Goal: Task Accomplishment & Management: Manage account settings

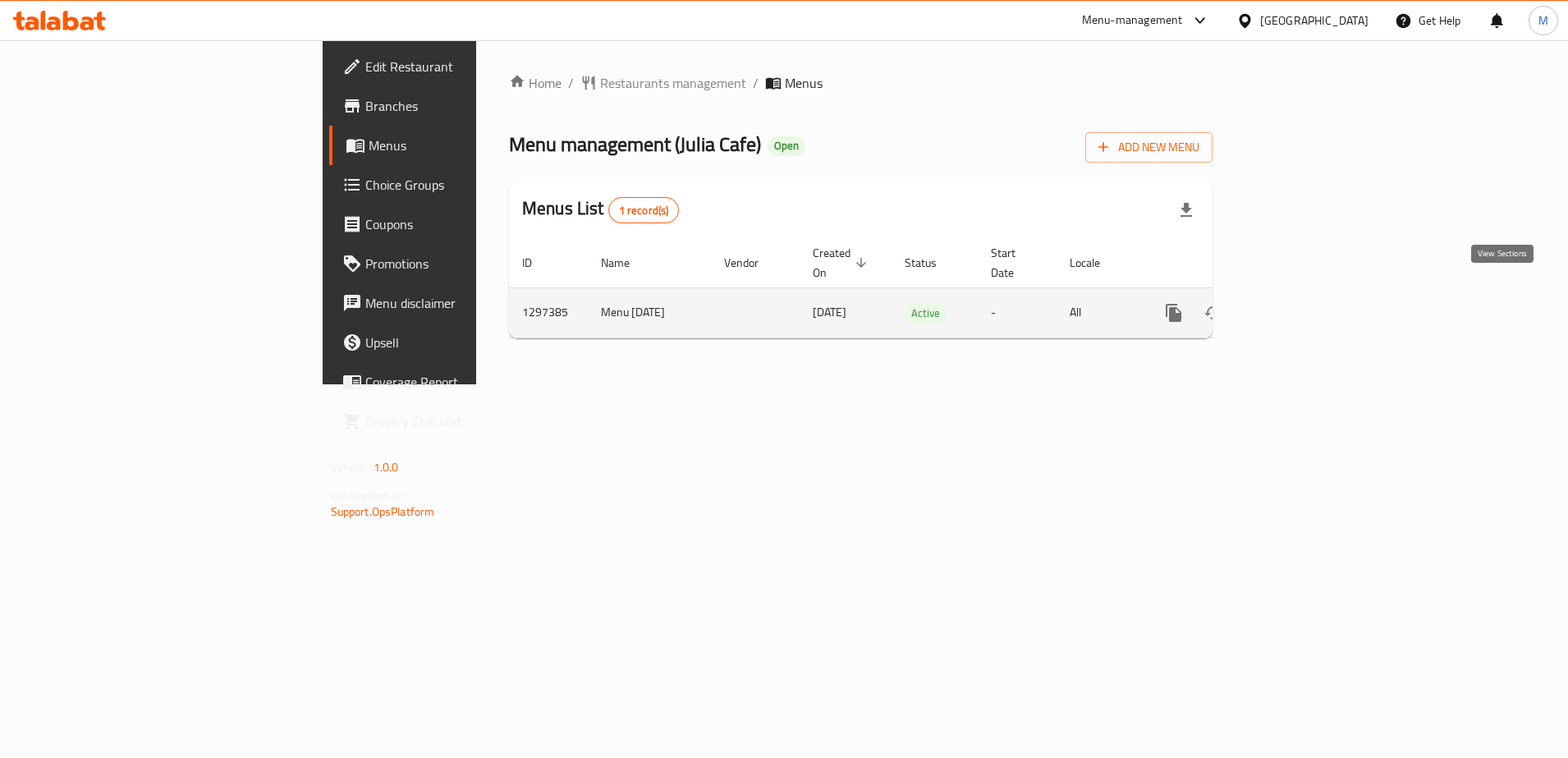
click at [1302, 303] on icon "enhanced table" at bounding box center [1293, 313] width 20 height 20
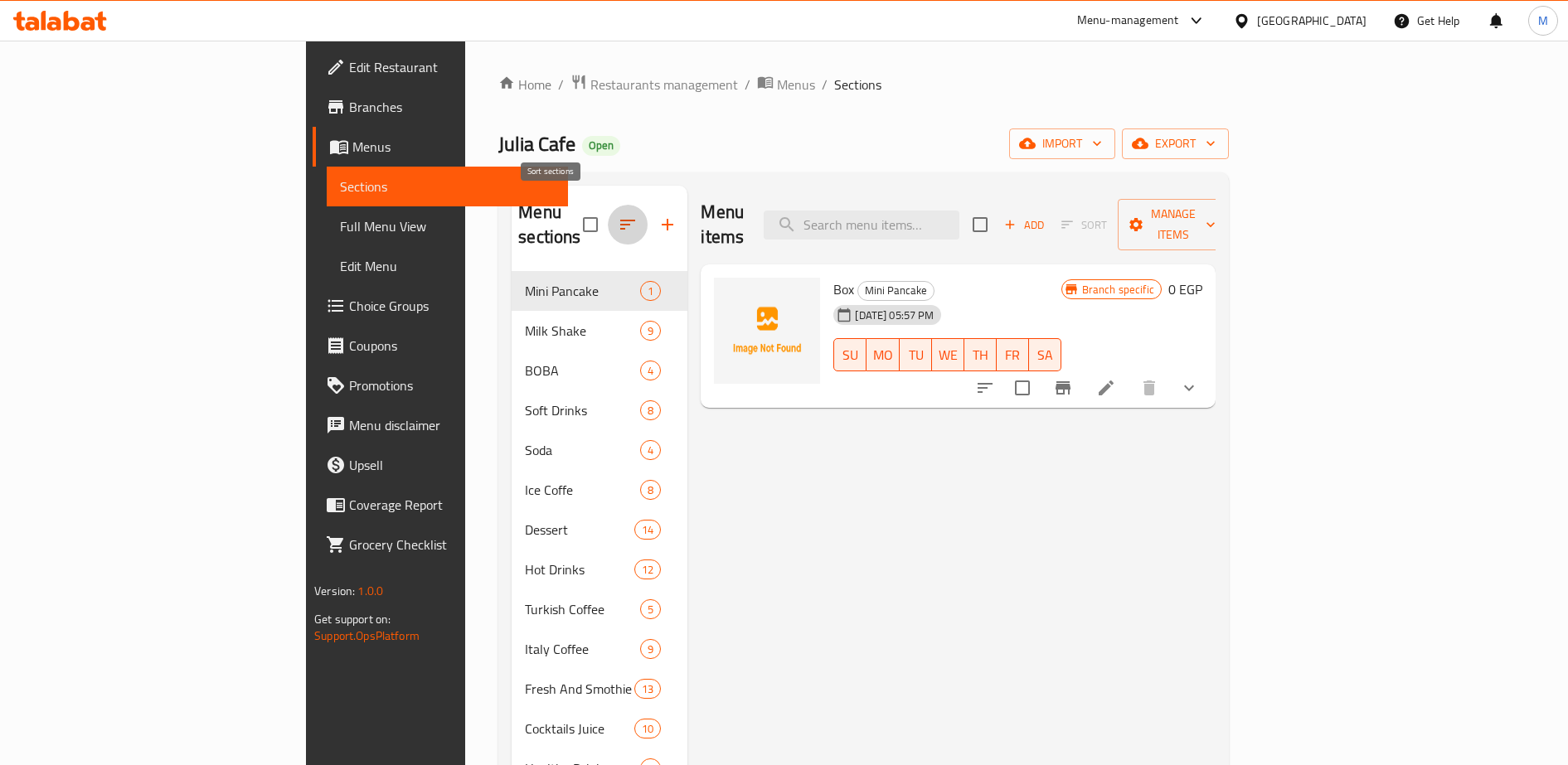
click at [617, 215] on icon "button" at bounding box center [627, 225] width 20 height 20
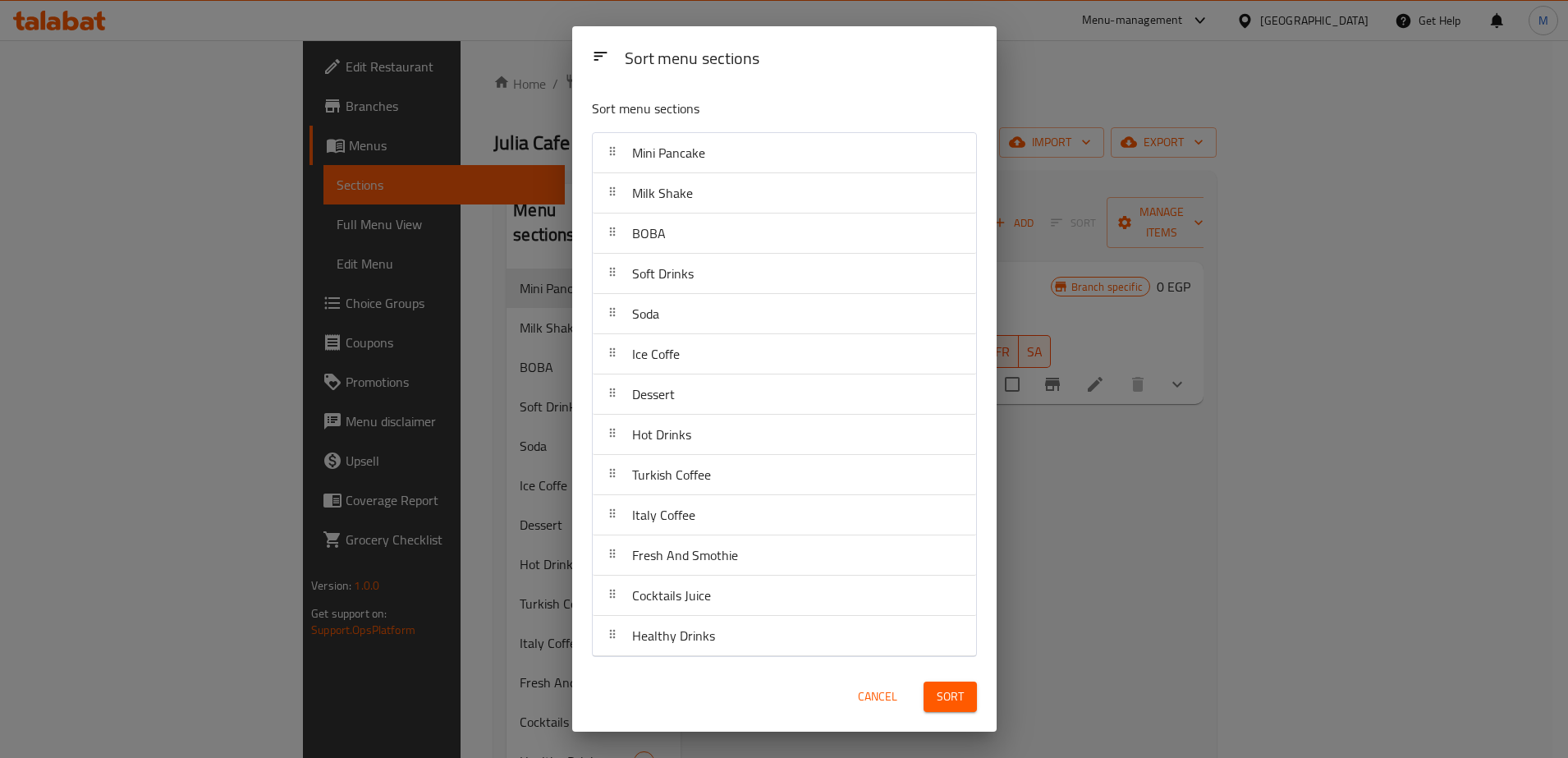
scroll to position [2, 0]
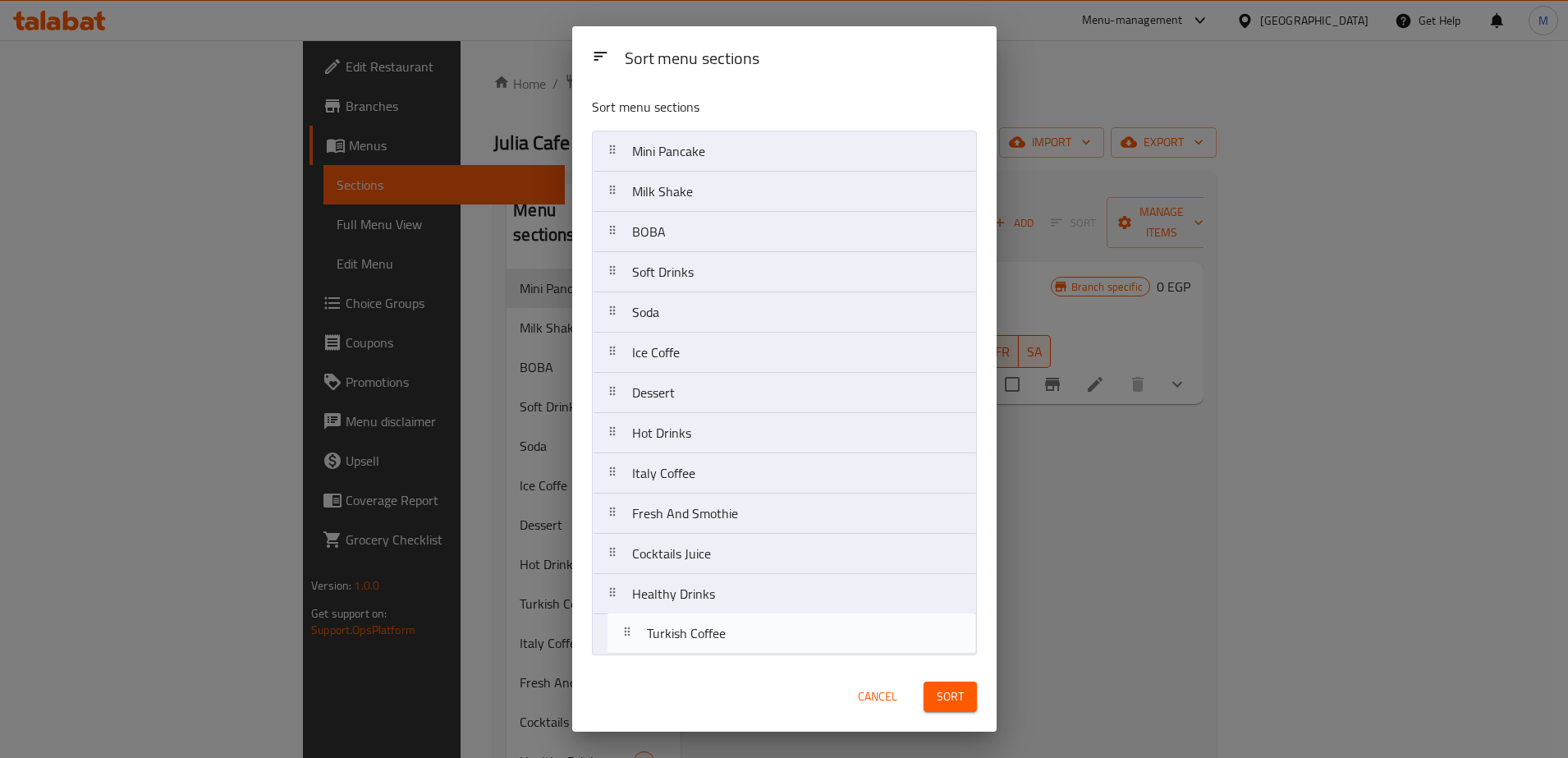
drag, startPoint x: 677, startPoint y: 489, endPoint x: 691, endPoint y: 656, distance: 167.6
click at [691, 656] on div "Sort menu sections Mini Pancake Milk Shake BOBA Soft Drinks Soda Ice Coffe Dess…" at bounding box center [784, 373] width 425 height 576
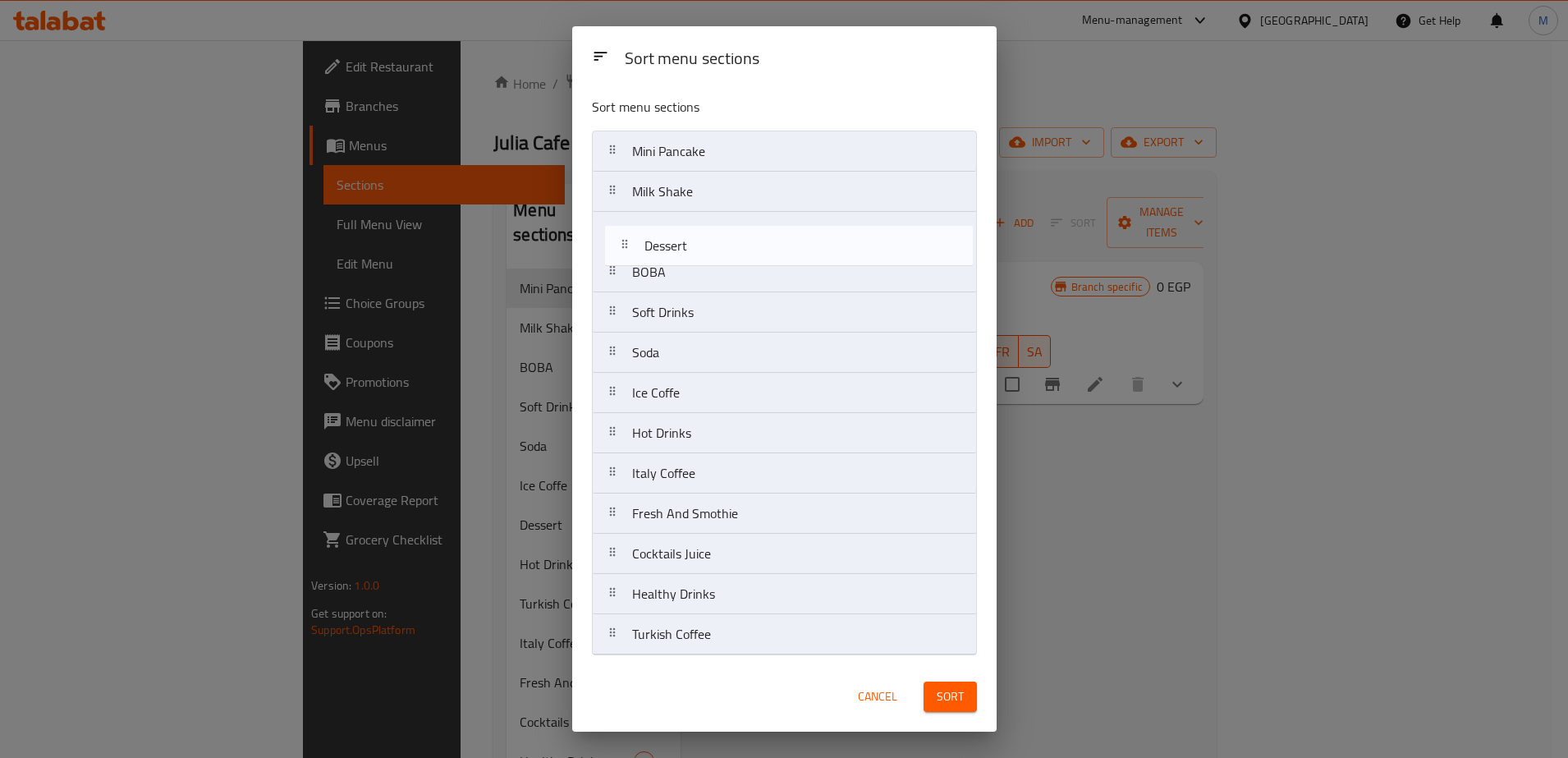
scroll to position [0, 0]
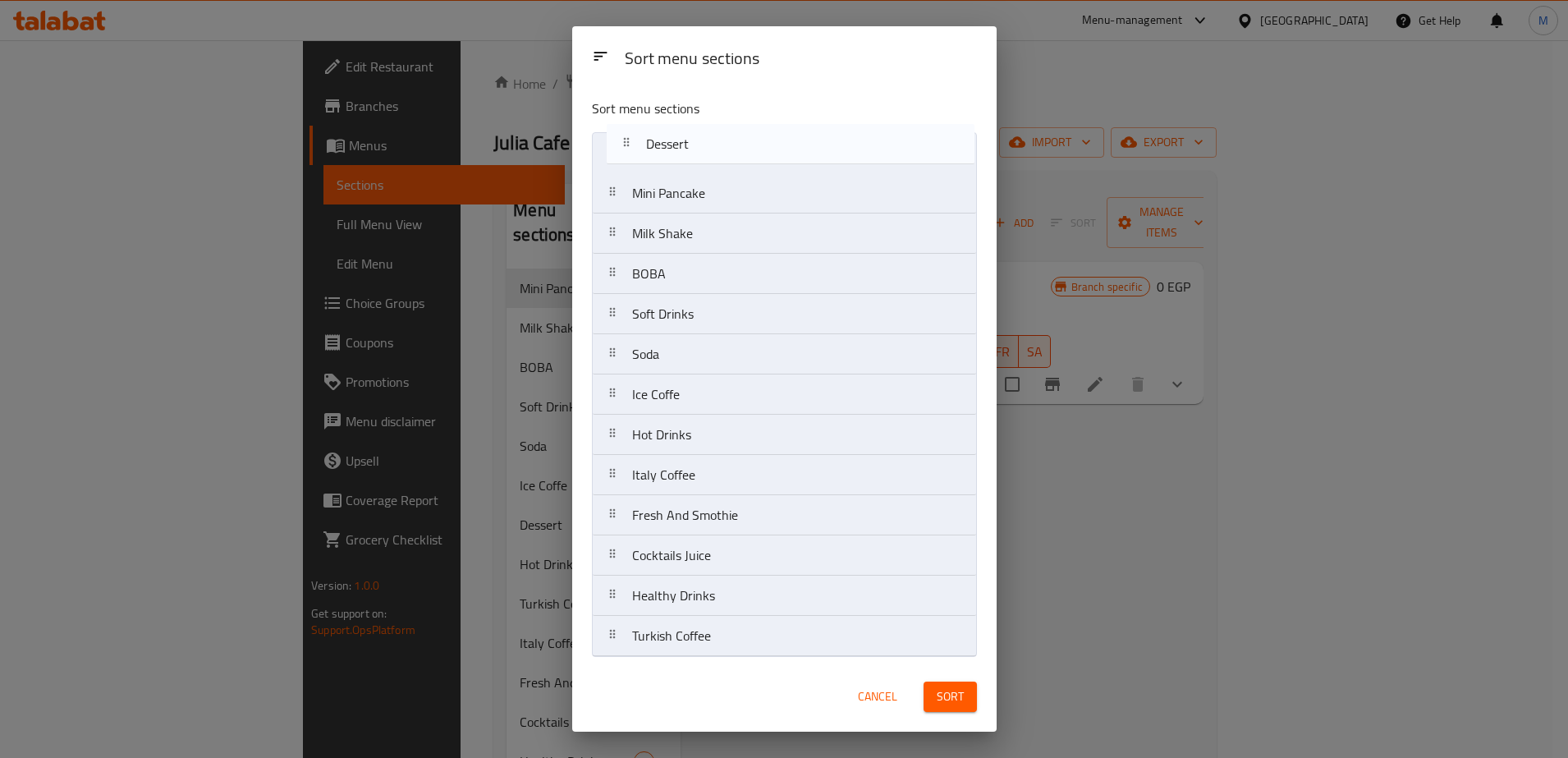
drag, startPoint x: 656, startPoint y: 399, endPoint x: 669, endPoint y: 145, distance: 254.3
click at [669, 145] on nav "Mini Pancake Milk Shake BOBA Soft Drinks Soda Ice Coffe Dessert Hot Drinks Ital…" at bounding box center [785, 394] width 385 height 525
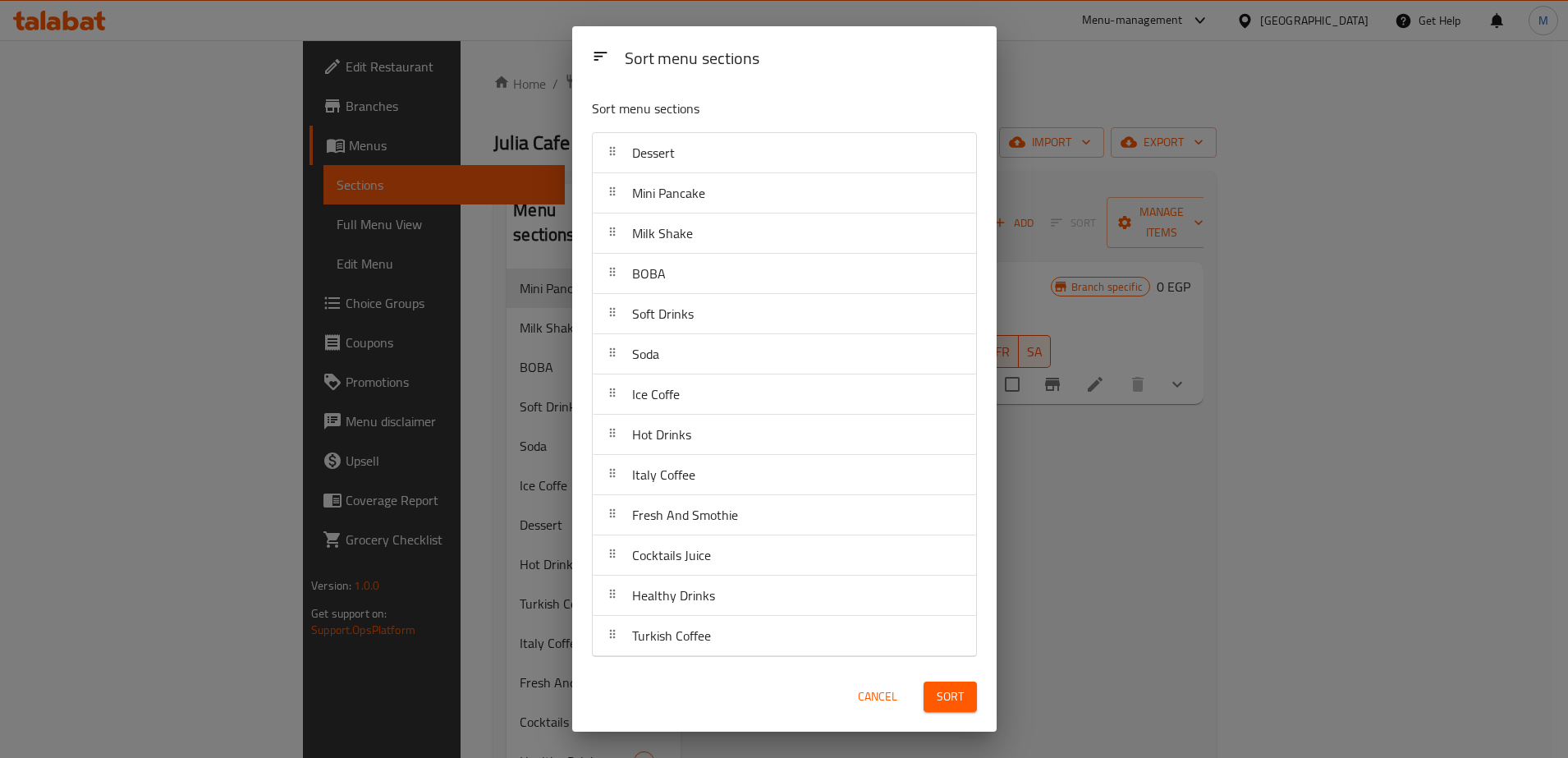
click at [949, 711] on div "Sort" at bounding box center [951, 696] width 73 height 50
click at [952, 690] on span "Sort" at bounding box center [950, 696] width 27 height 21
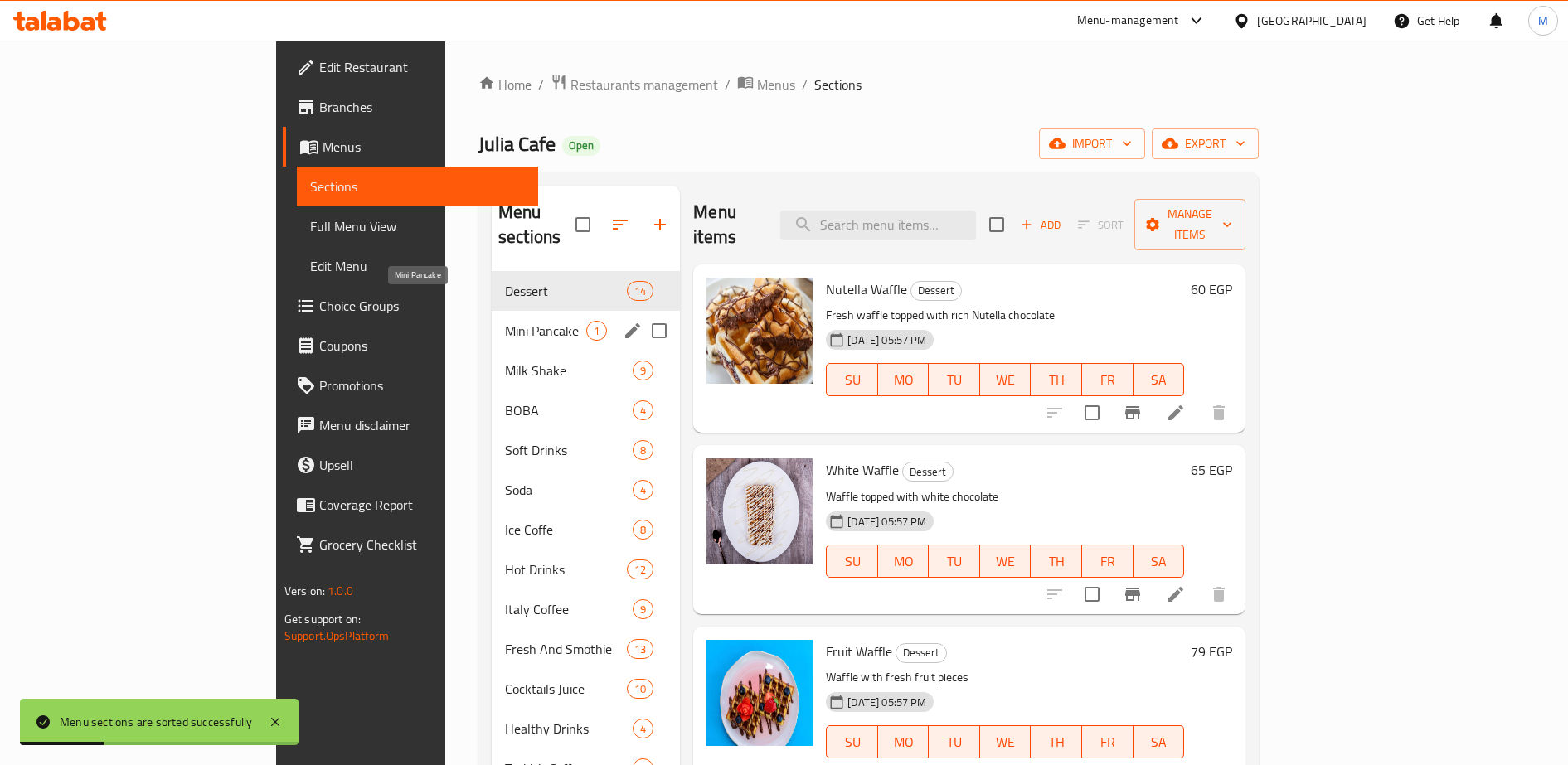
click at [505, 321] on span "Mini Pancake" at bounding box center [546, 331] width 81 height 20
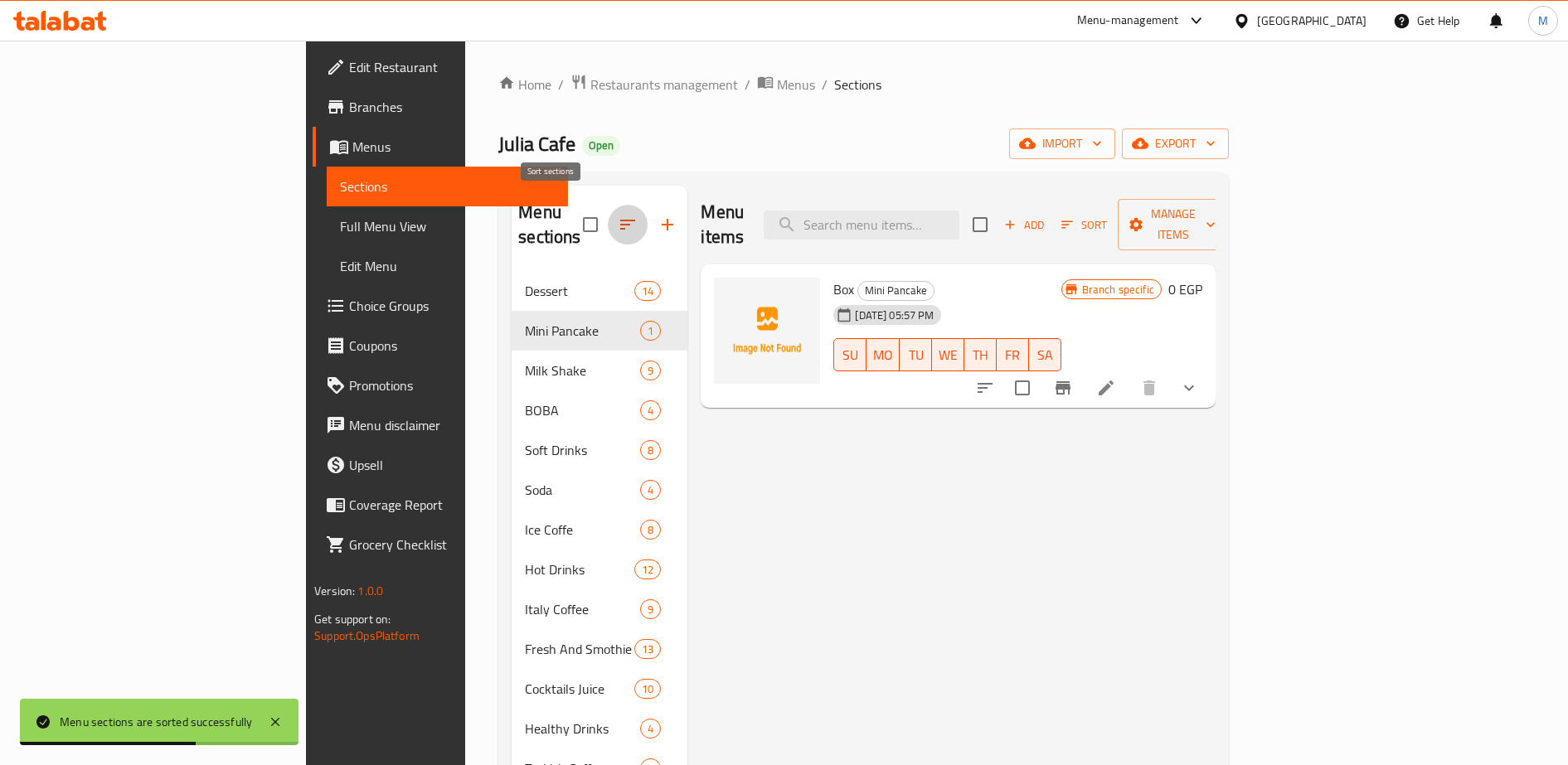
click at [617, 215] on icon "button" at bounding box center [627, 225] width 20 height 20
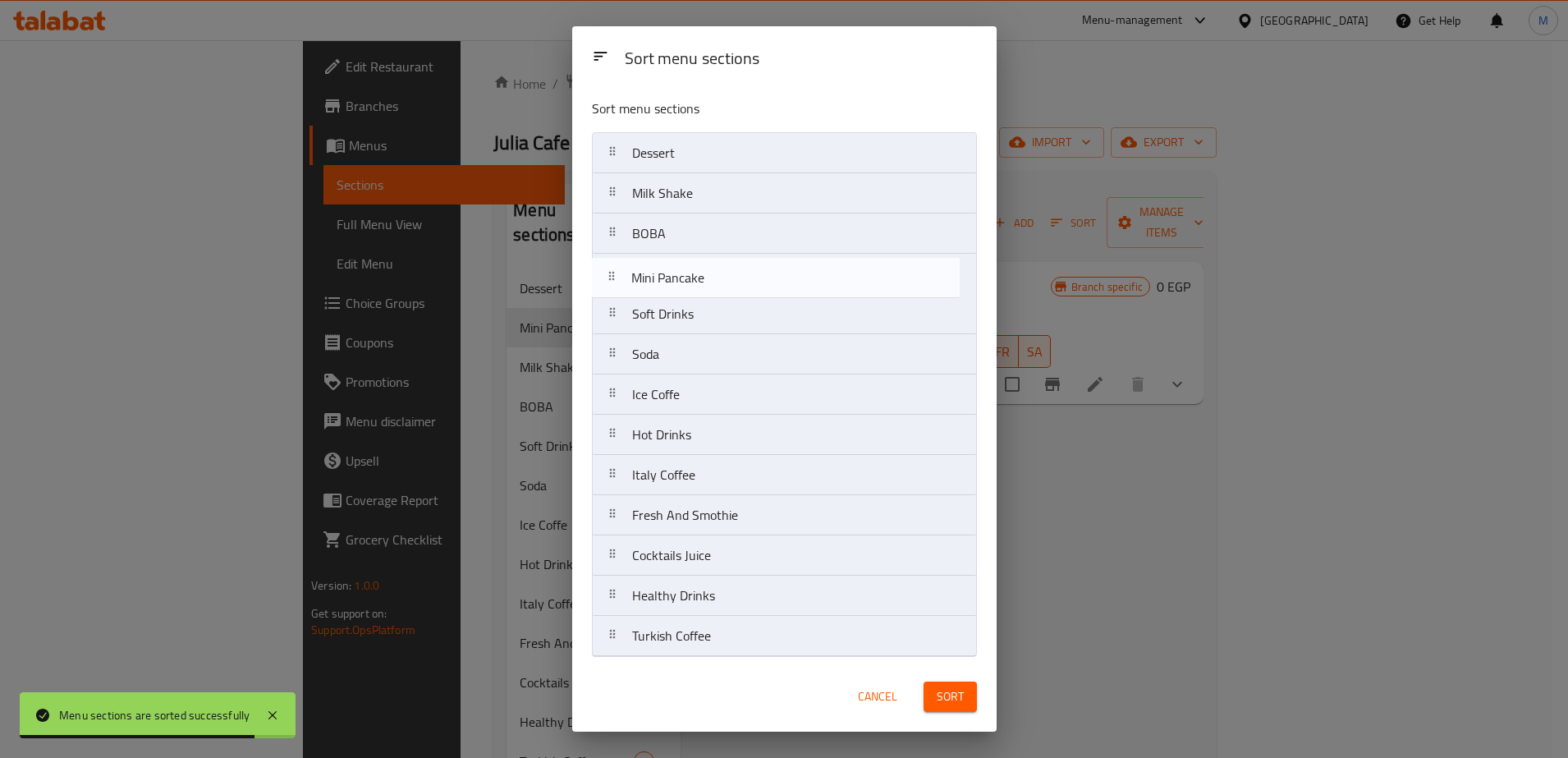
drag, startPoint x: 677, startPoint y: 208, endPoint x: 676, endPoint y: 309, distance: 101.0
click at [676, 309] on nav "Dessert Mini Pancake Milk Shake BOBA Soft Drinks Soda Ice Coffe Hot Drinks Ital…" at bounding box center [785, 394] width 385 height 525
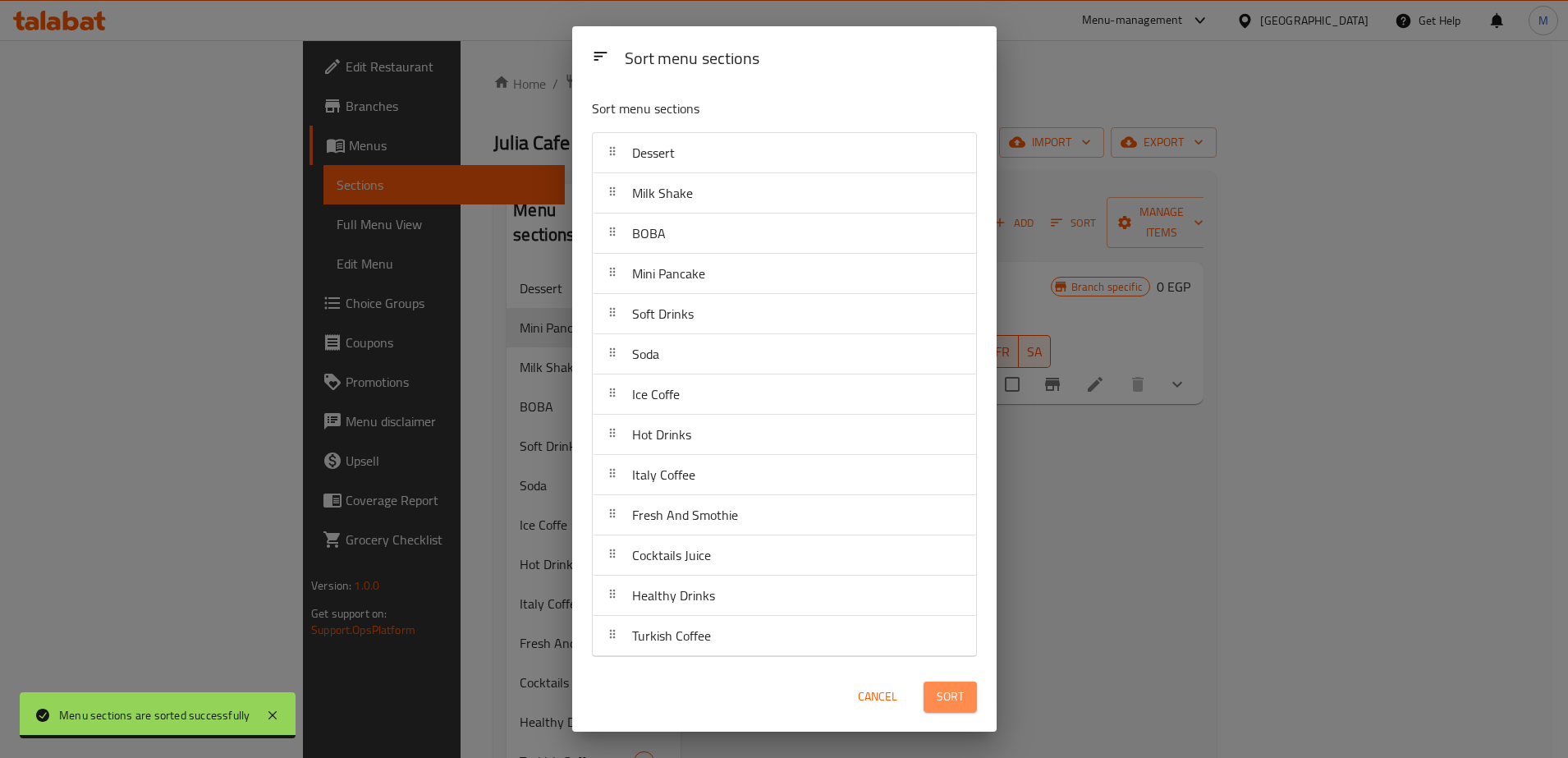
click at [943, 707] on button "Sort" at bounding box center [950, 696] width 53 height 30
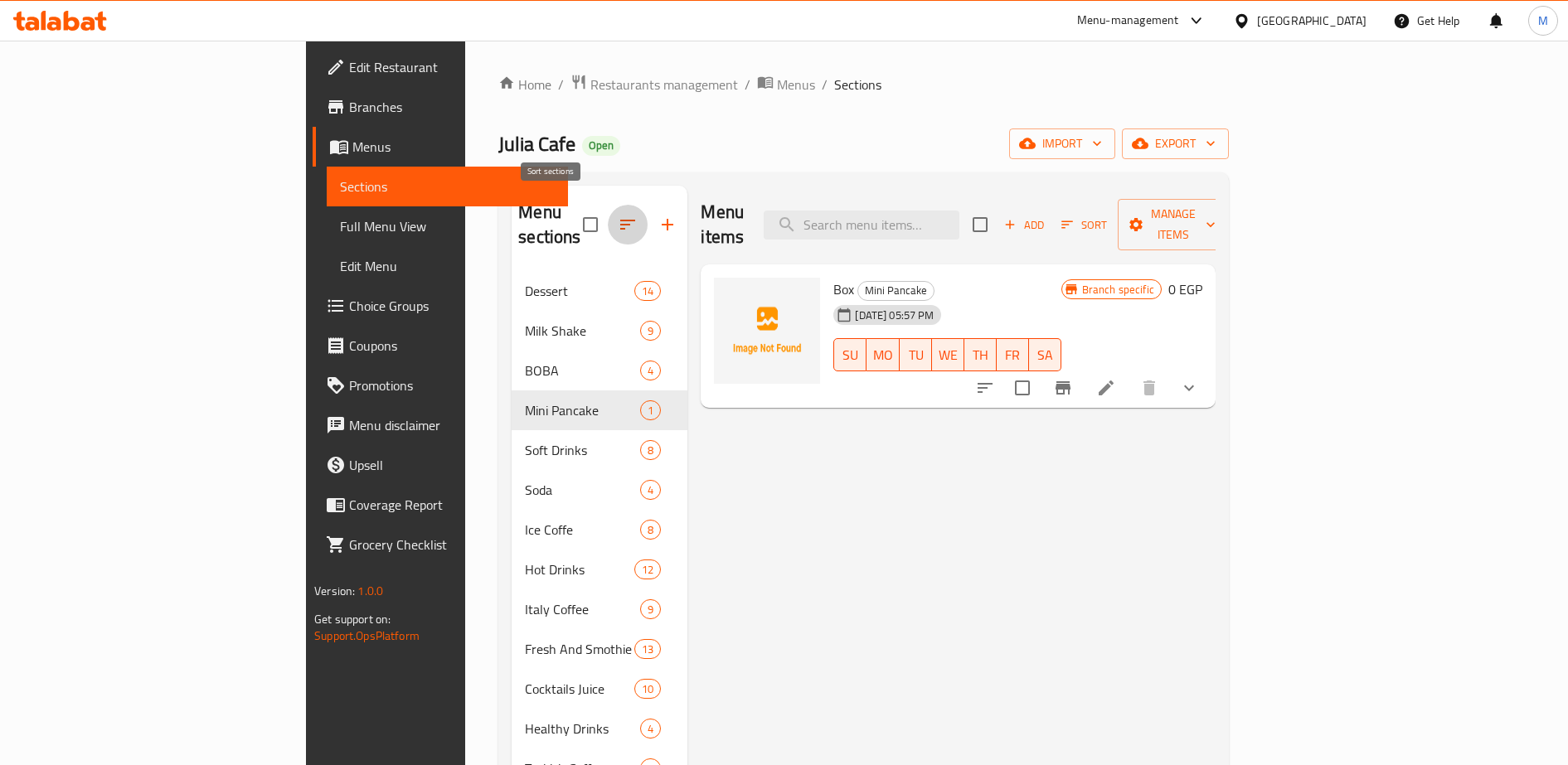
click at [617, 215] on icon "button" at bounding box center [627, 225] width 20 height 20
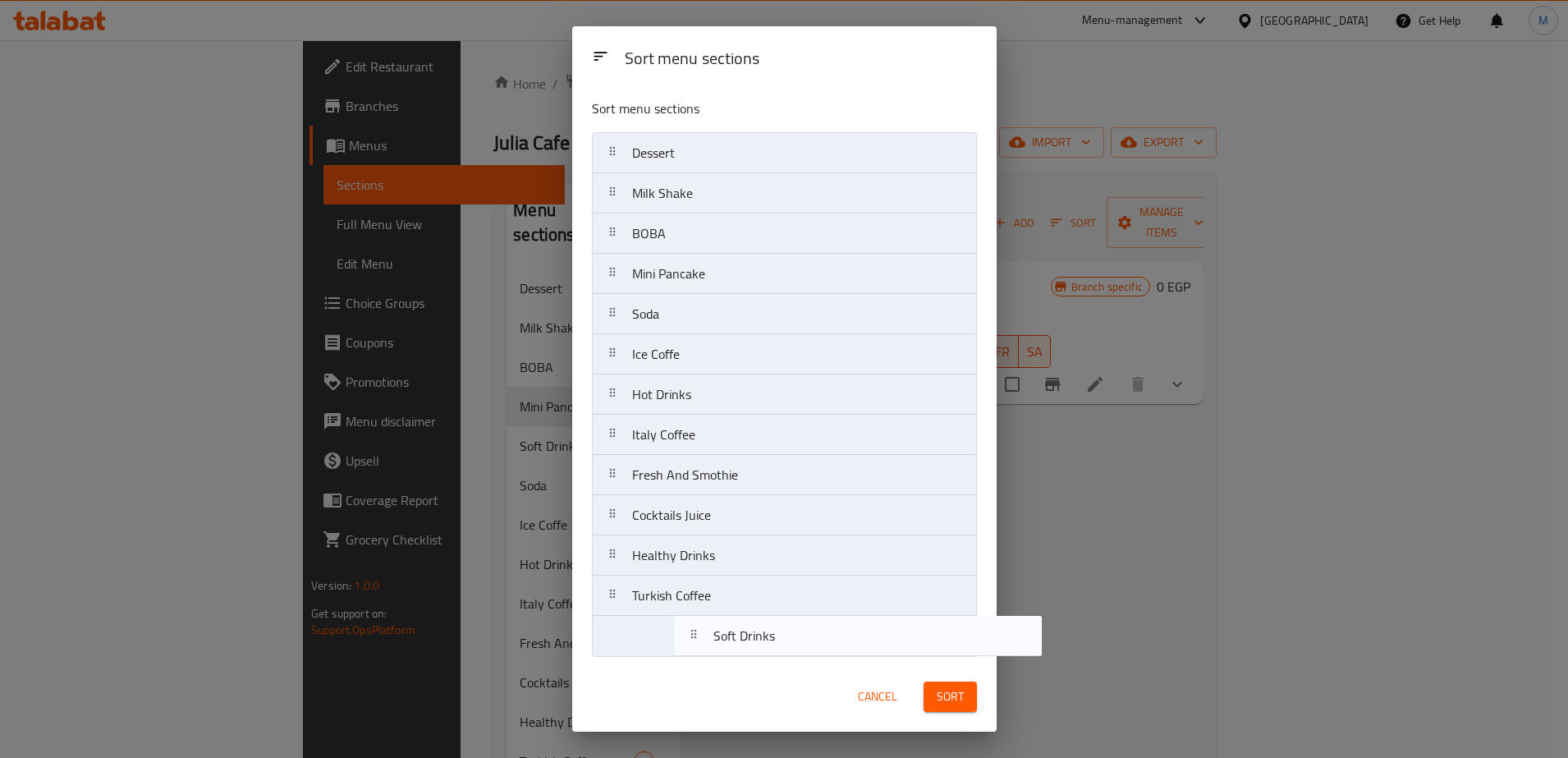
scroll to position [2, 0]
drag, startPoint x: 651, startPoint y: 324, endPoint x: 695, endPoint y: 642, distance: 321.0
click at [695, 642] on nav "Dessert Milk Shake BOBA Mini Pancake Soft Drinks Soda Ice Coffe Hot Drinks Ital…" at bounding box center [785, 393] width 385 height 525
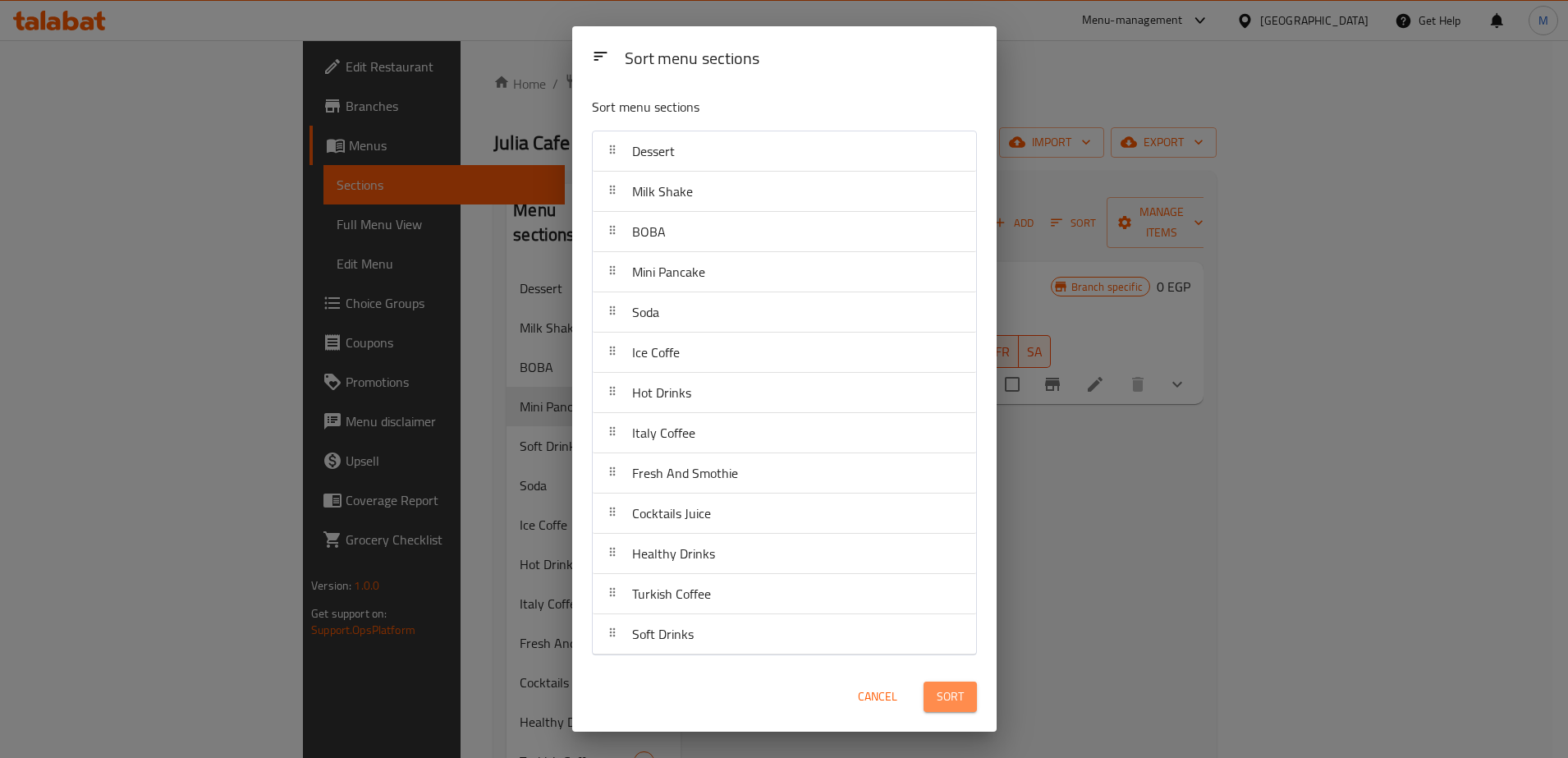
click at [942, 691] on span "Sort" at bounding box center [950, 696] width 27 height 21
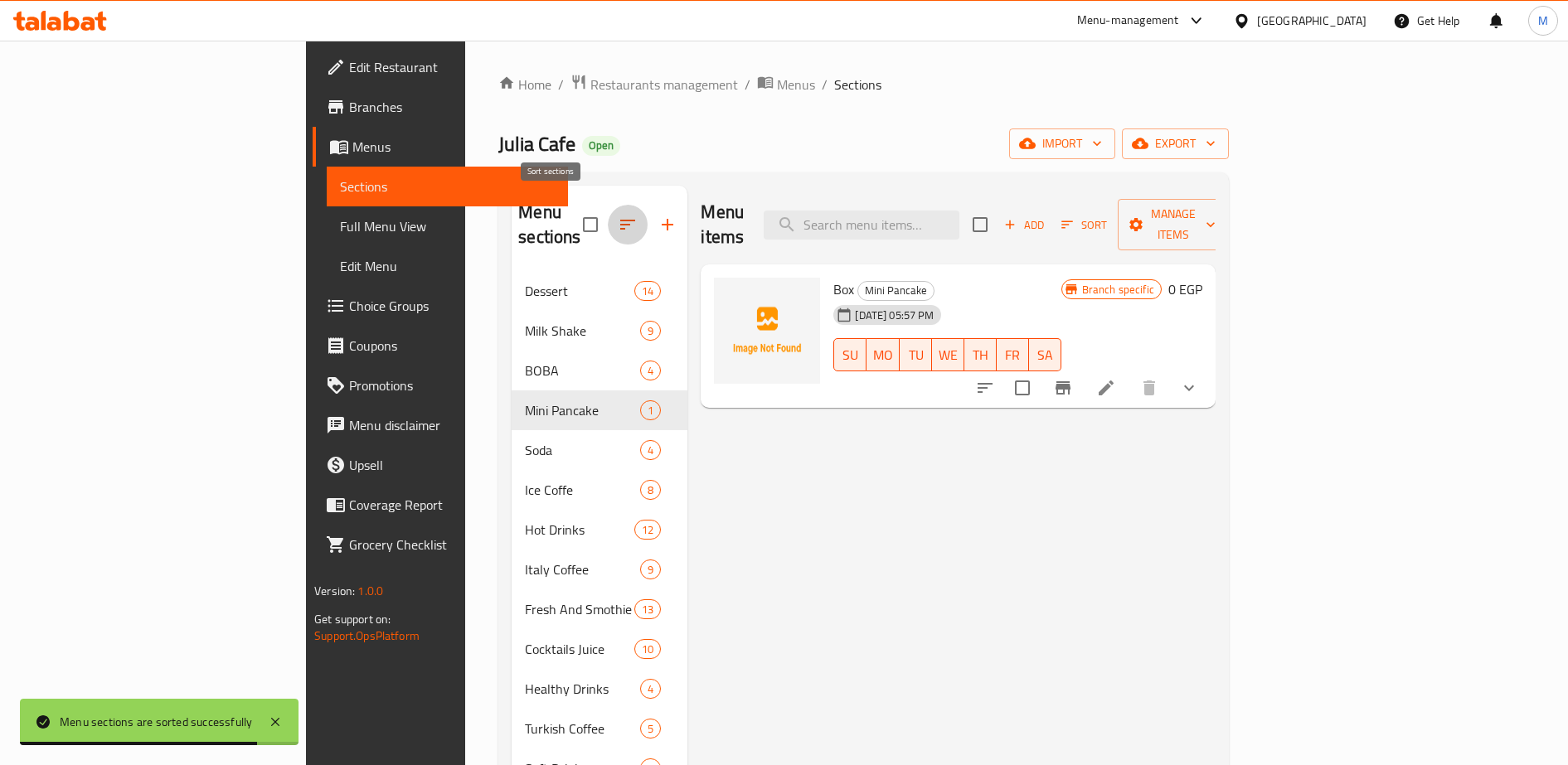
click at [620, 220] on icon "button" at bounding box center [627, 225] width 15 height 10
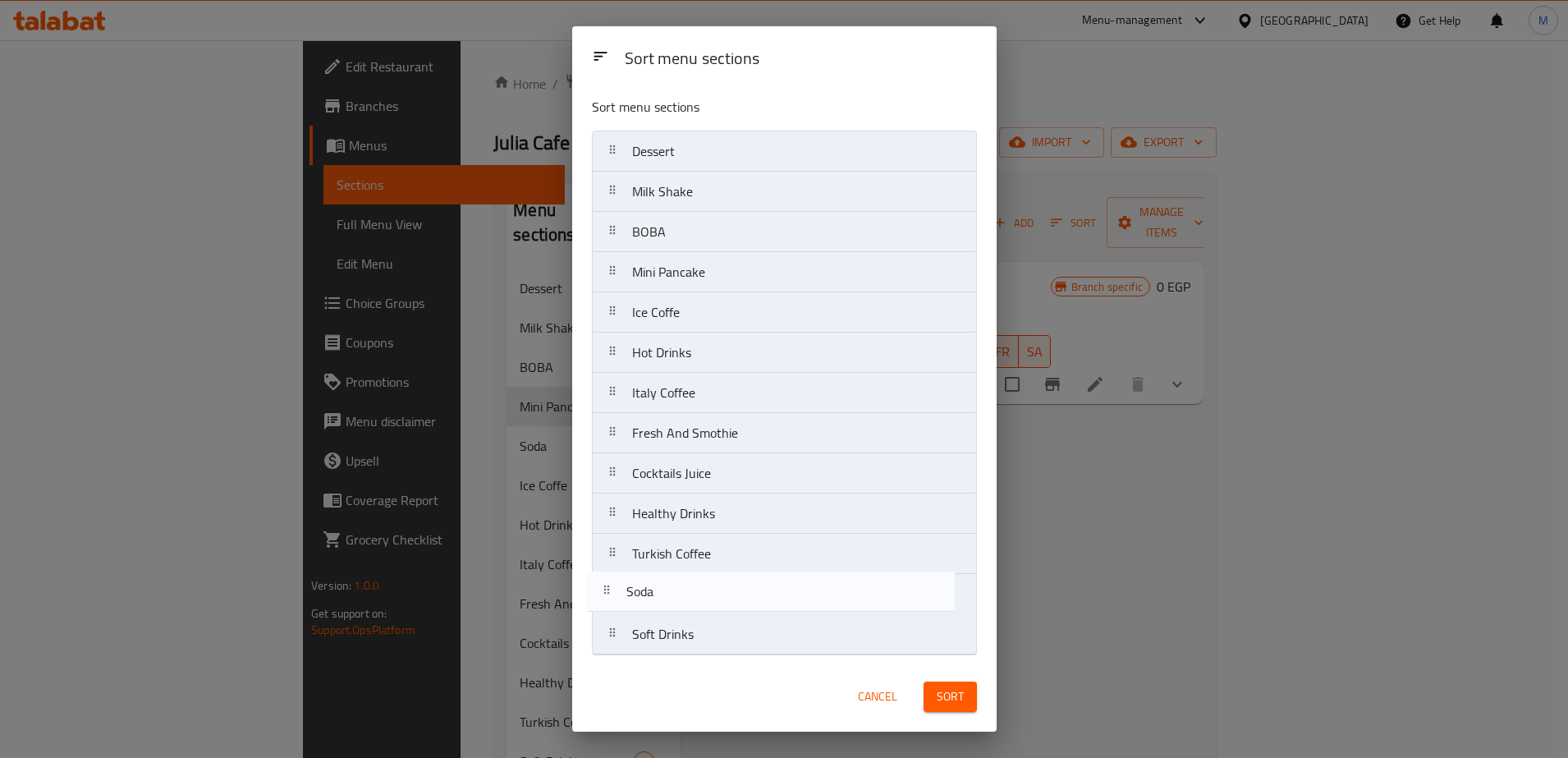
drag, startPoint x: 666, startPoint y: 324, endPoint x: 658, endPoint y: 620, distance: 296.1
click at [658, 620] on nav "Dessert Milk Shake BOBA Mini Pancake Soda Ice Coffe Hot Drinks Italy Coffee Fre…" at bounding box center [785, 393] width 385 height 525
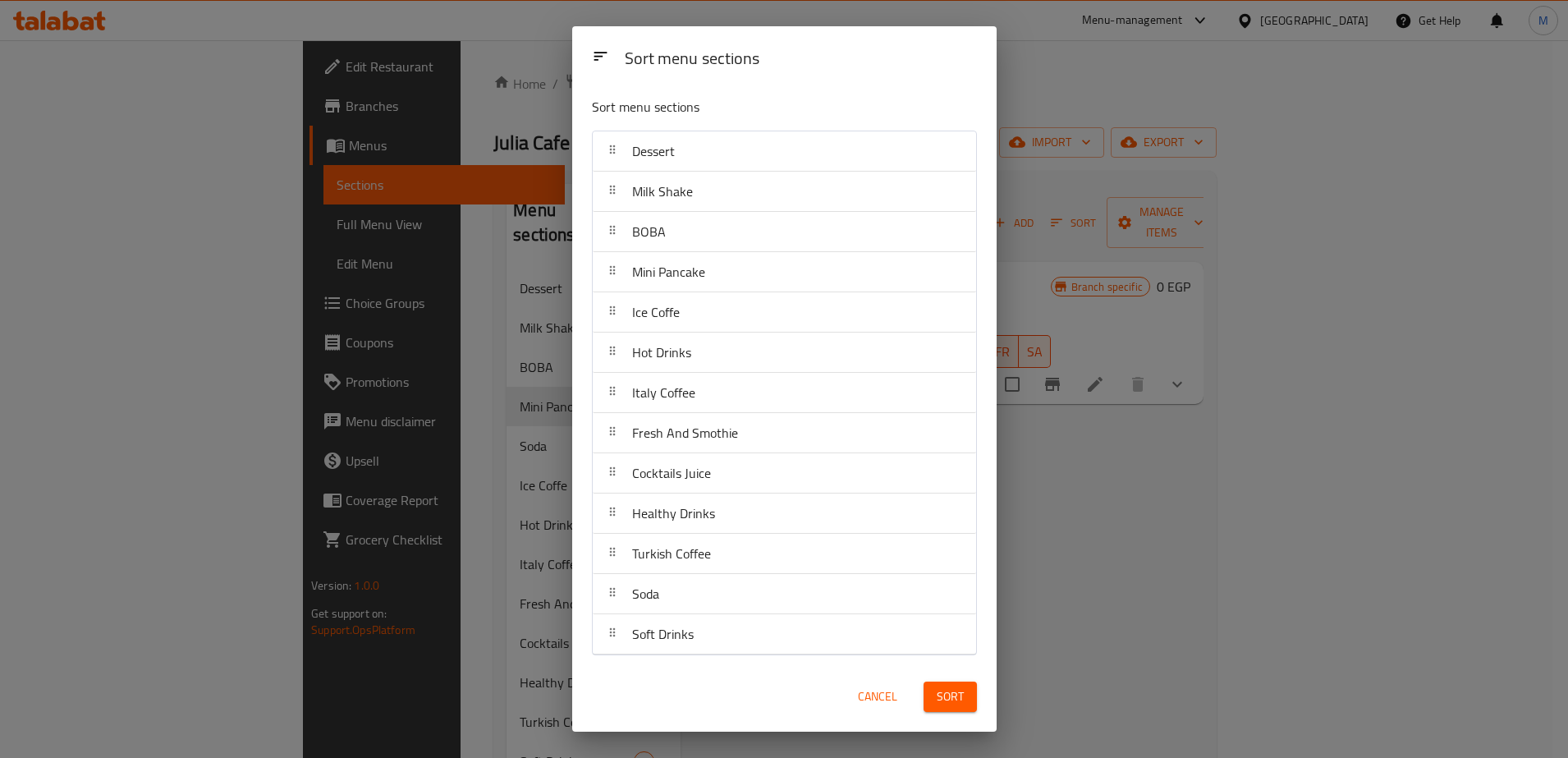
click at [981, 700] on div "Sort" at bounding box center [951, 696] width 73 height 50
click at [952, 699] on span "Sort" at bounding box center [950, 696] width 27 height 21
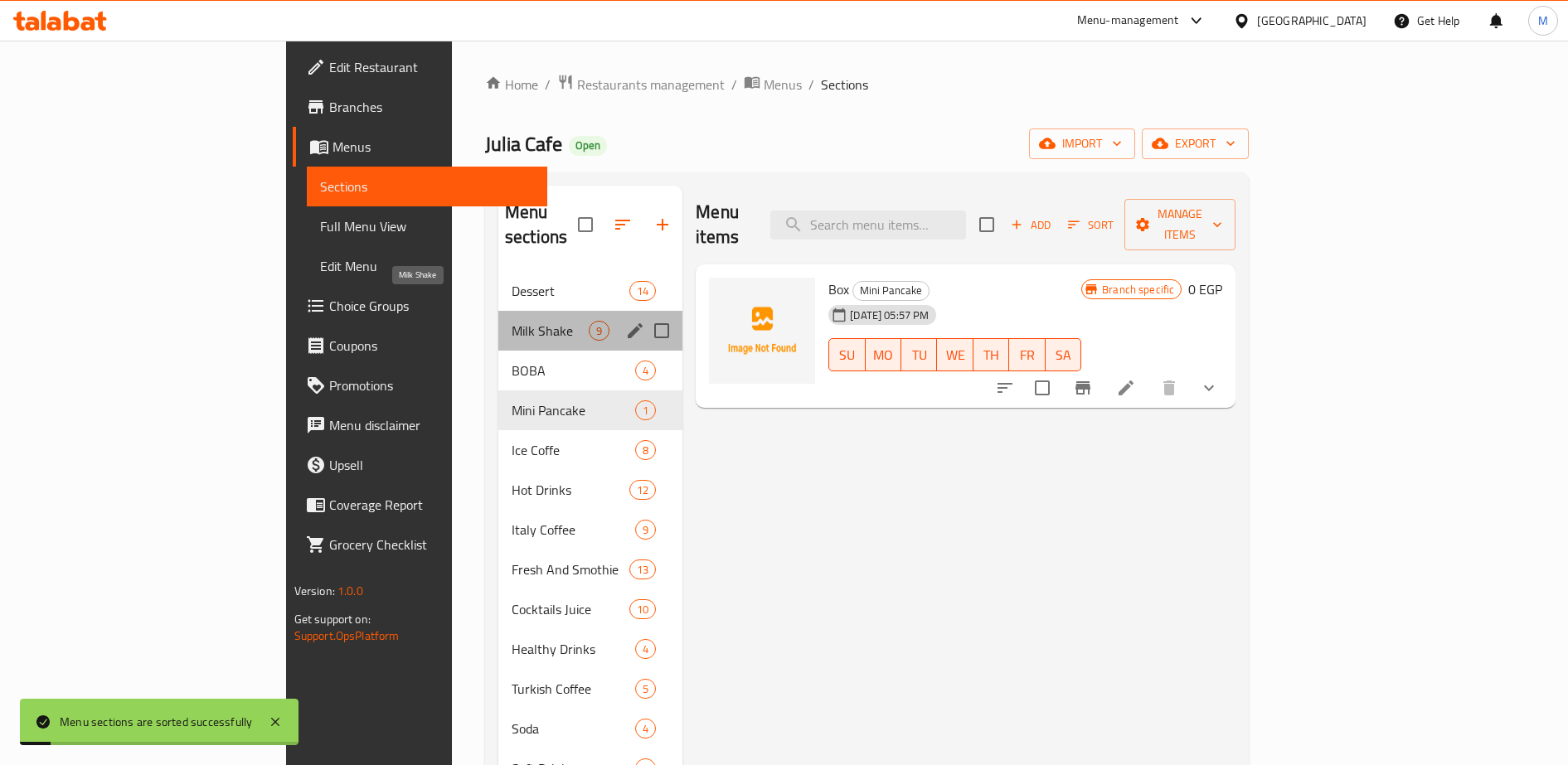
click at [511, 321] on span "Milk Shake" at bounding box center [550, 331] width 77 height 20
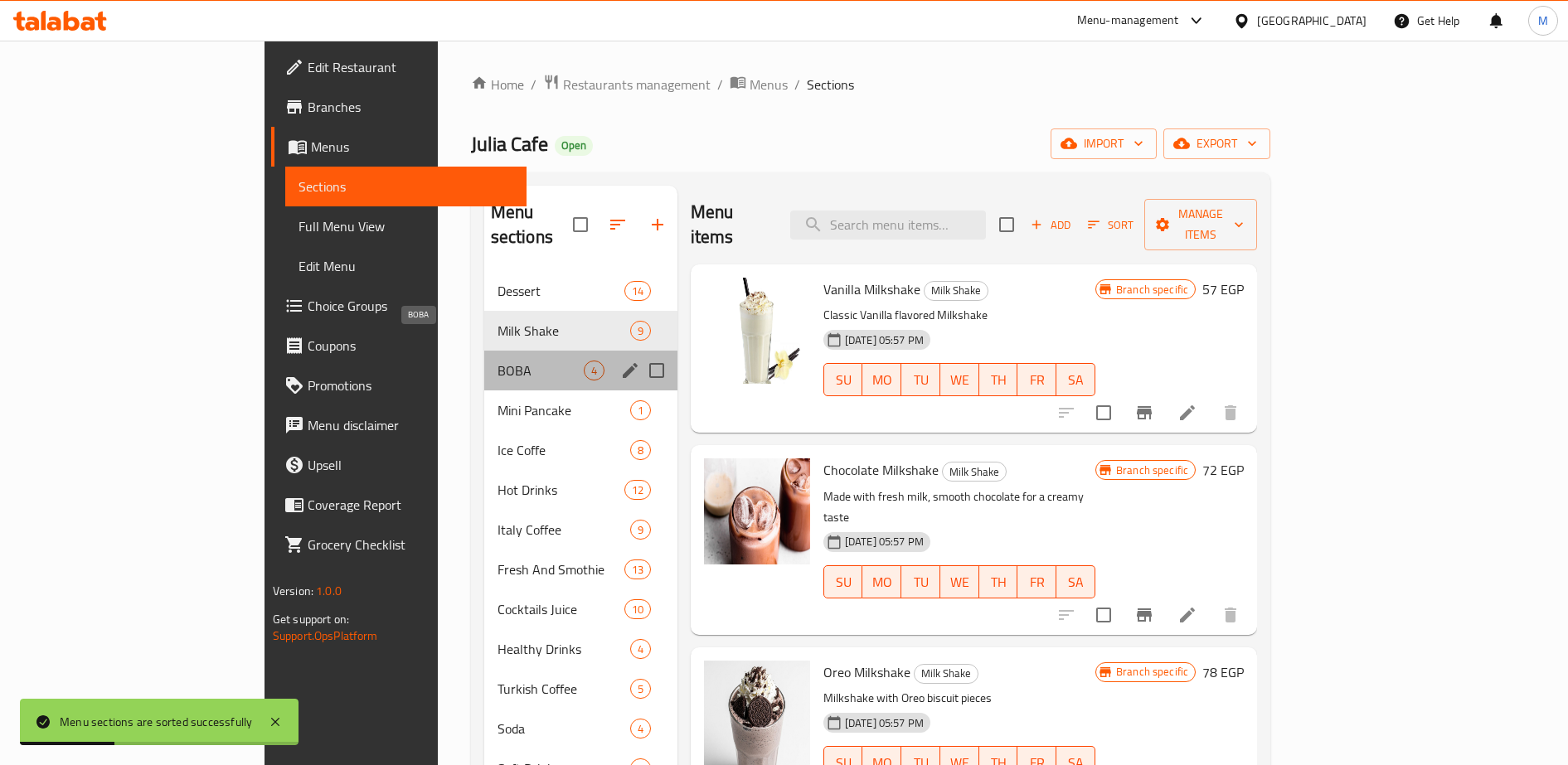
click at [498, 360] on span "BOBA" at bounding box center [541, 370] width 86 height 20
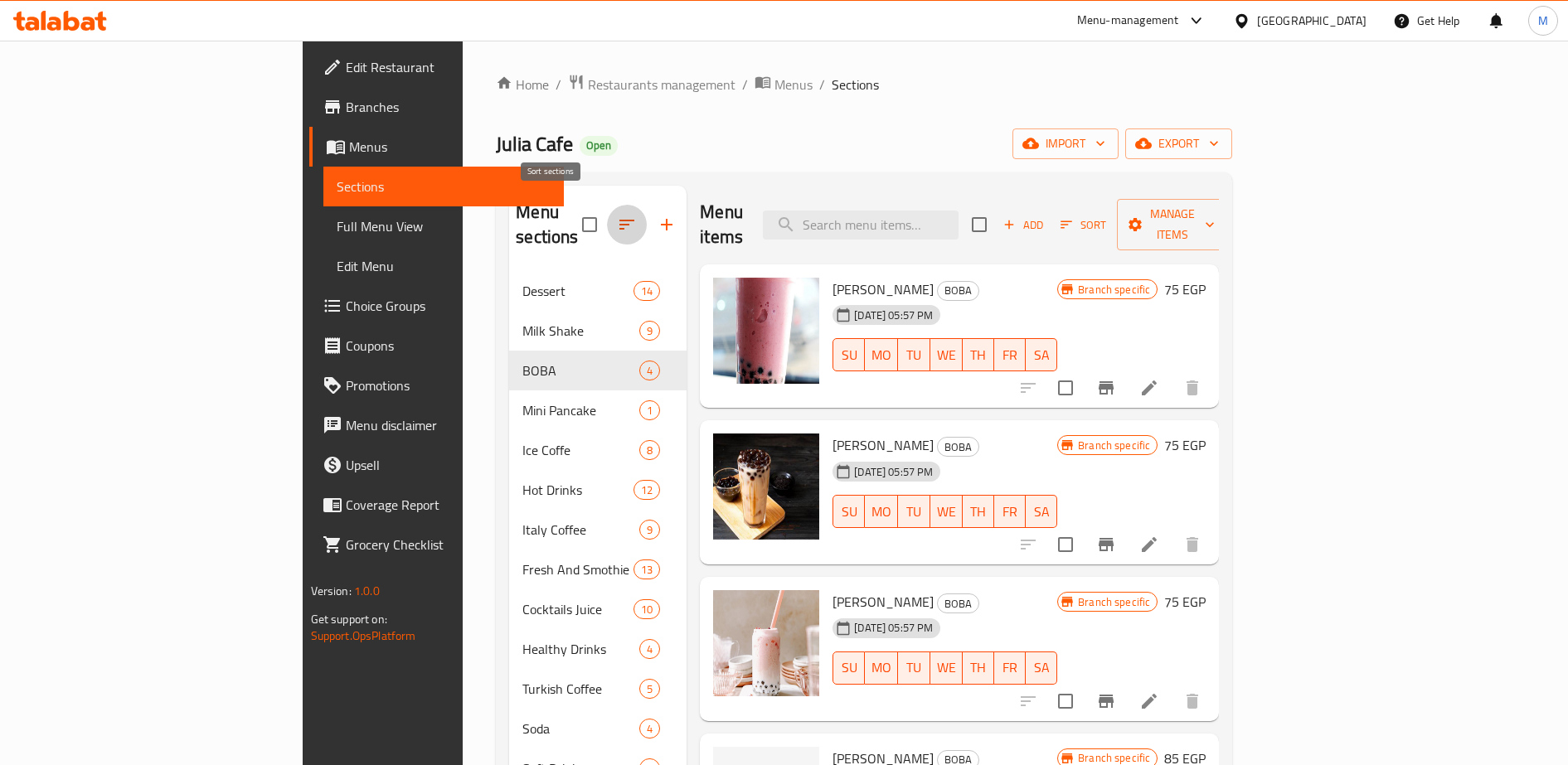
click at [619, 220] on icon "button" at bounding box center [627, 225] width 15 height 10
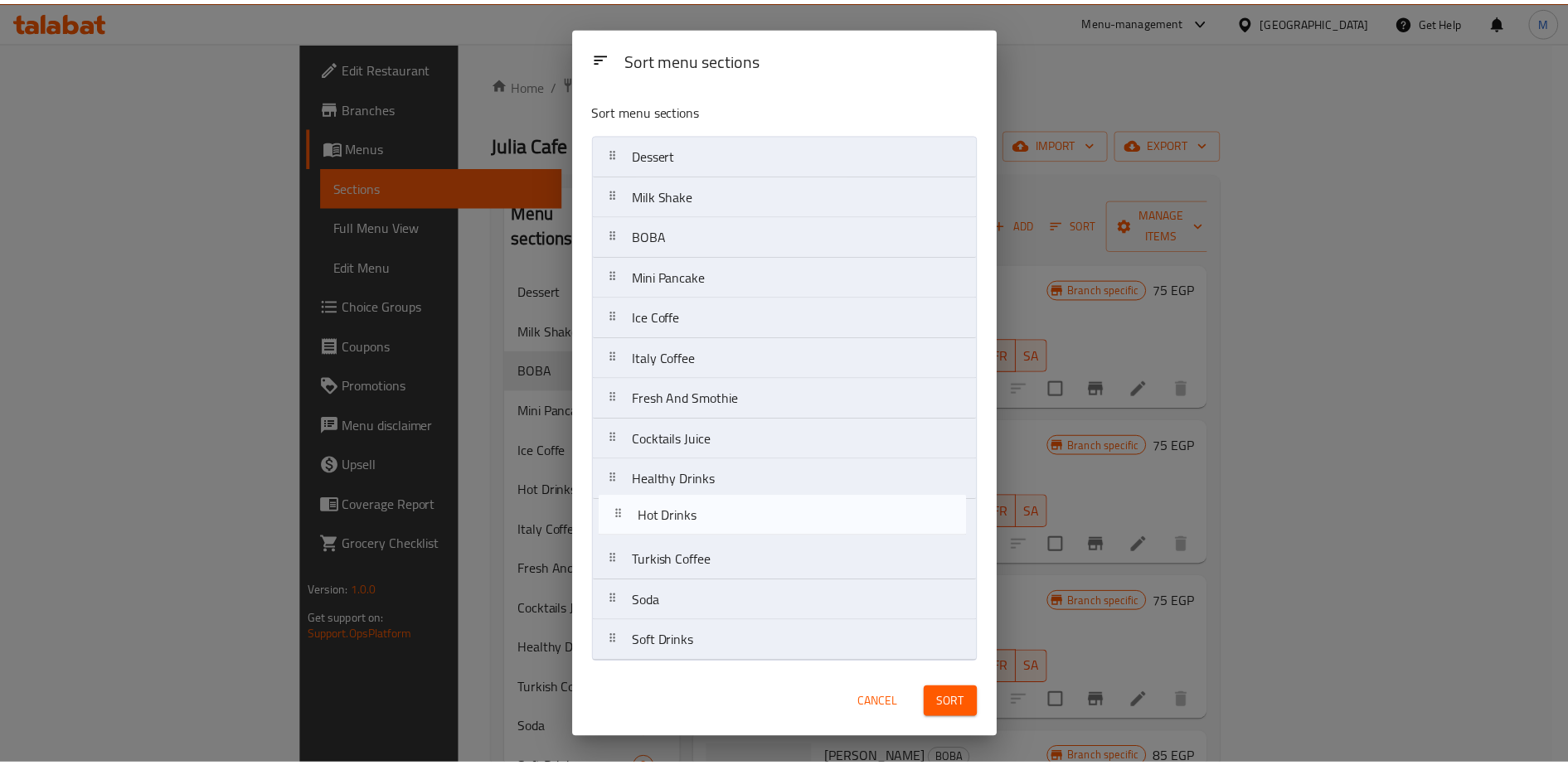
scroll to position [2, 0]
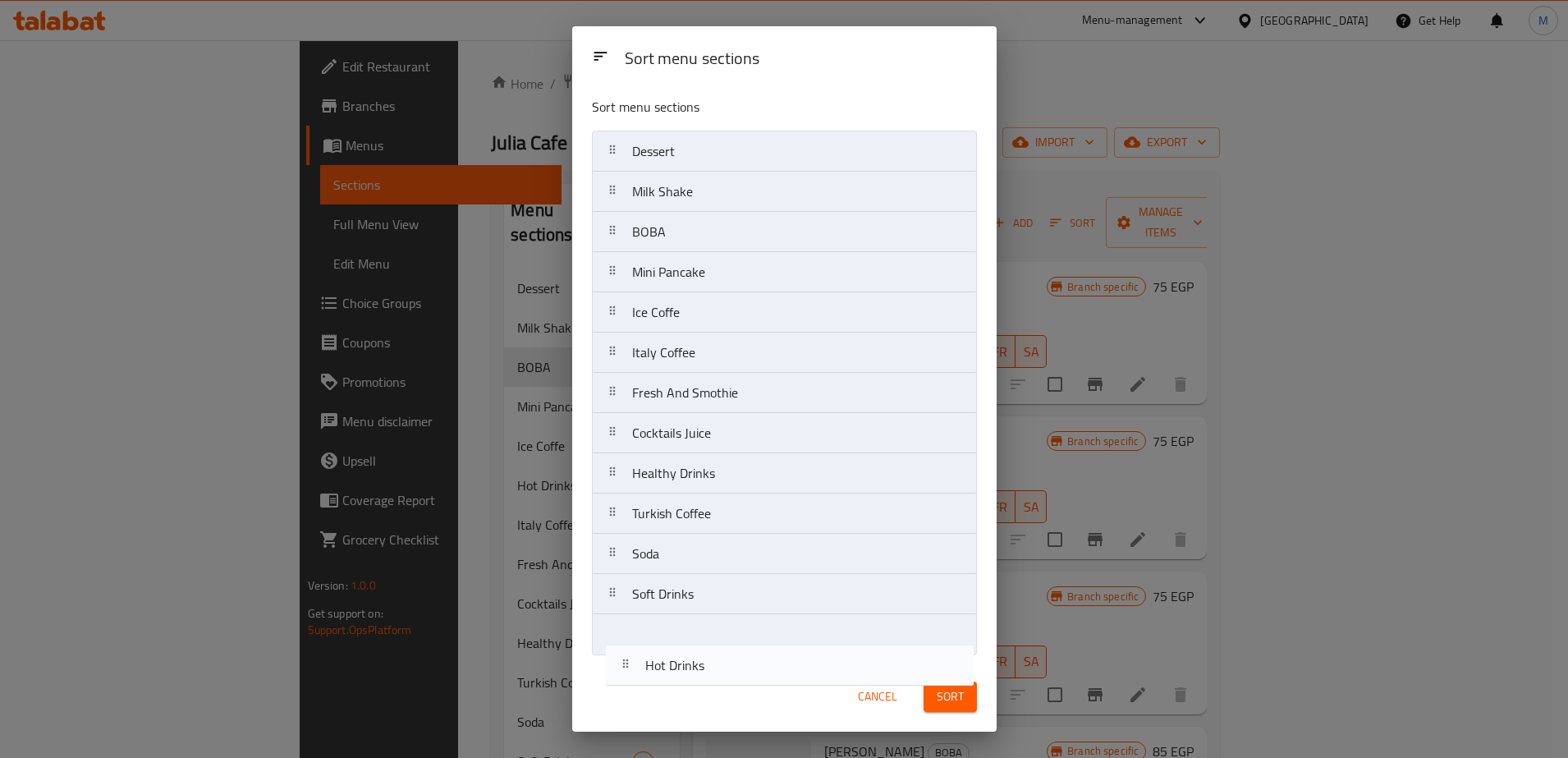
drag, startPoint x: 646, startPoint y: 354, endPoint x: 659, endPoint y: 674, distance: 320.3
click at [659, 674] on div "Sort menu sections Sort menu sections Dessert Milk Shake BOBA Mini Pancake Ice …" at bounding box center [784, 379] width 425 height 705
drag, startPoint x: 668, startPoint y: 396, endPoint x: 666, endPoint y: 264, distance: 132.0
click at [666, 264] on nav "Dessert Milk Shake BOBA Mini Pancake Ice Coffe Italy Coffee Fresh And Smothie C…" at bounding box center [785, 393] width 385 height 525
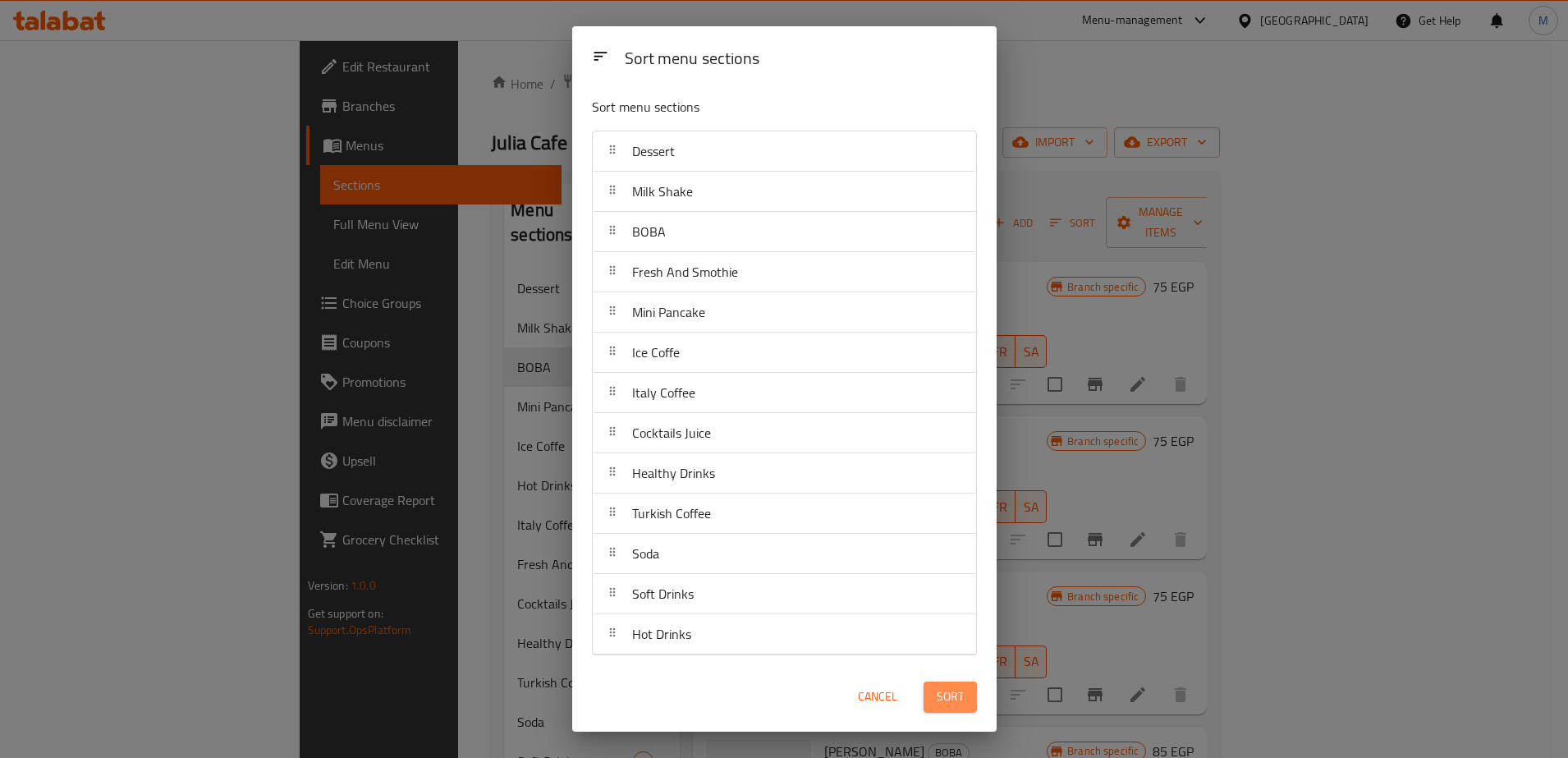
click at [943, 697] on span "Sort" at bounding box center [950, 696] width 27 height 21
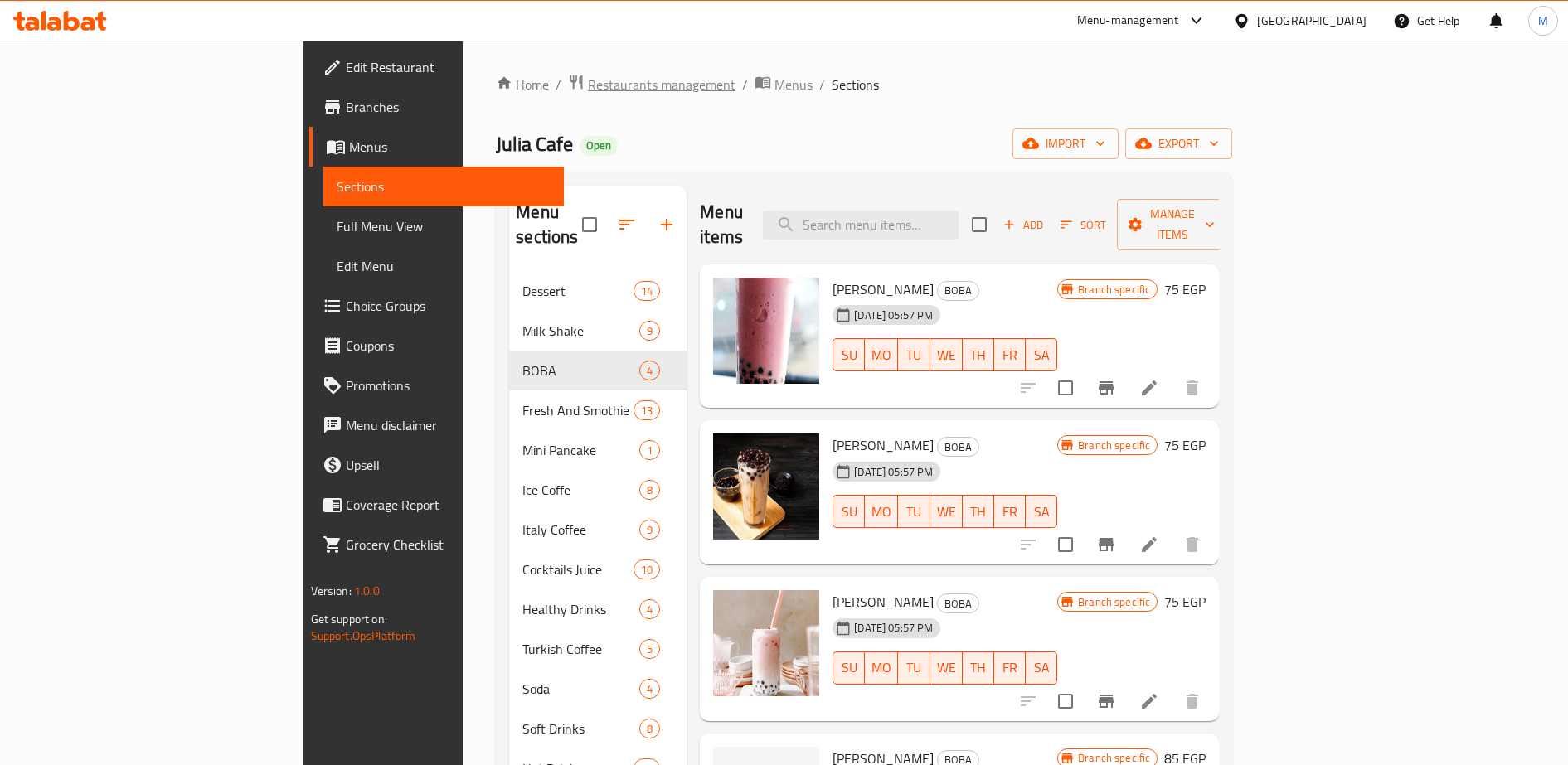
click at [588, 85] on span "Restaurants management" at bounding box center [661, 85] width 147 height 20
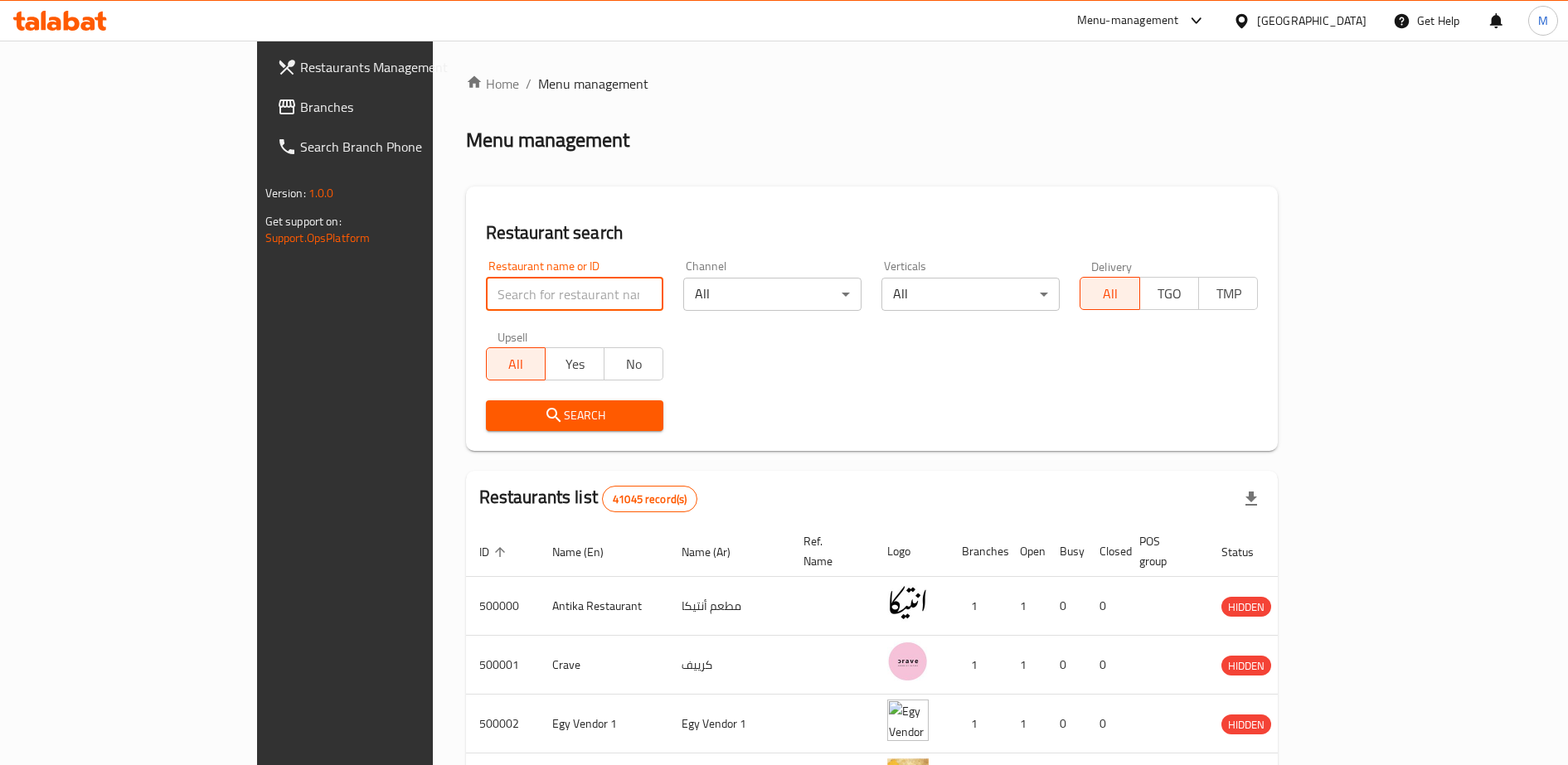
click at [486, 291] on input "search" at bounding box center [575, 294] width 179 height 33
type input "seashell"
click button "Search" at bounding box center [575, 415] width 179 height 30
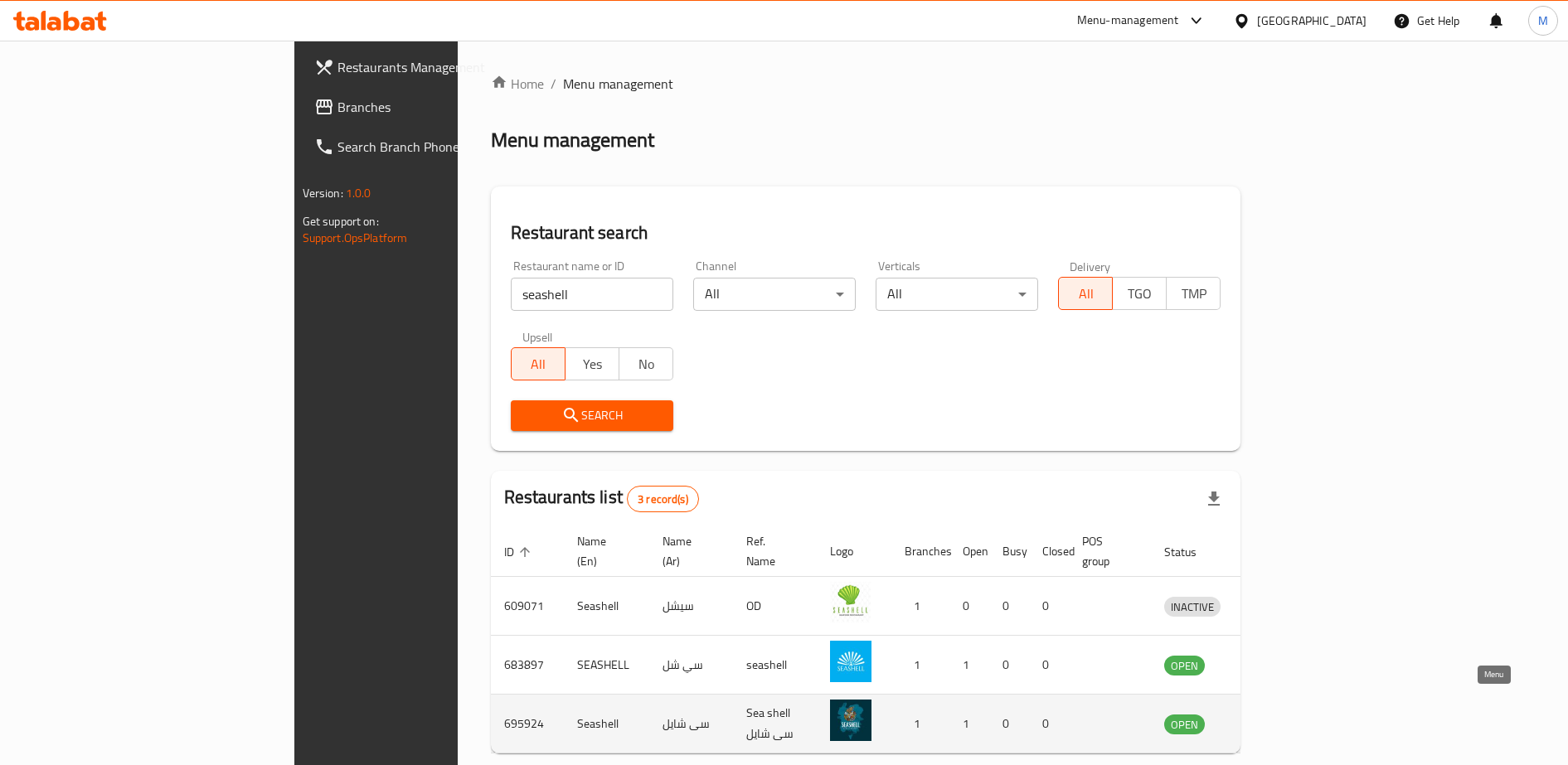
click at [1270, 720] on icon "enhanced table" at bounding box center [1267, 724] width 6 height 7
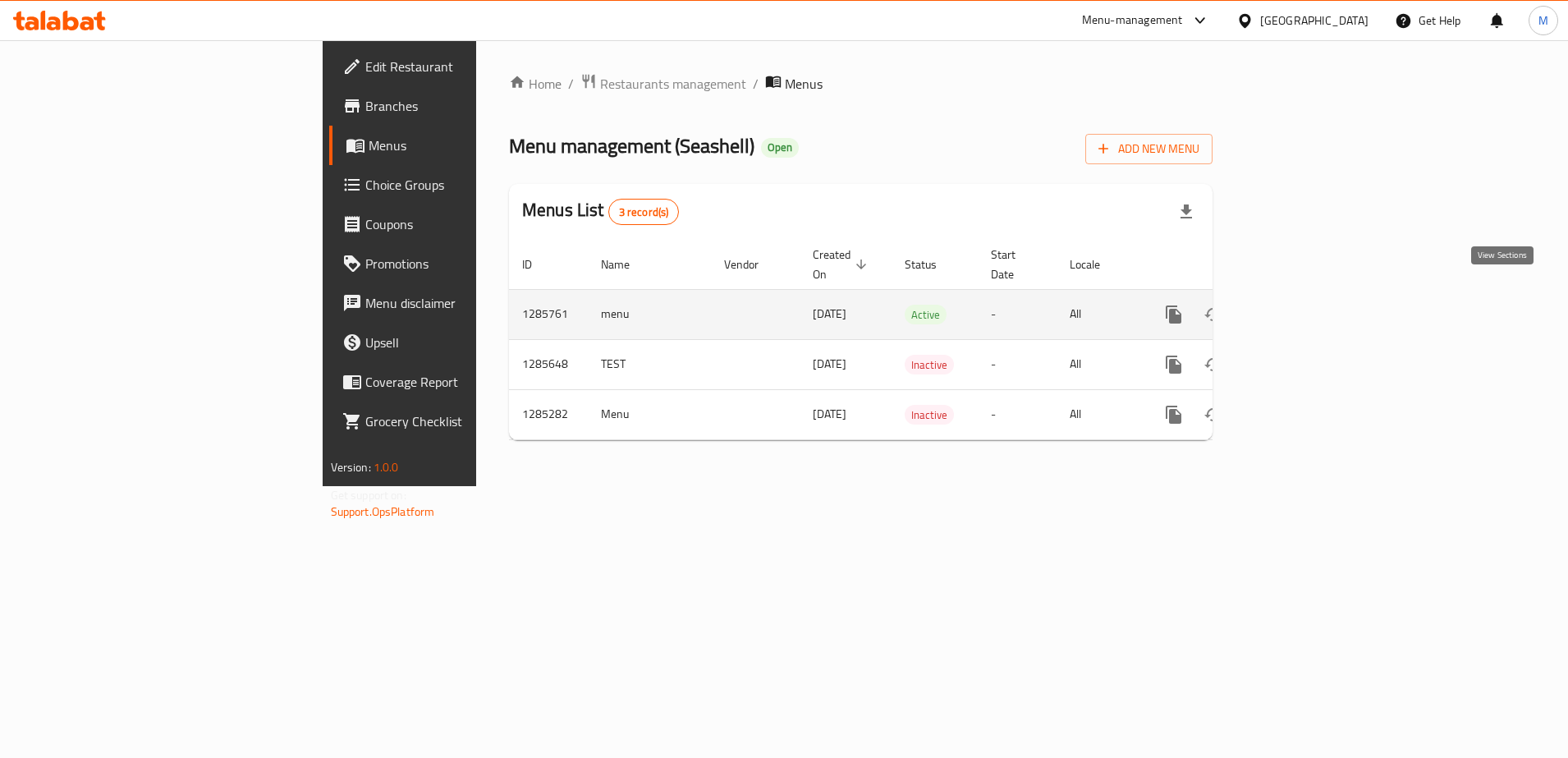
click at [1302, 304] on icon "enhanced table" at bounding box center [1293, 314] width 20 height 20
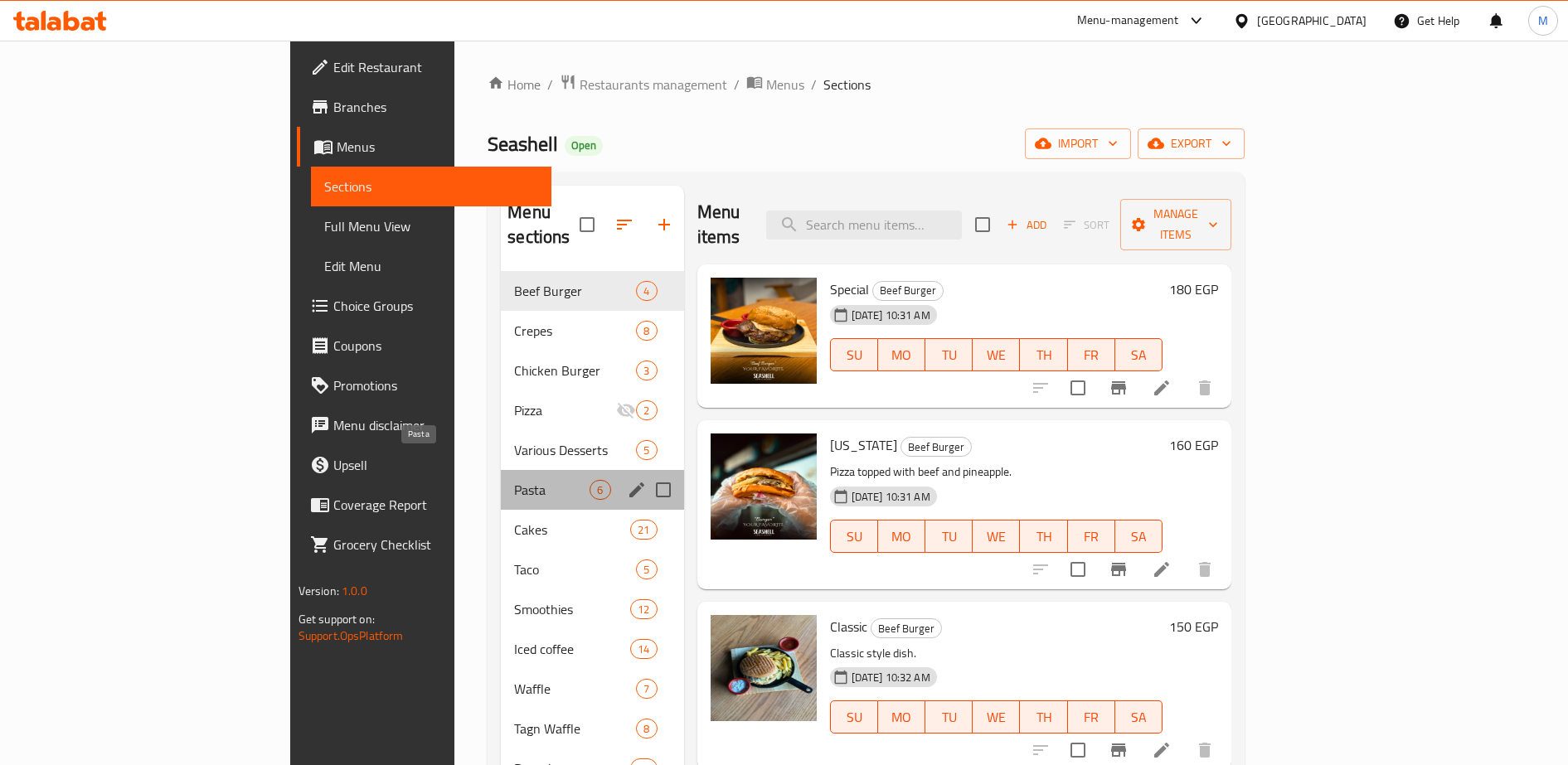
click at [514, 480] on span "Pasta" at bounding box center [552, 490] width 76 height 20
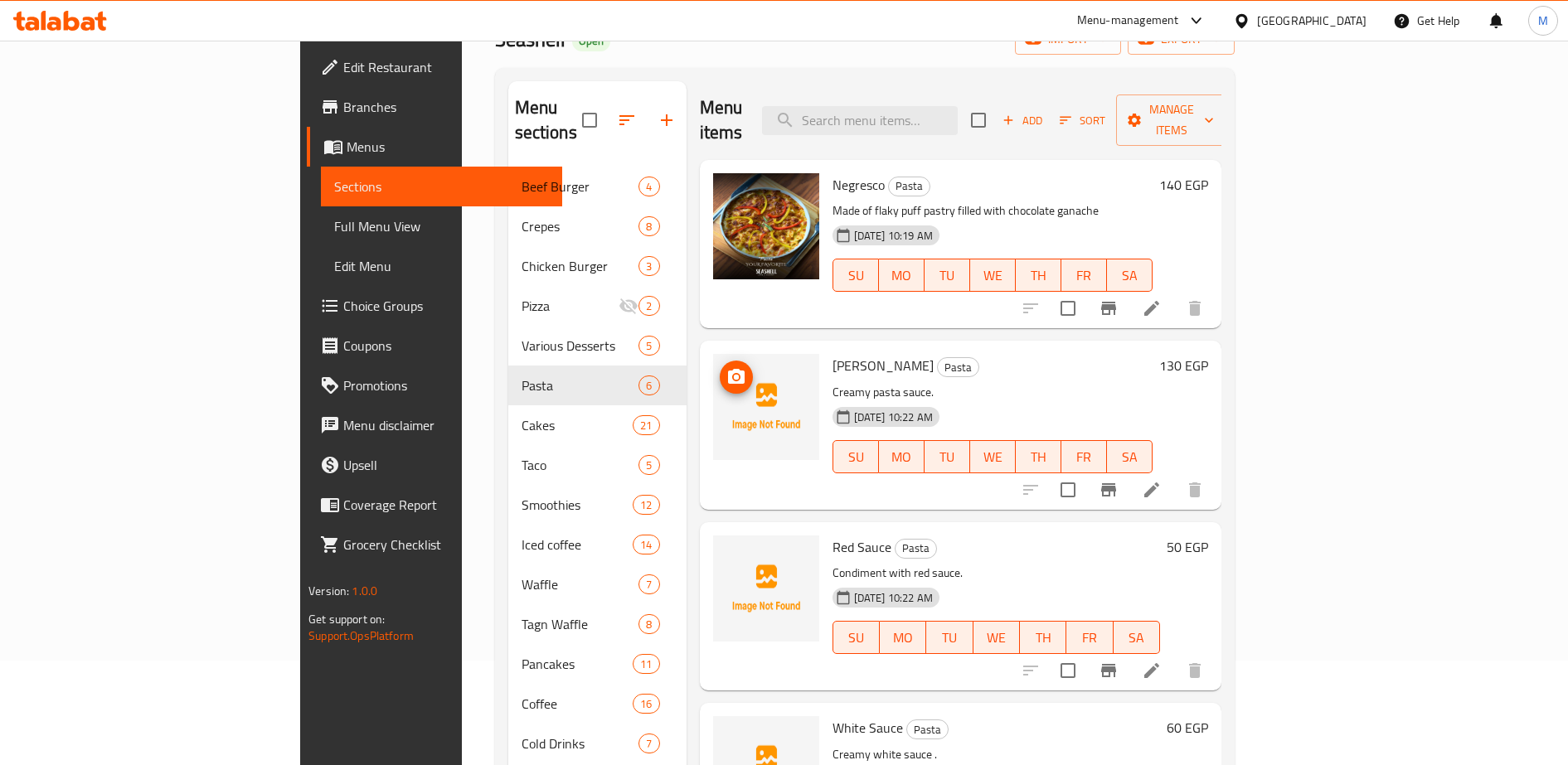
scroll to position [133, 0]
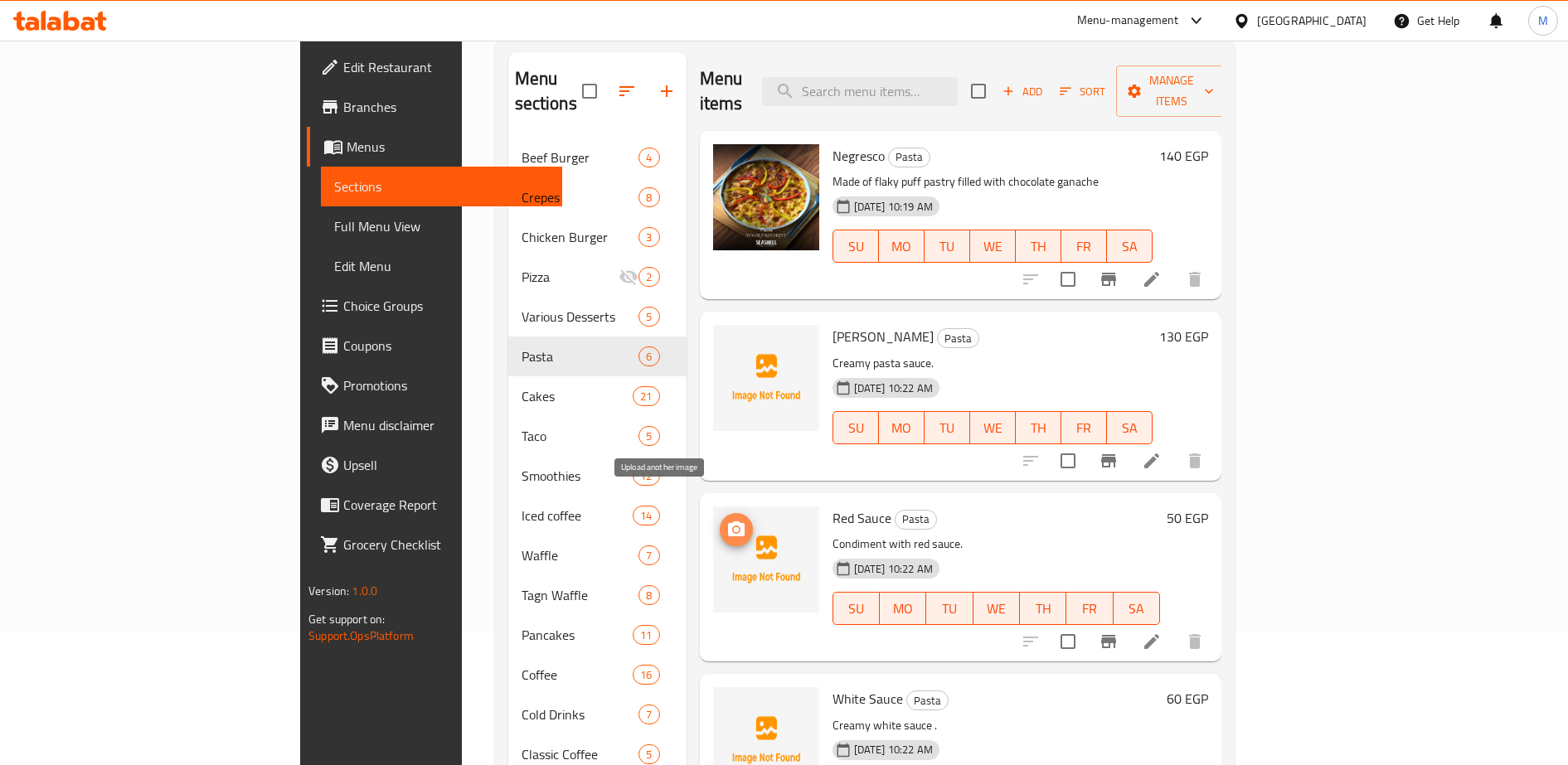
click at [726, 519] on icon "upload picture" at bounding box center [736, 529] width 20 height 20
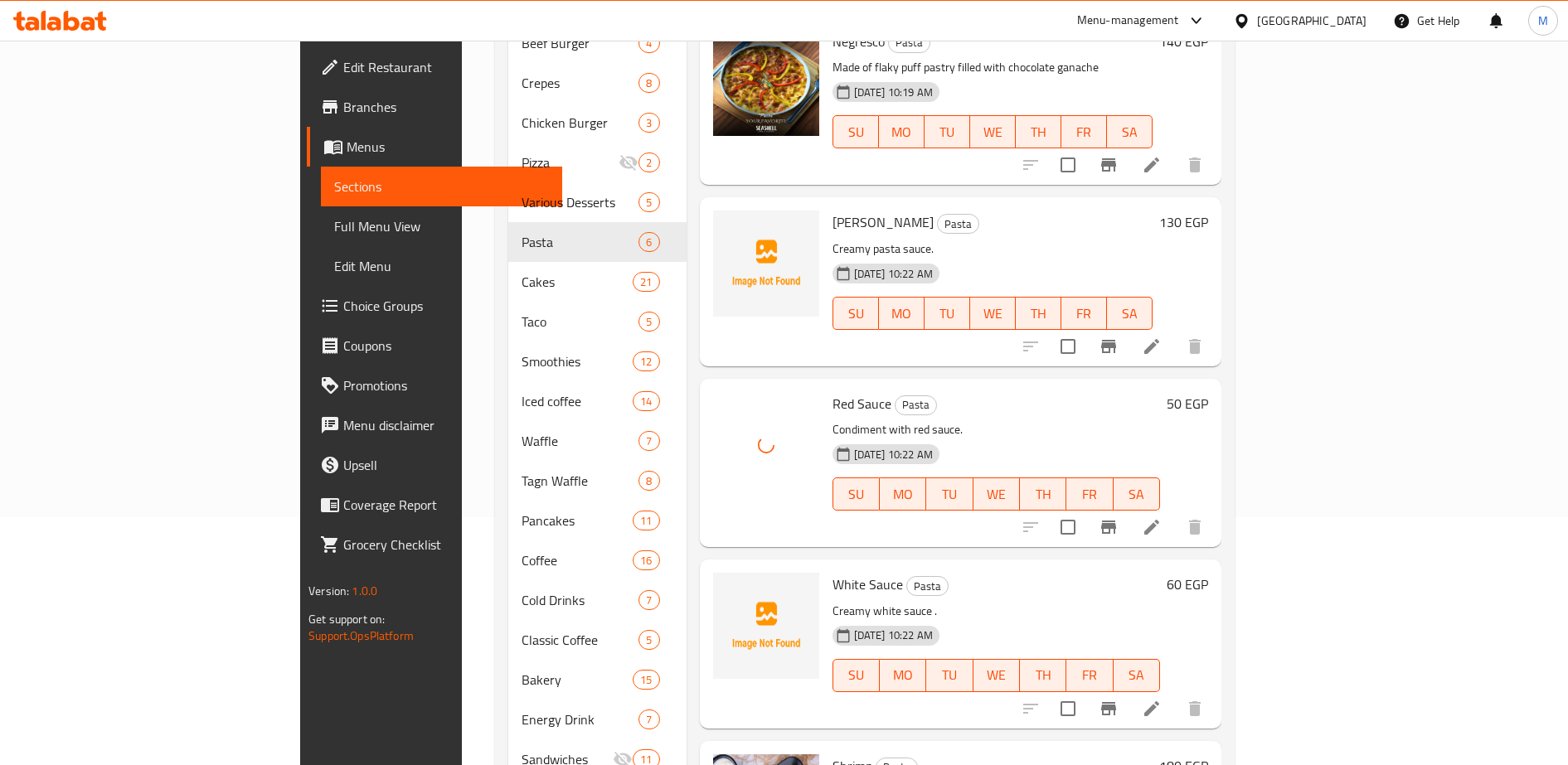
scroll to position [252, 0]
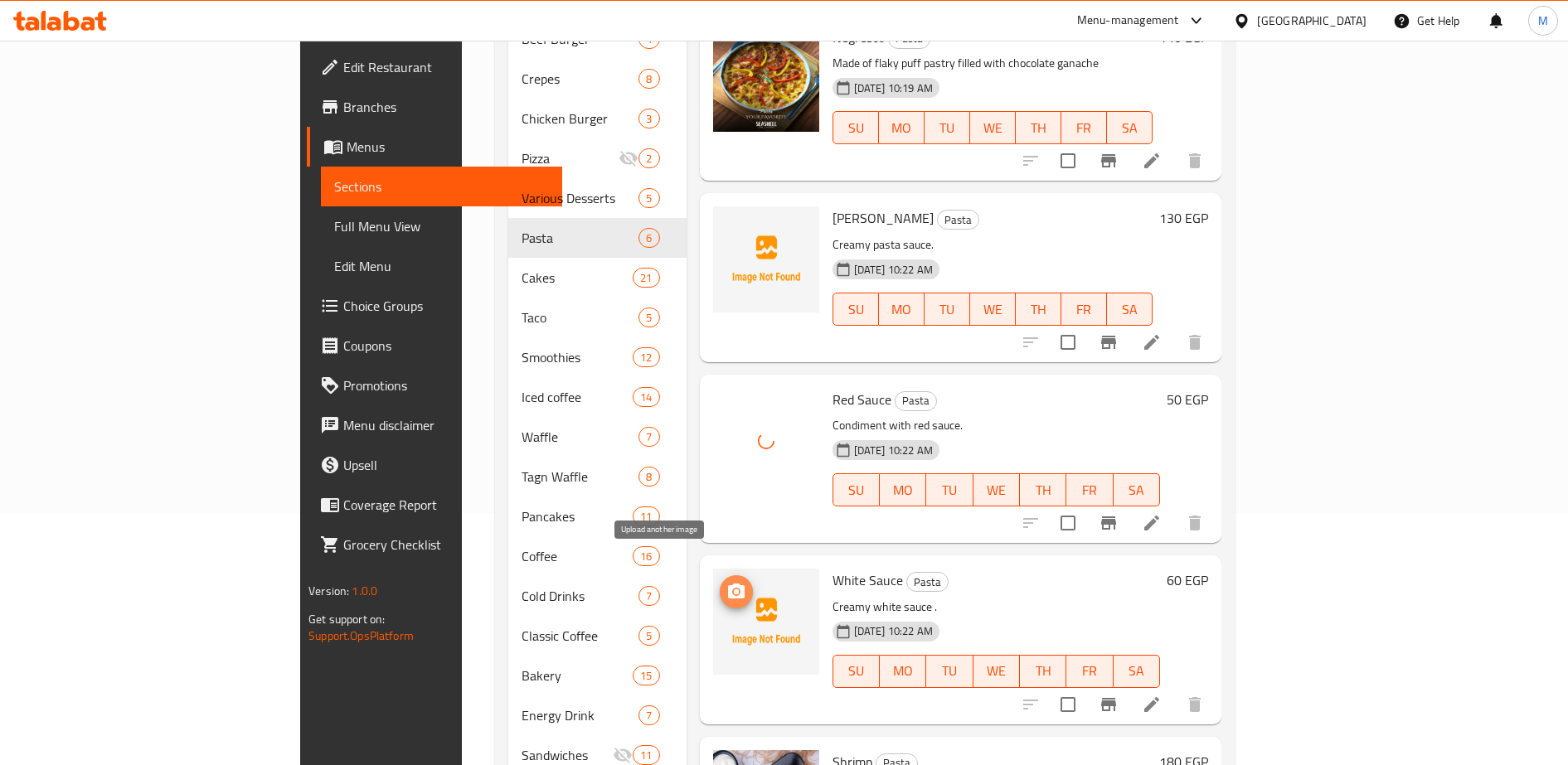
click at [728, 583] on icon "upload picture" at bounding box center [736, 591] width 17 height 15
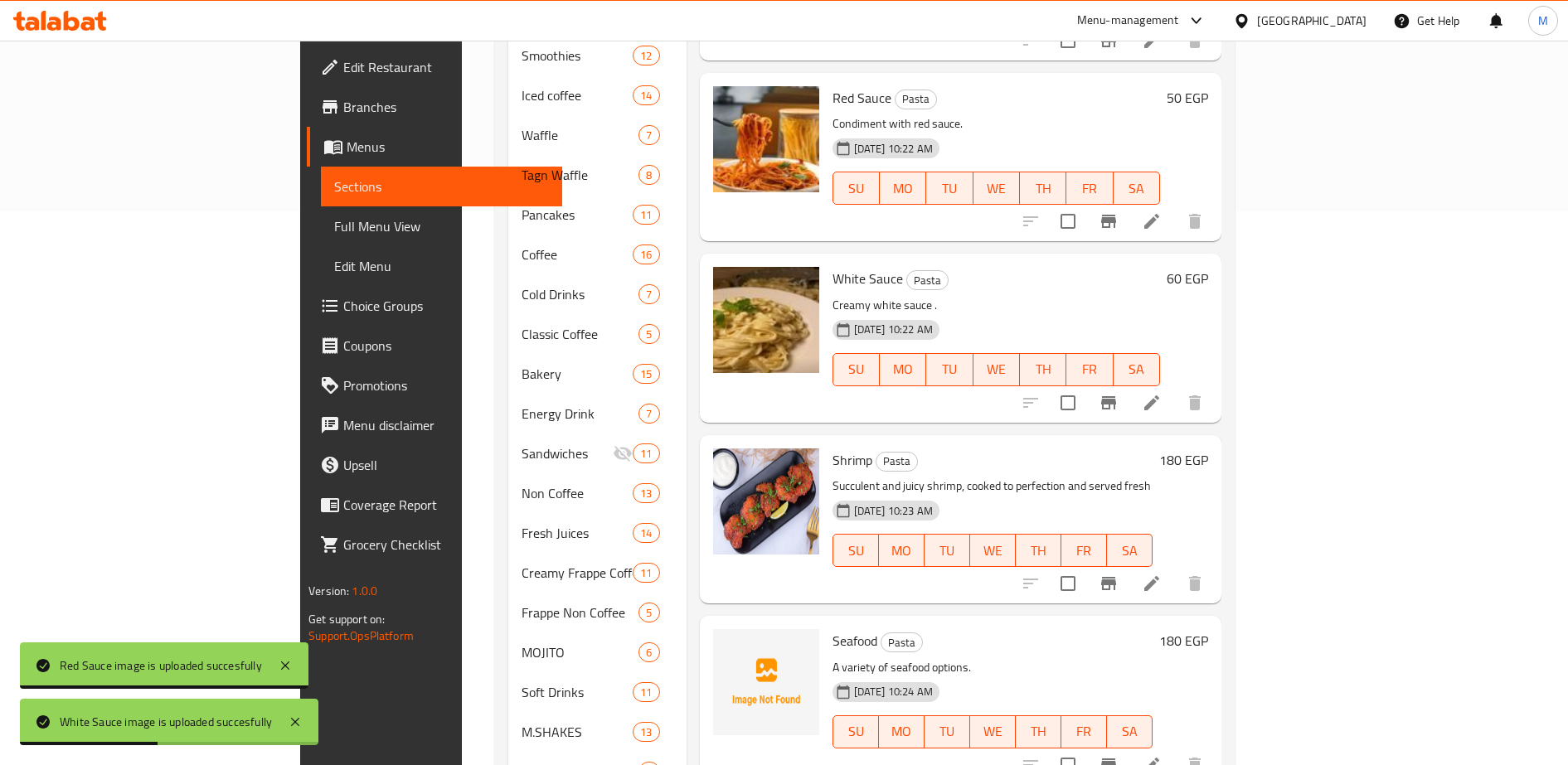
scroll to position [648, 0]
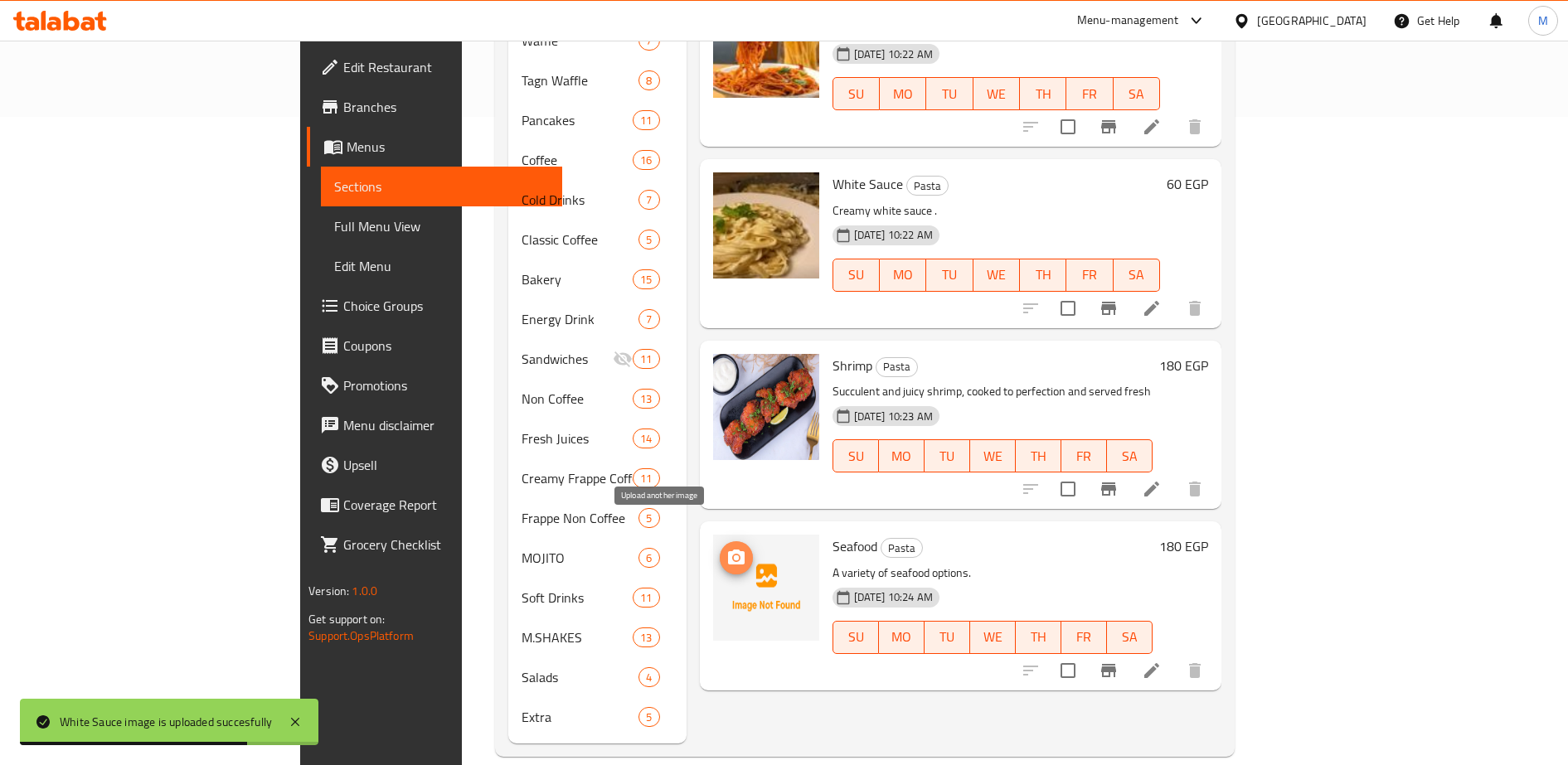
click at [726, 548] on icon "upload picture" at bounding box center [736, 558] width 20 height 20
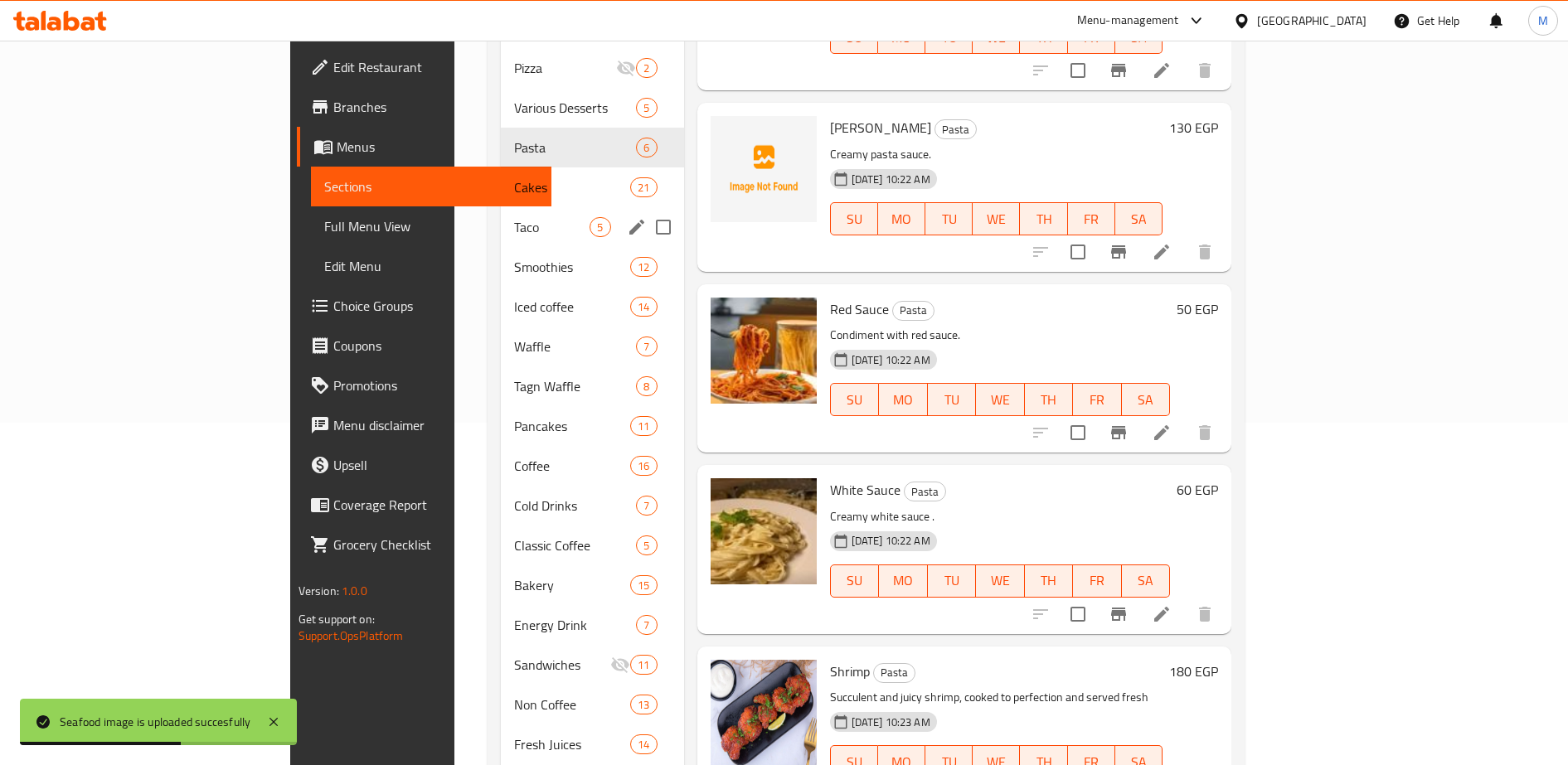
scroll to position [342, 0]
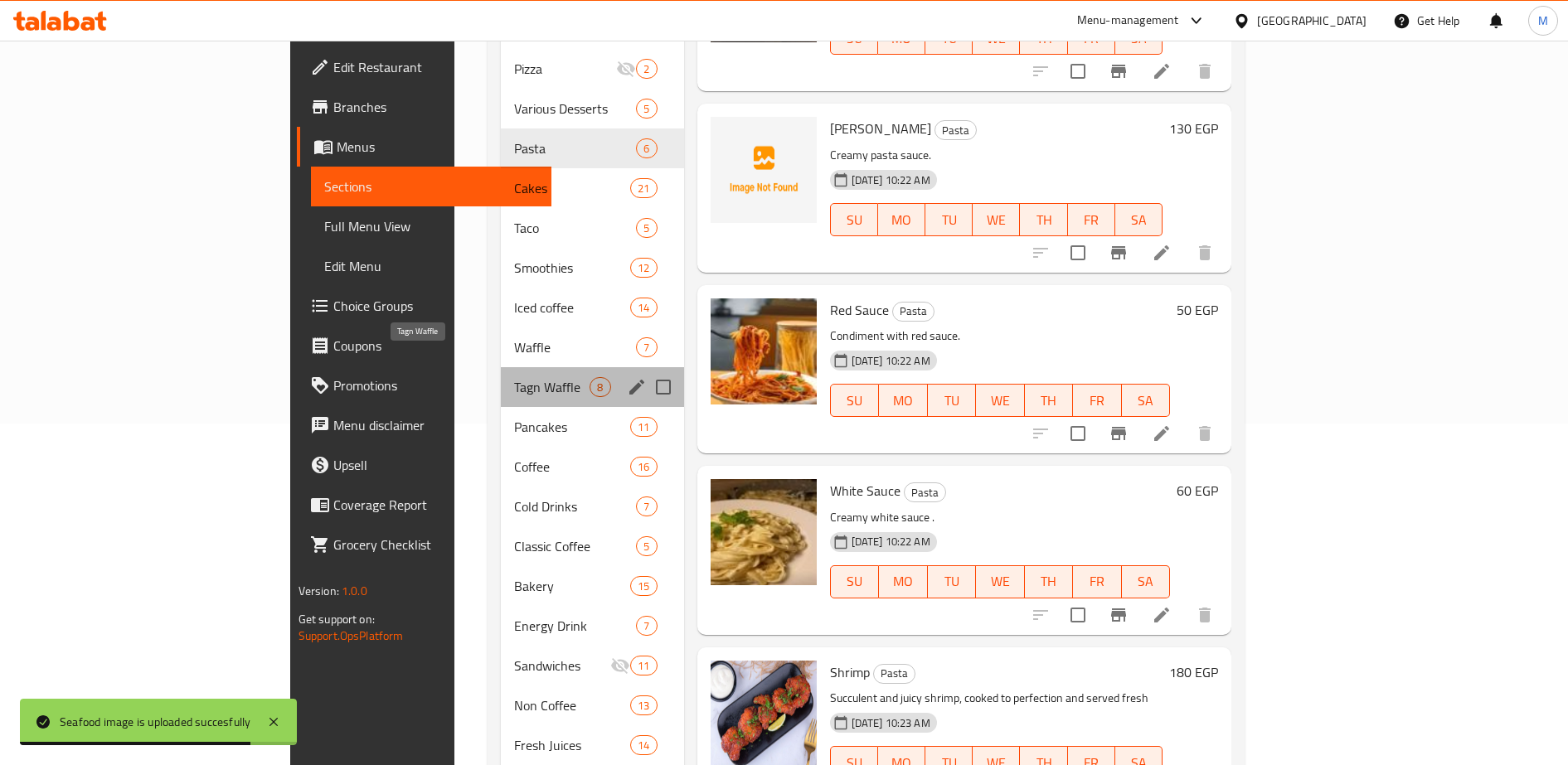
click at [514, 377] on span "Tagn Waffle" at bounding box center [552, 387] width 76 height 20
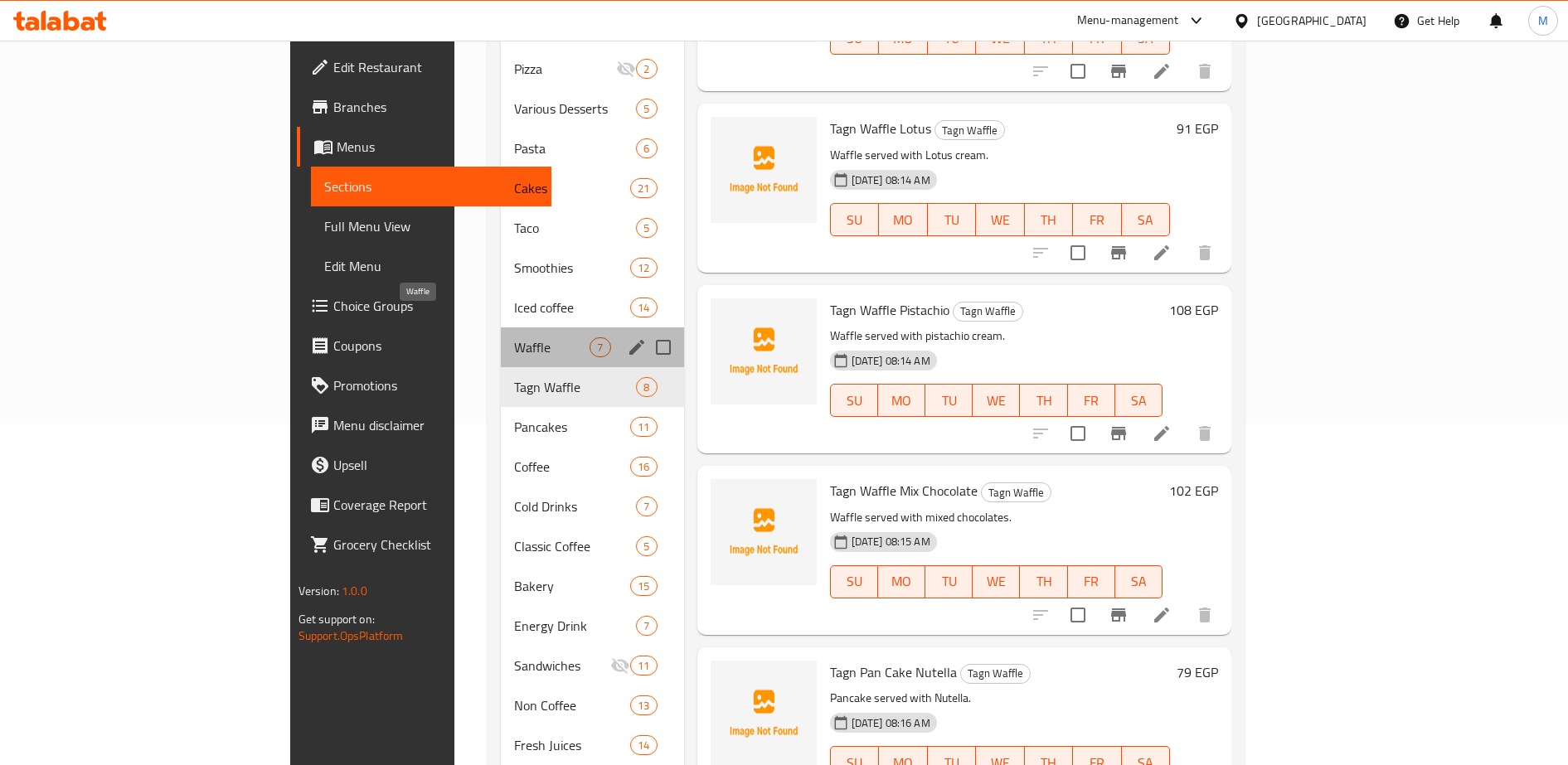
click at [514, 337] on span "Waffle" at bounding box center [552, 348] width 76 height 20
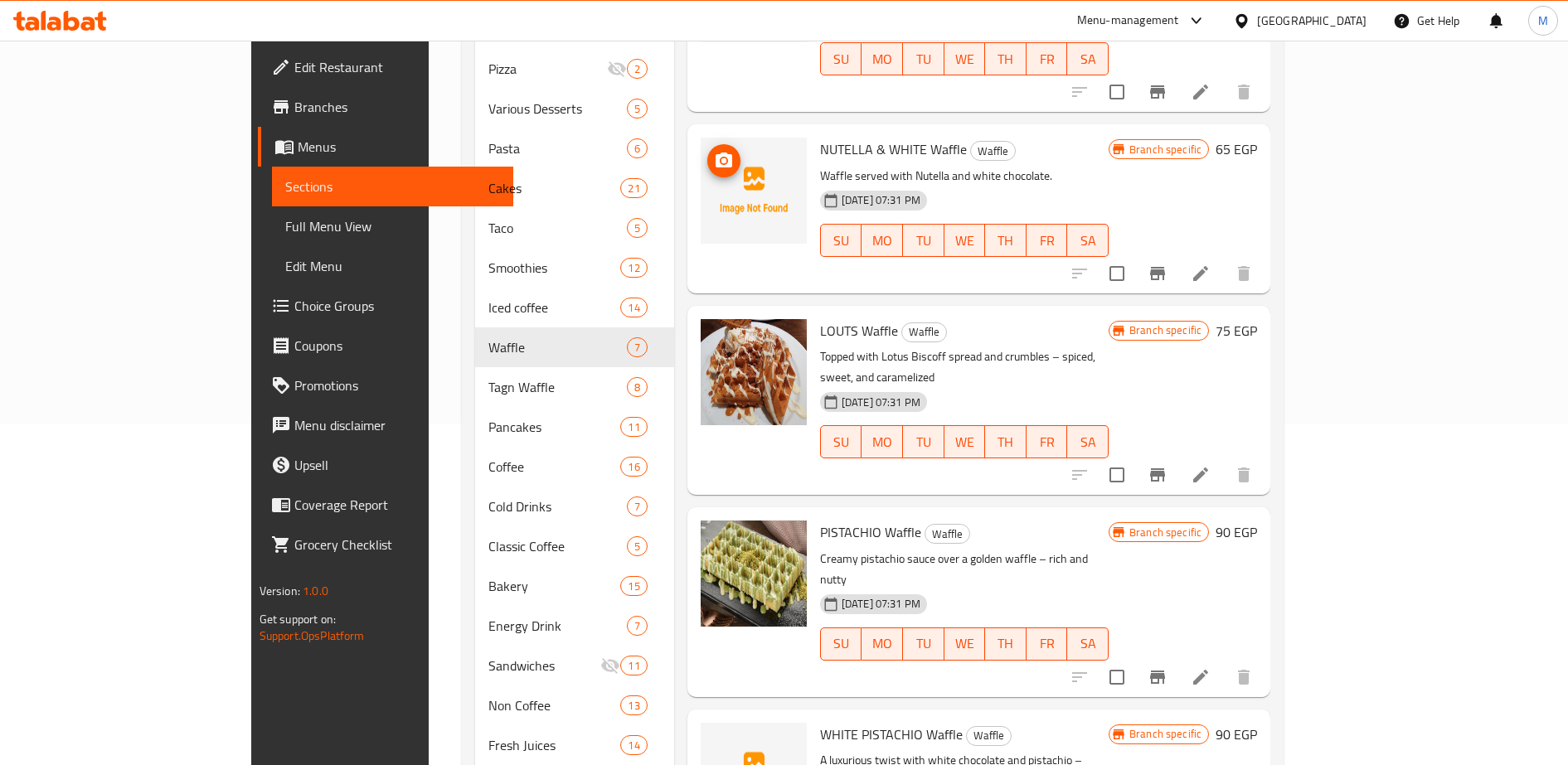
scroll to position [303, 0]
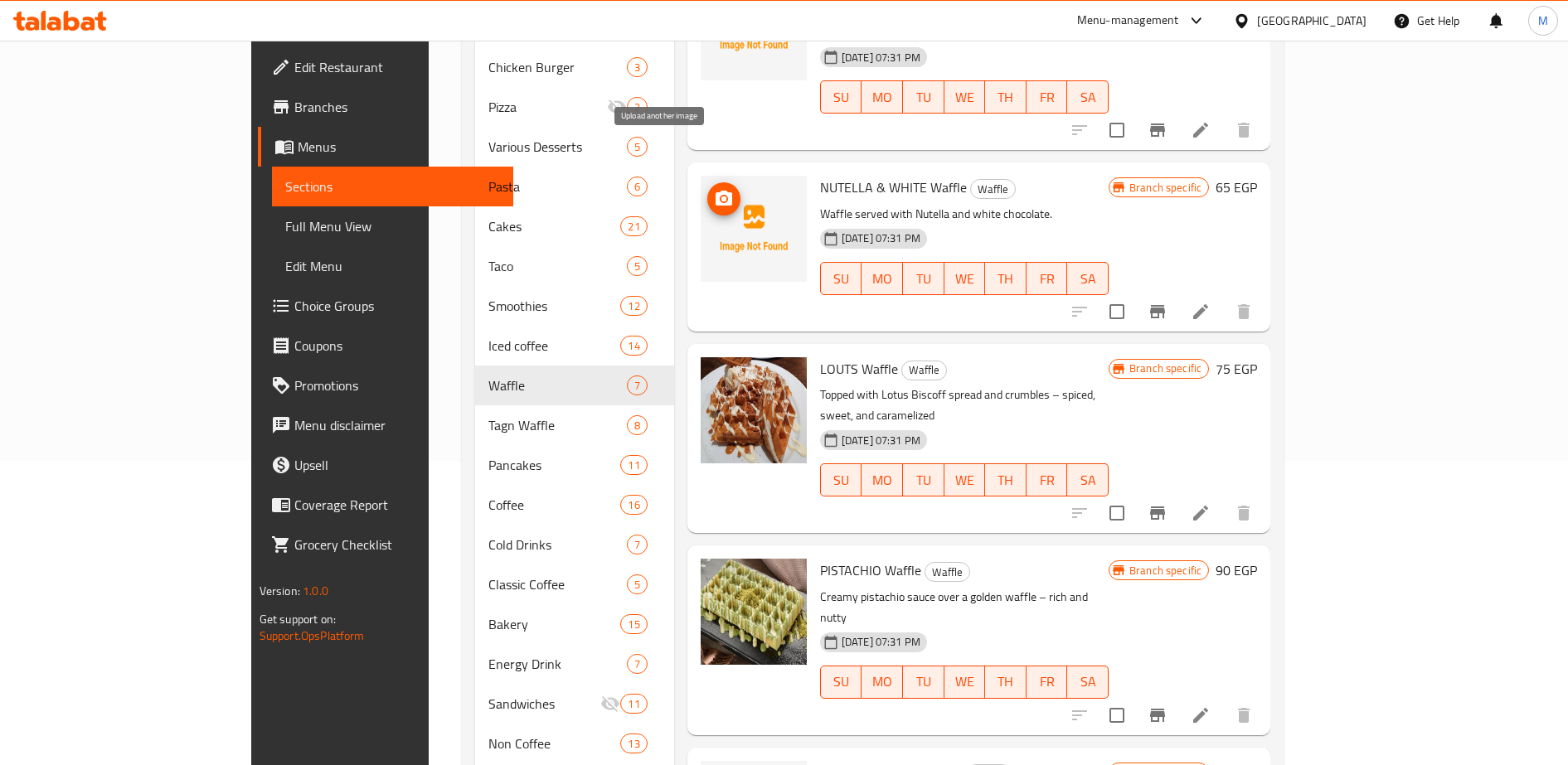
click at [714, 189] on icon "upload picture" at bounding box center [724, 199] width 20 height 20
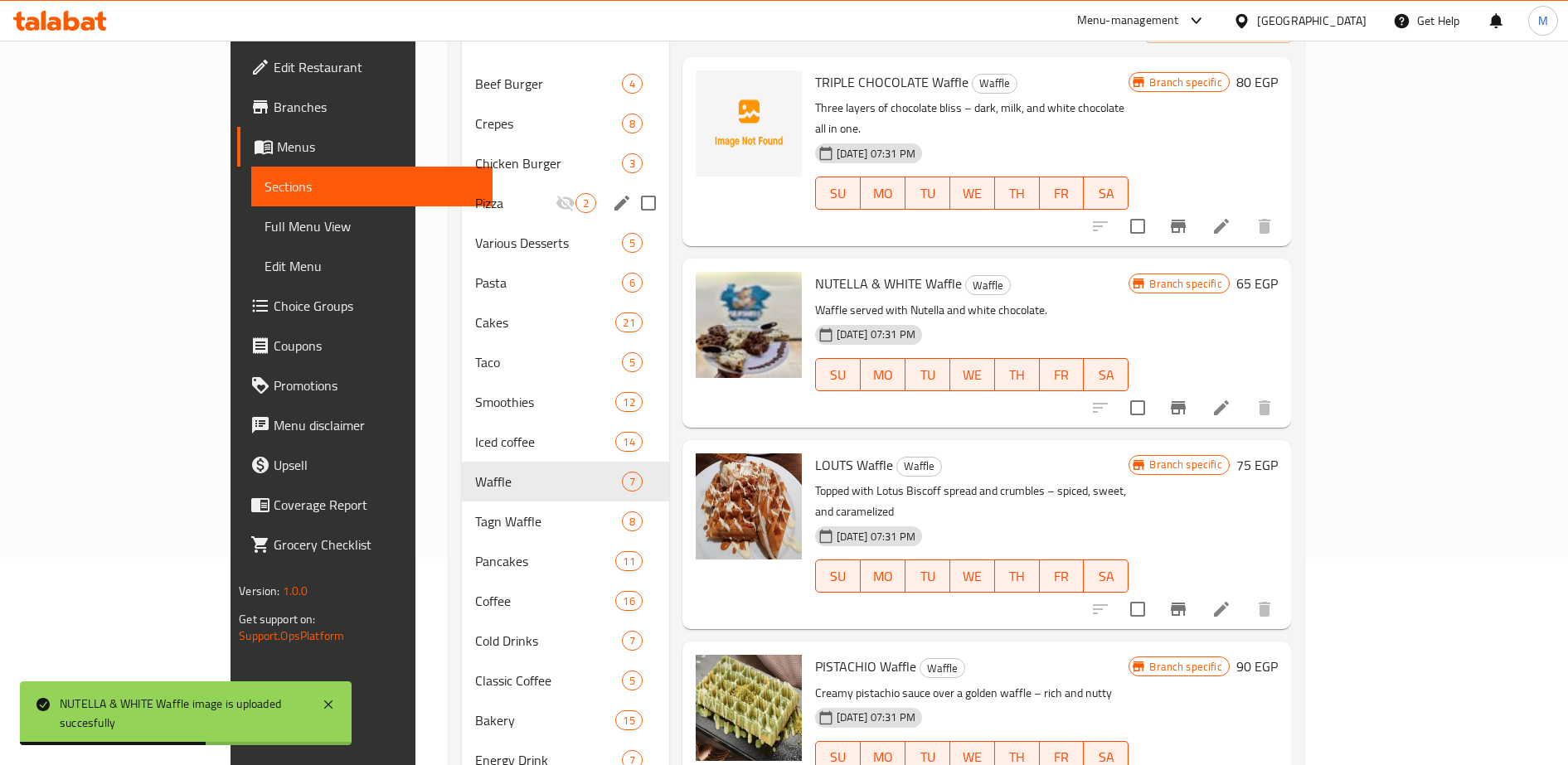
scroll to position [136, 0]
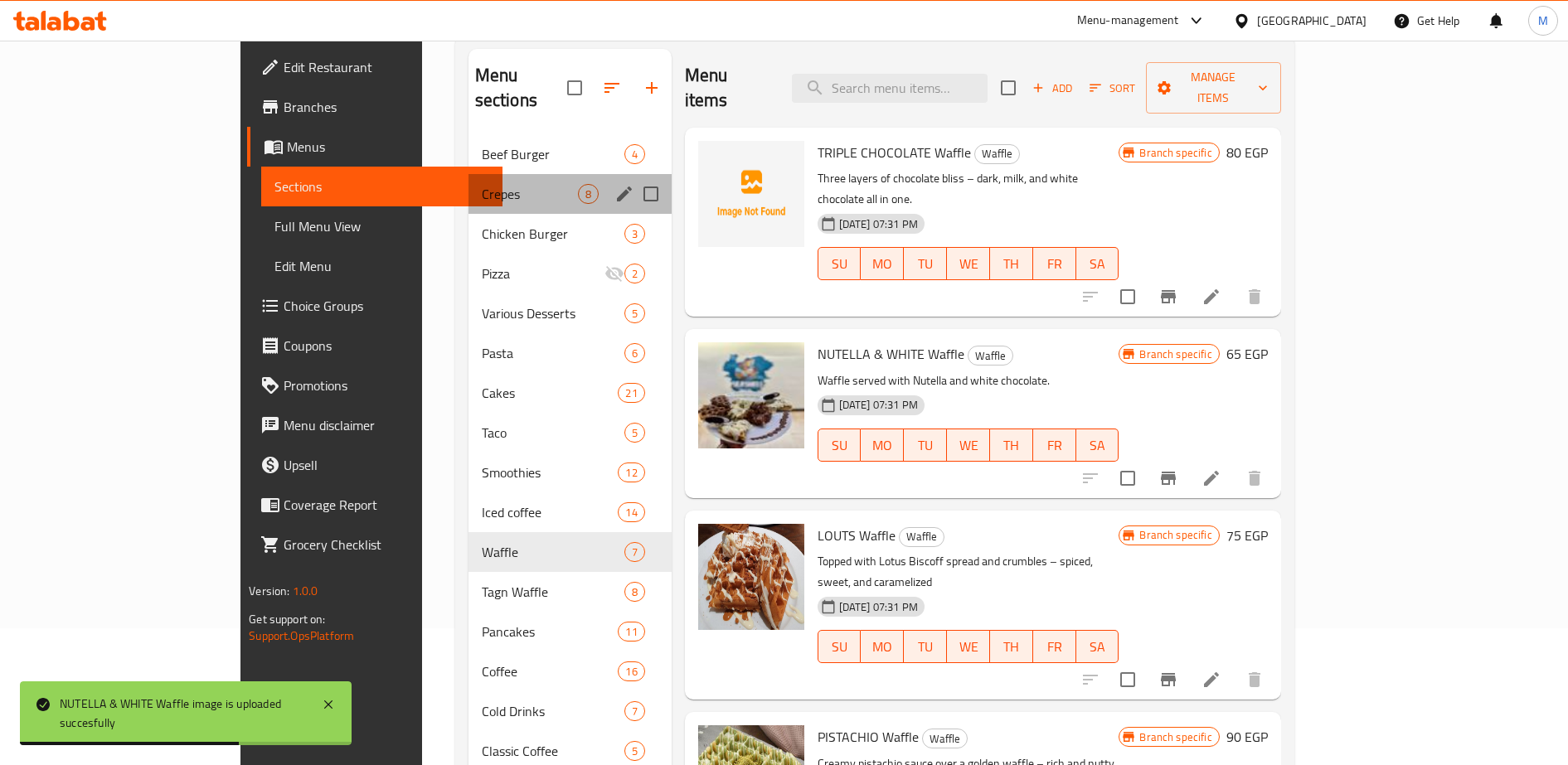
click at [468, 186] on div "Crepes 8" at bounding box center [569, 194] width 203 height 40
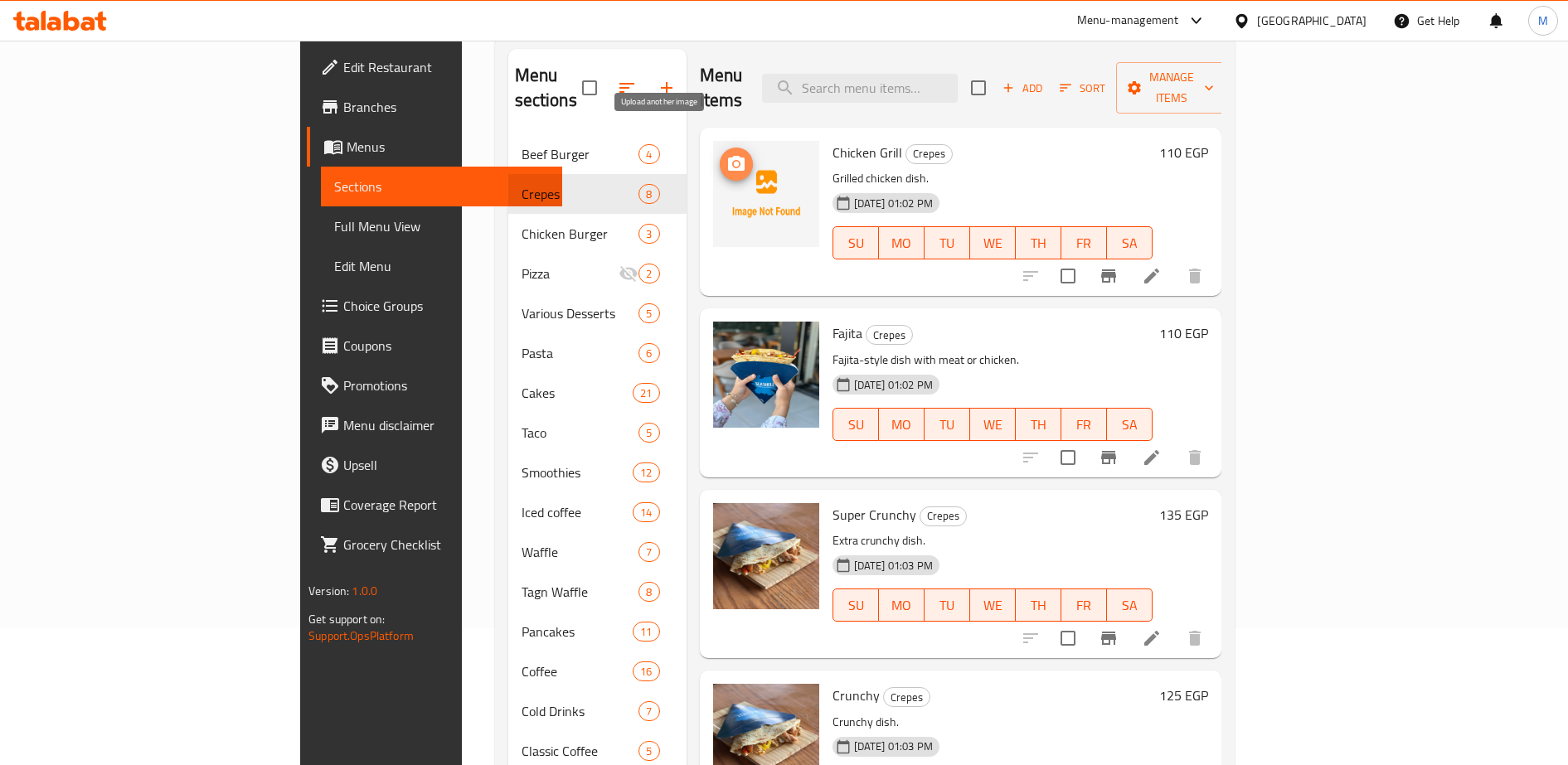
click at [728, 156] on icon "upload picture" at bounding box center [736, 163] width 17 height 15
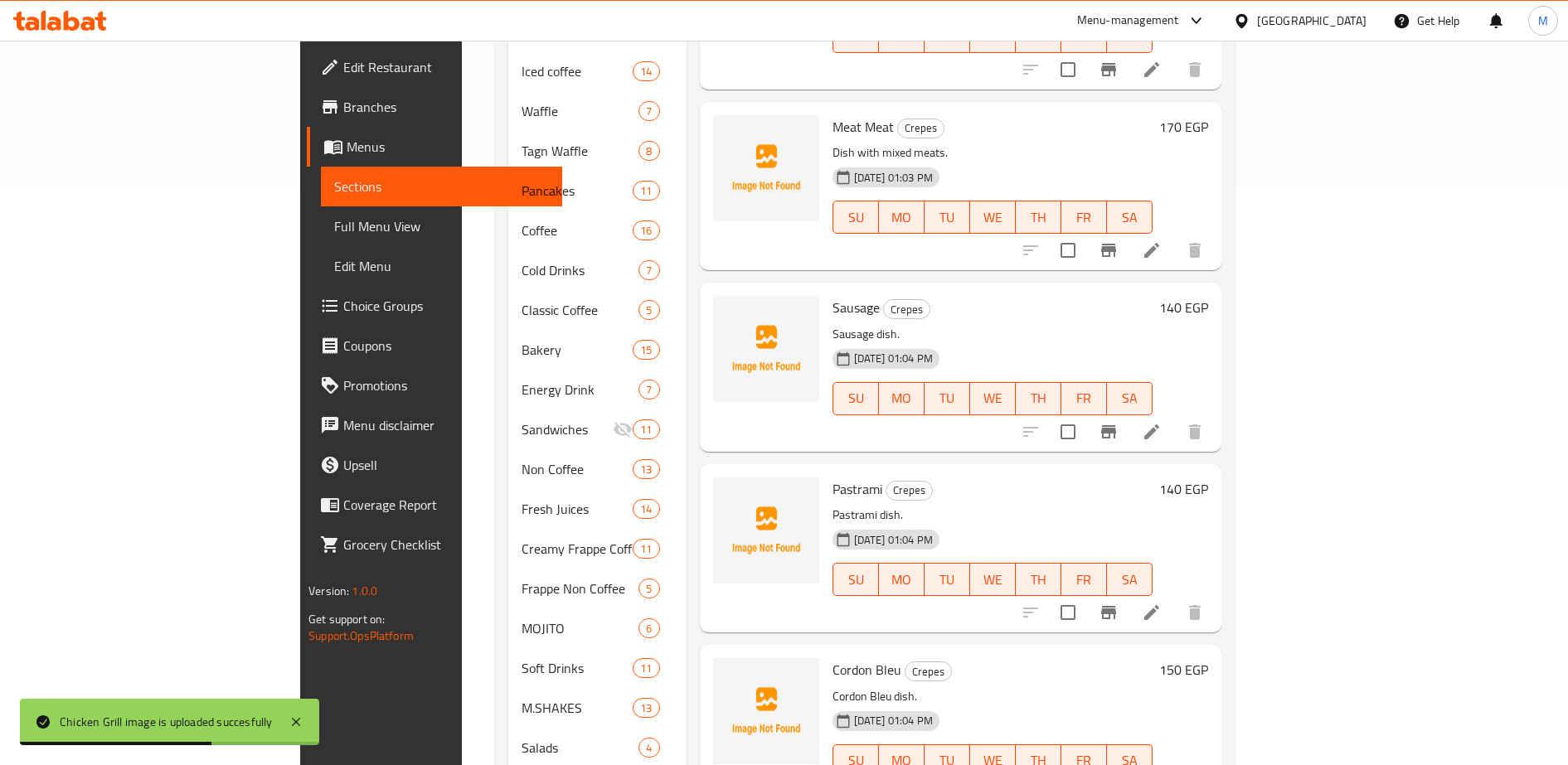
scroll to position [578, 0]
click at [719, 490] on span "upload picture" at bounding box center [735, 500] width 33 height 20
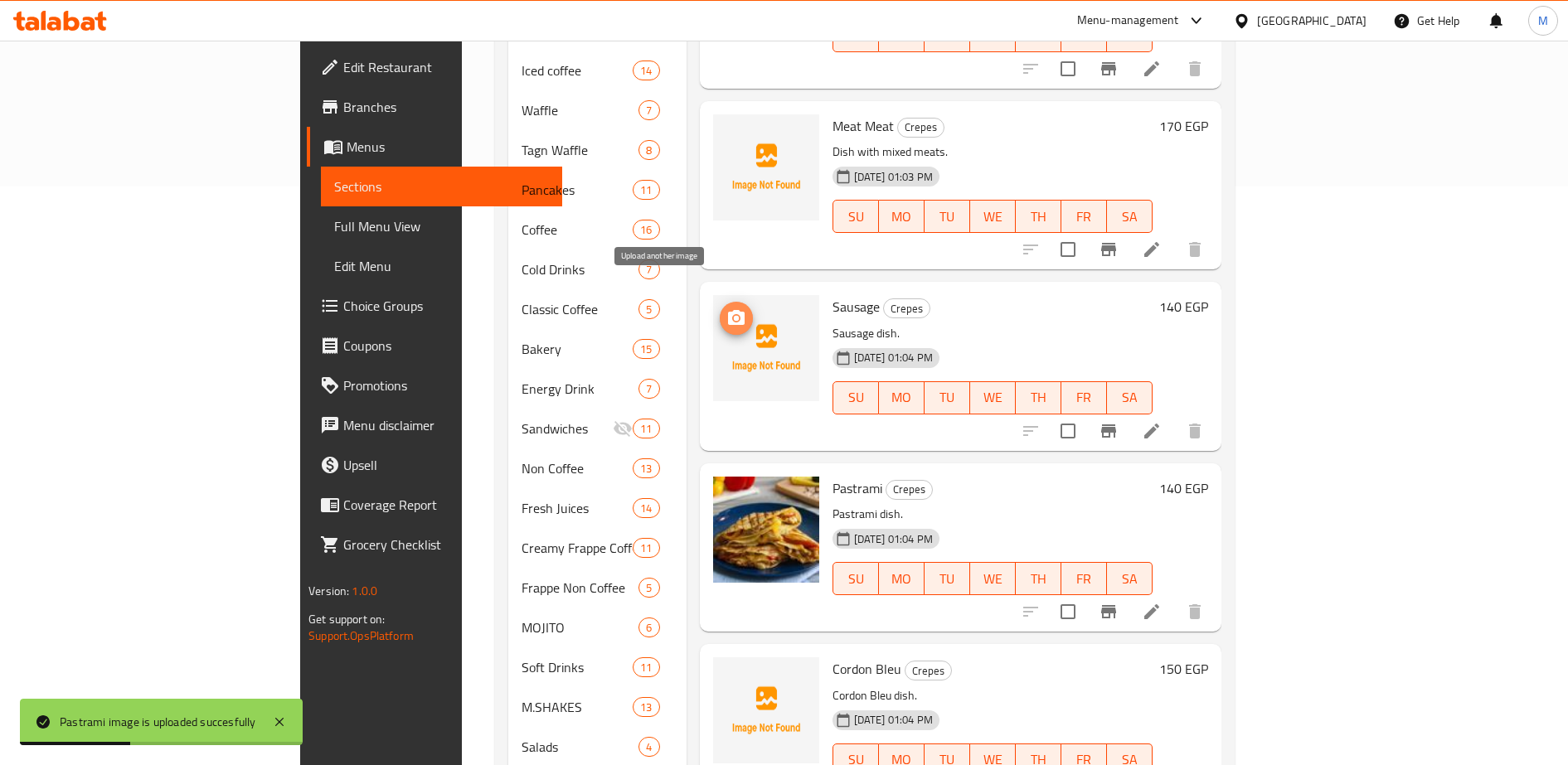
click at [733, 316] on circle "upload picture" at bounding box center [735, 318] width 5 height 5
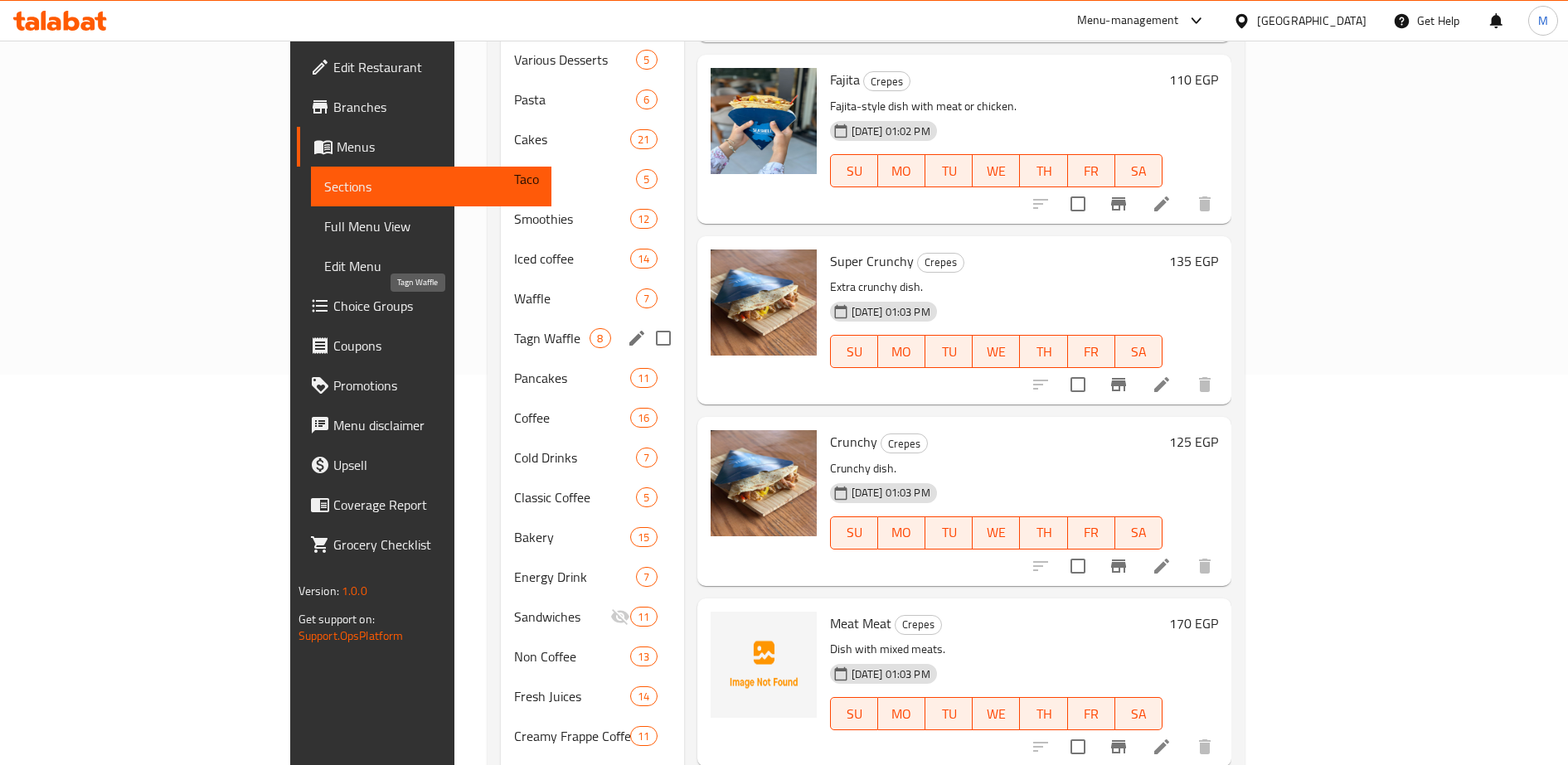
scroll to position [399, 0]
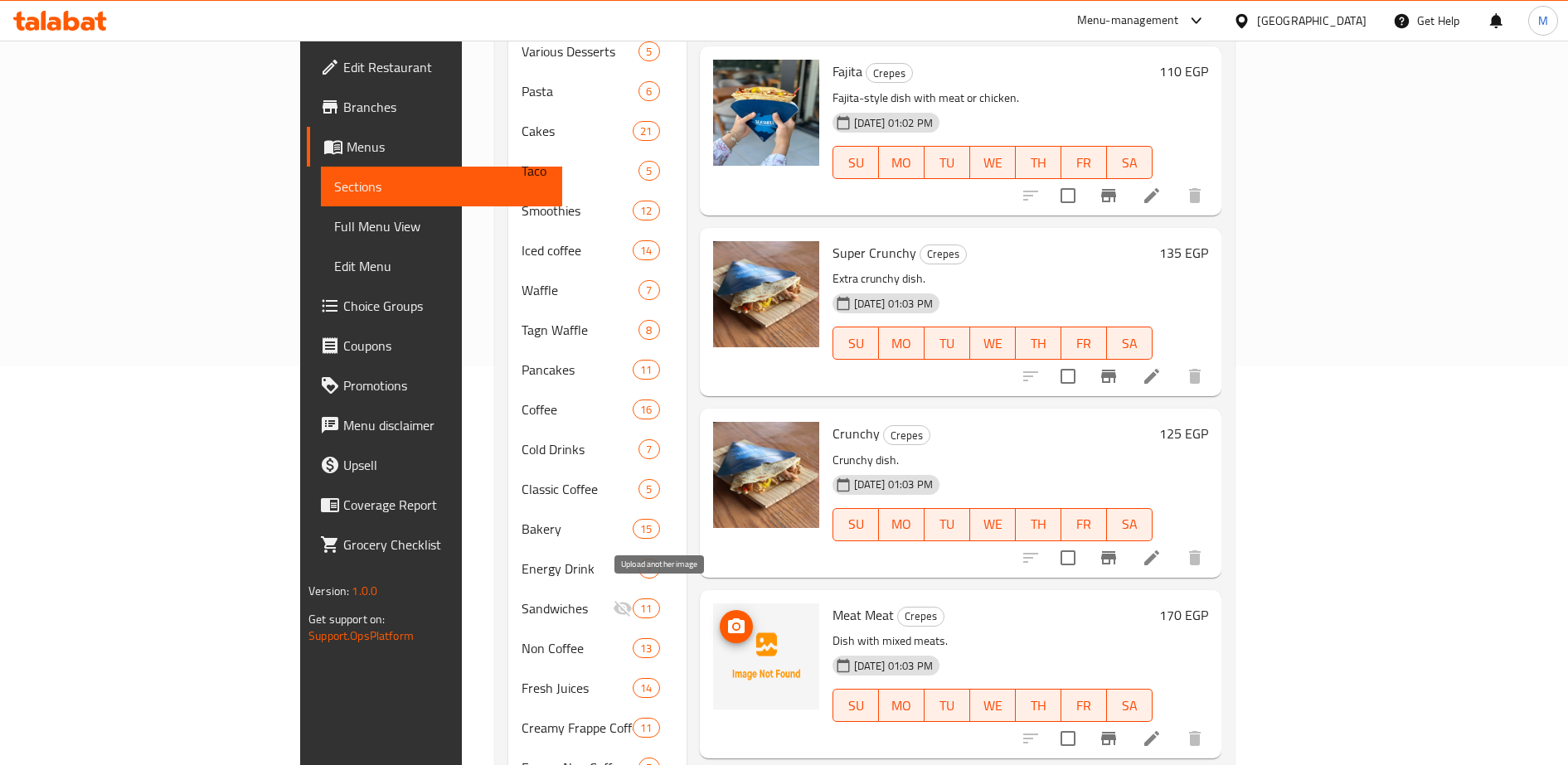
drag, startPoint x: 479, startPoint y: 310, endPoint x: 656, endPoint y: 600, distance: 339.7
click at [656, 600] on div "Menu sections Beef Burger 4 Crepes 8 Chicken Burger 3 Pizza 2 Various Desserts …" at bounding box center [864, 390] width 713 height 1205
click at [728, 618] on icon "upload picture" at bounding box center [736, 625] width 17 height 15
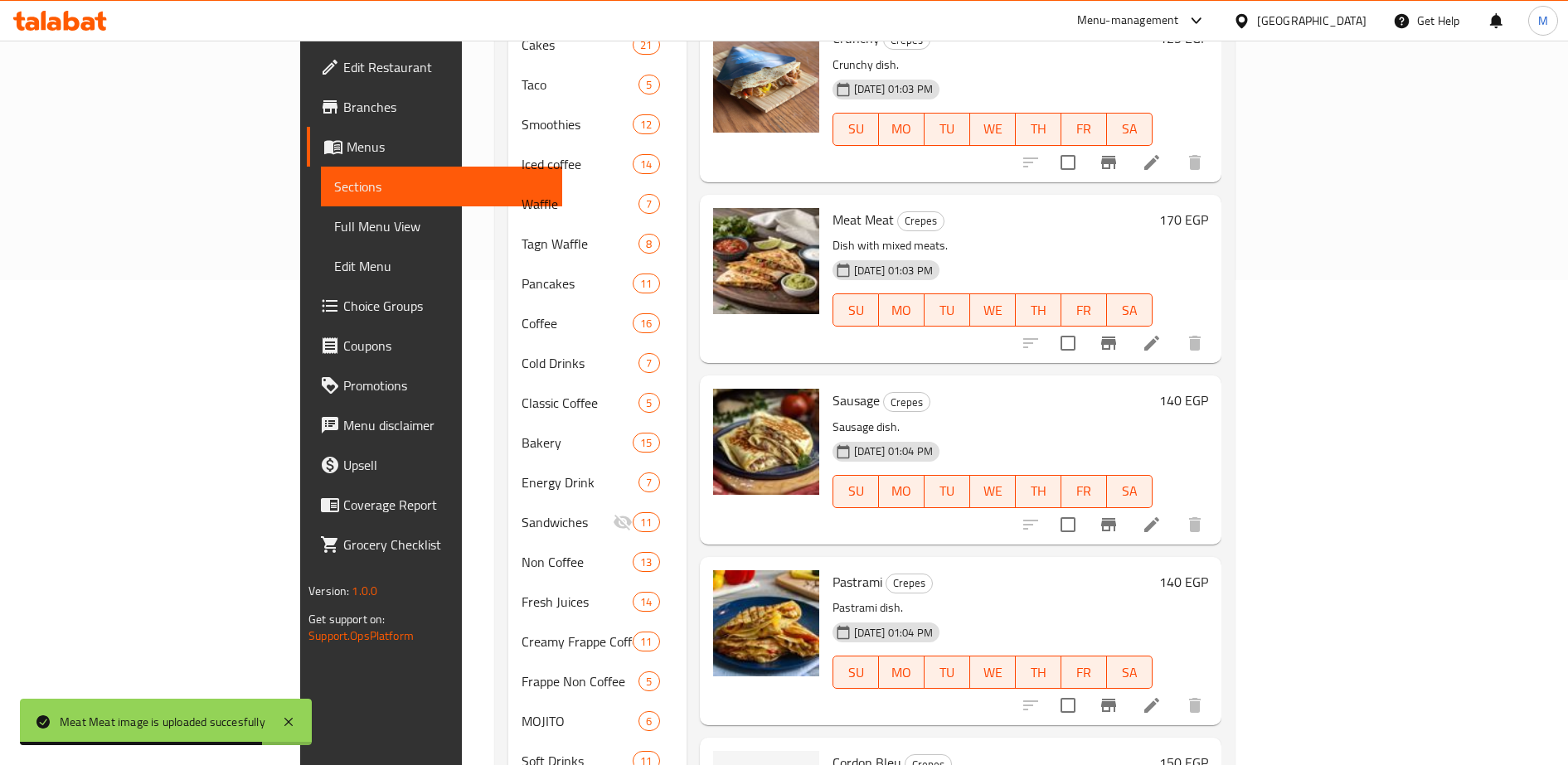
scroll to position [648, 0]
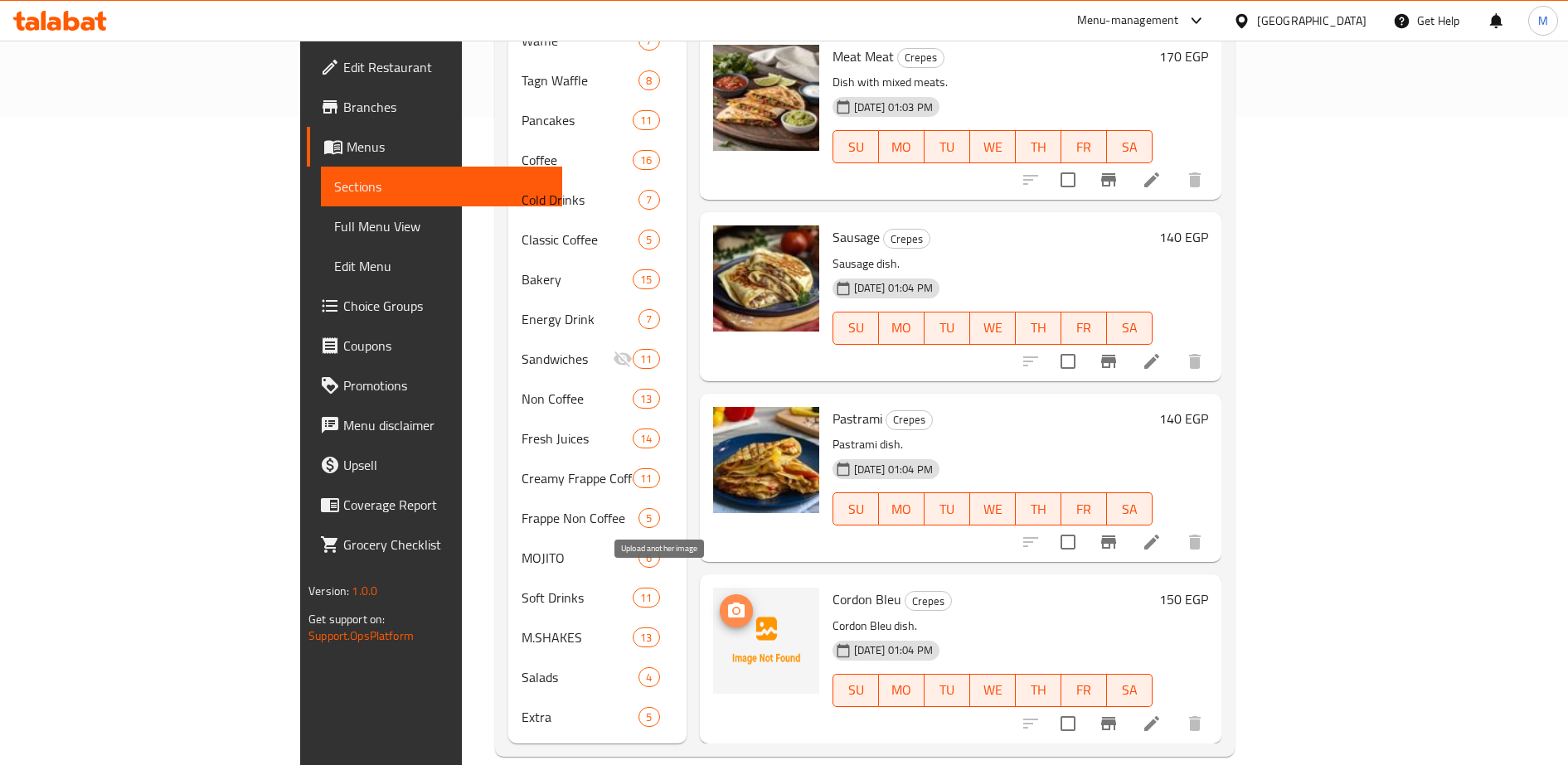
click at [728, 603] on icon "upload picture" at bounding box center [736, 610] width 17 height 15
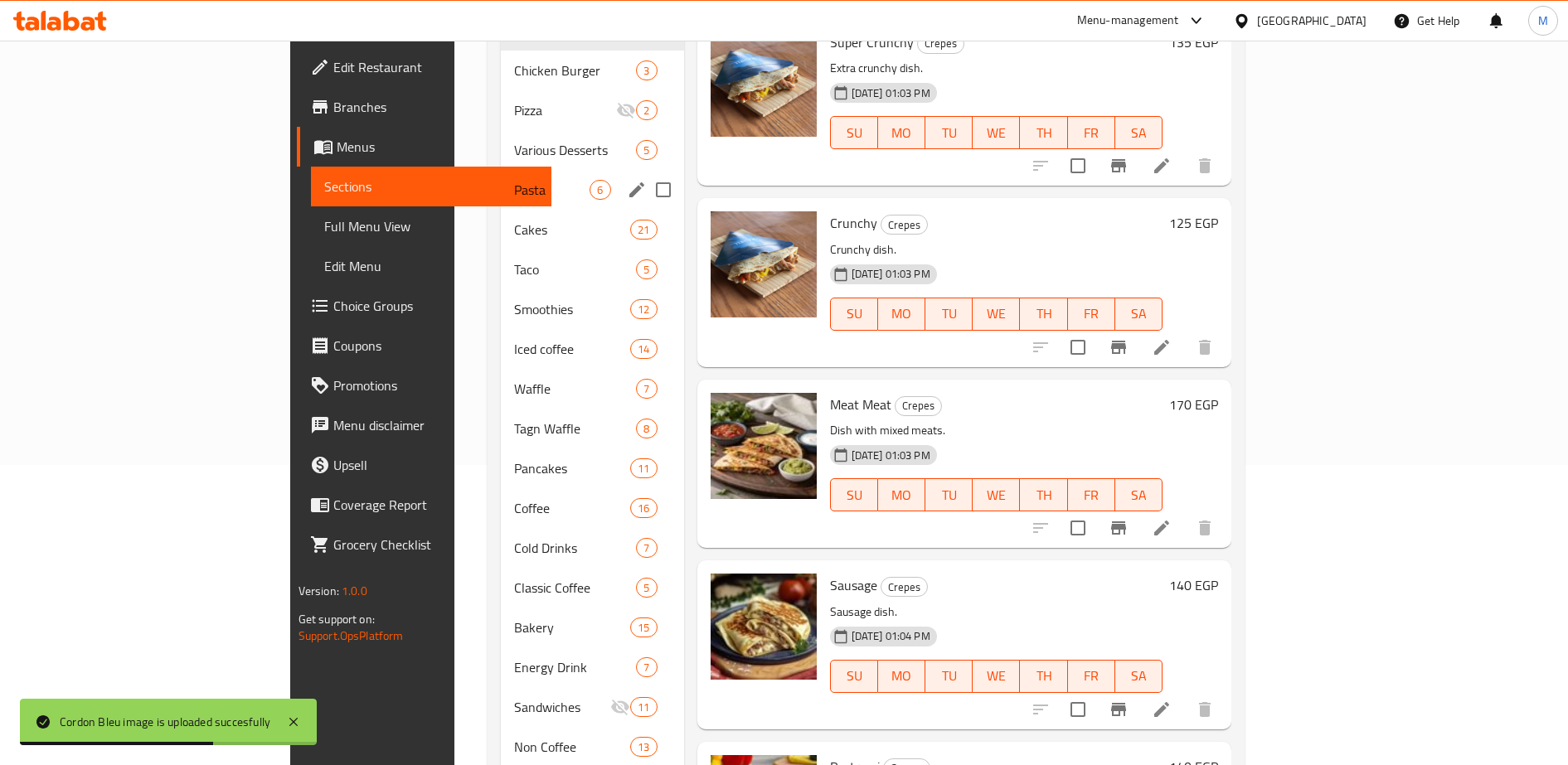
scroll to position [299, 0]
click at [514, 181] on span "Pasta" at bounding box center [552, 191] width 76 height 20
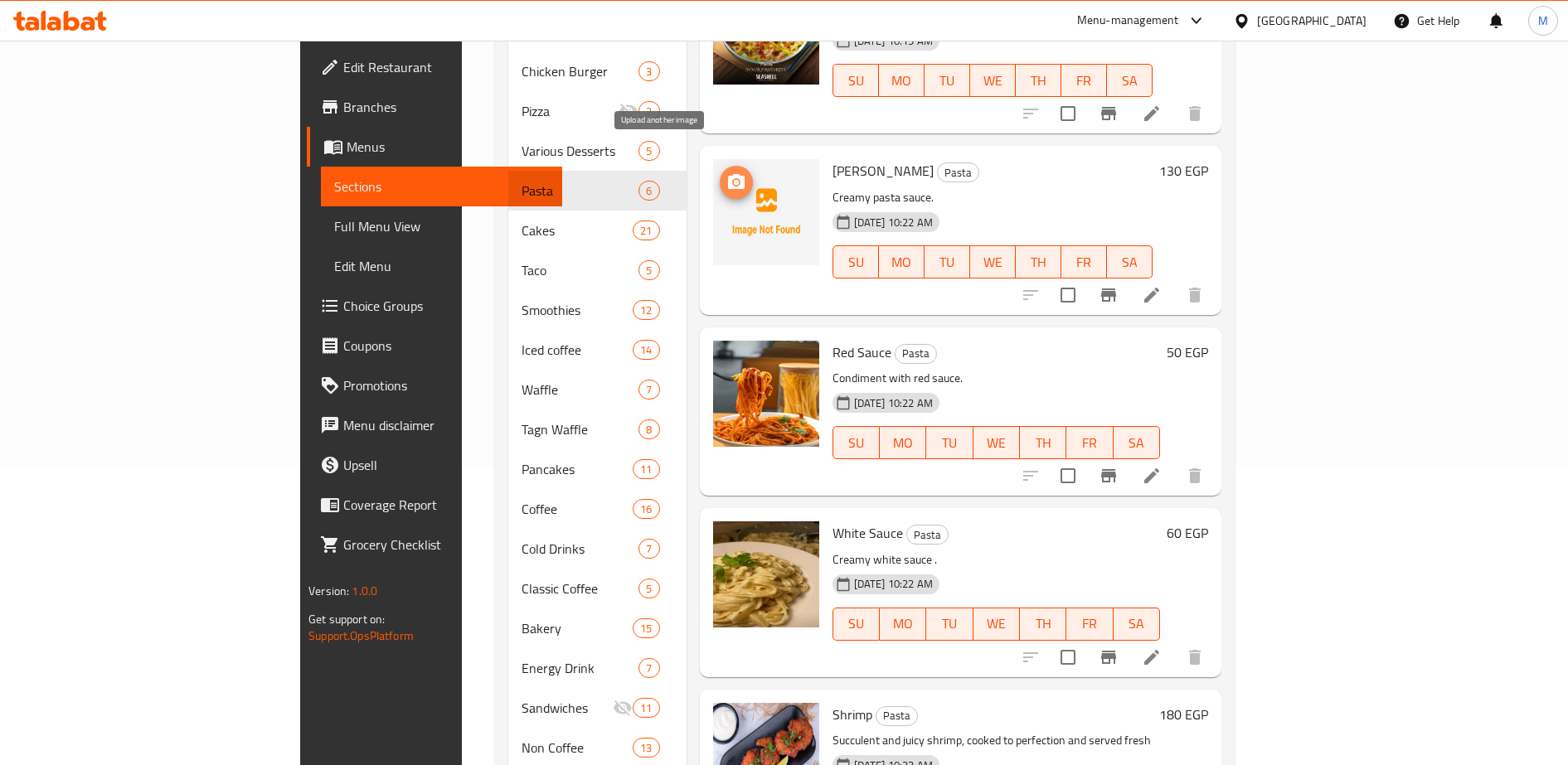
click at [726, 173] on icon "upload picture" at bounding box center [736, 183] width 20 height 20
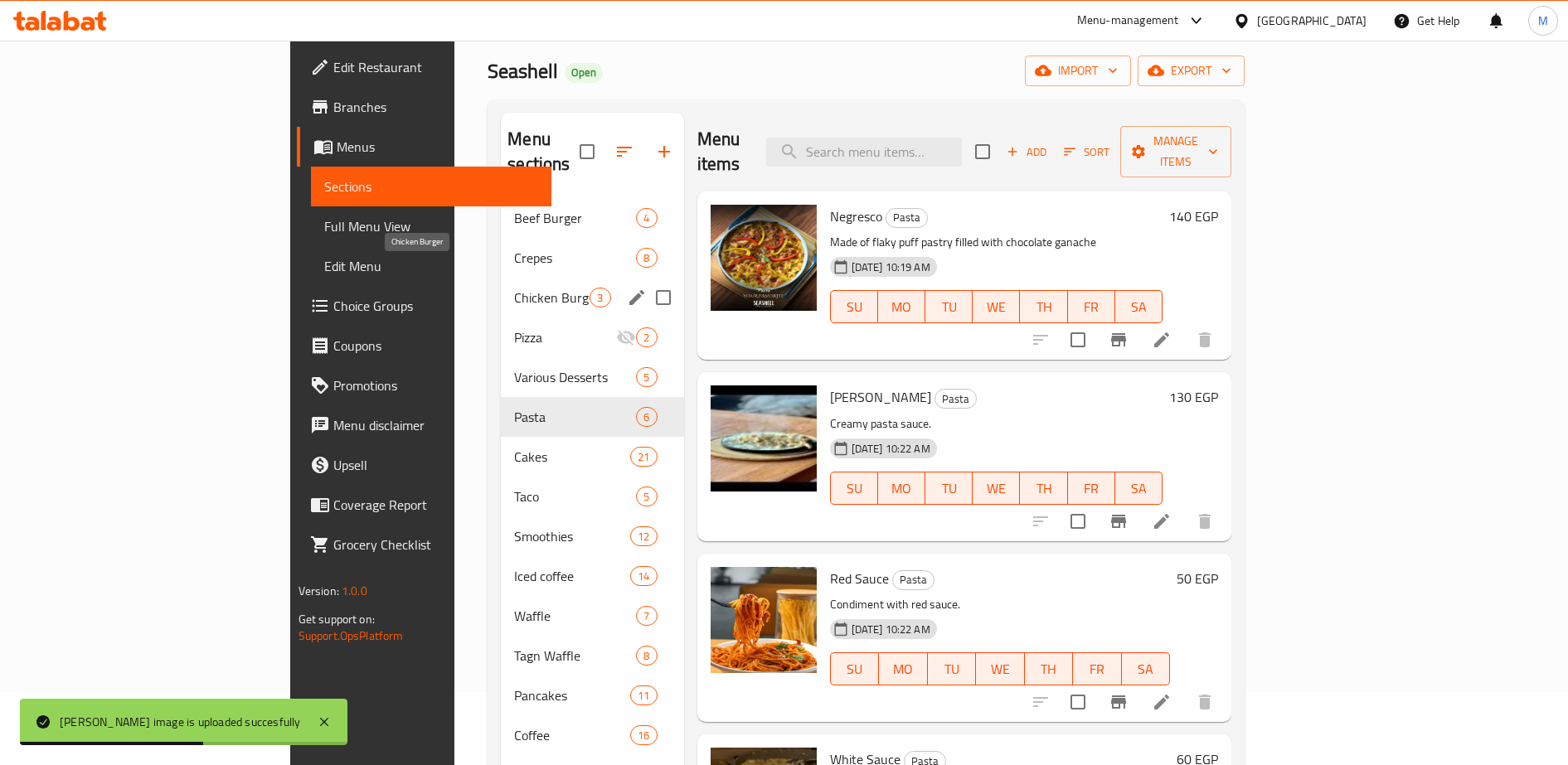
scroll to position [72, 0]
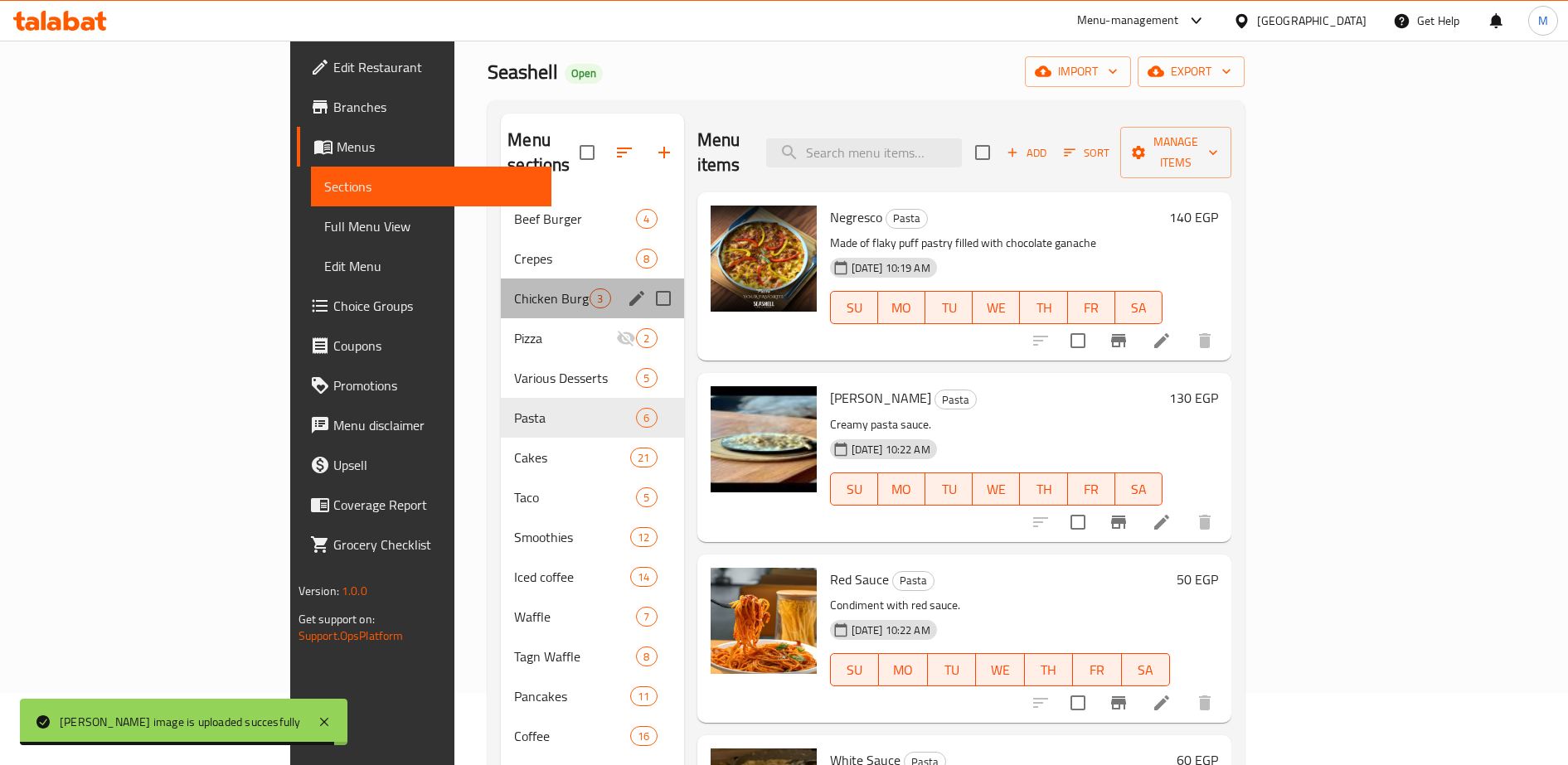
click at [501, 279] on div "Chicken Burger 3" at bounding box center [592, 298] width 183 height 40
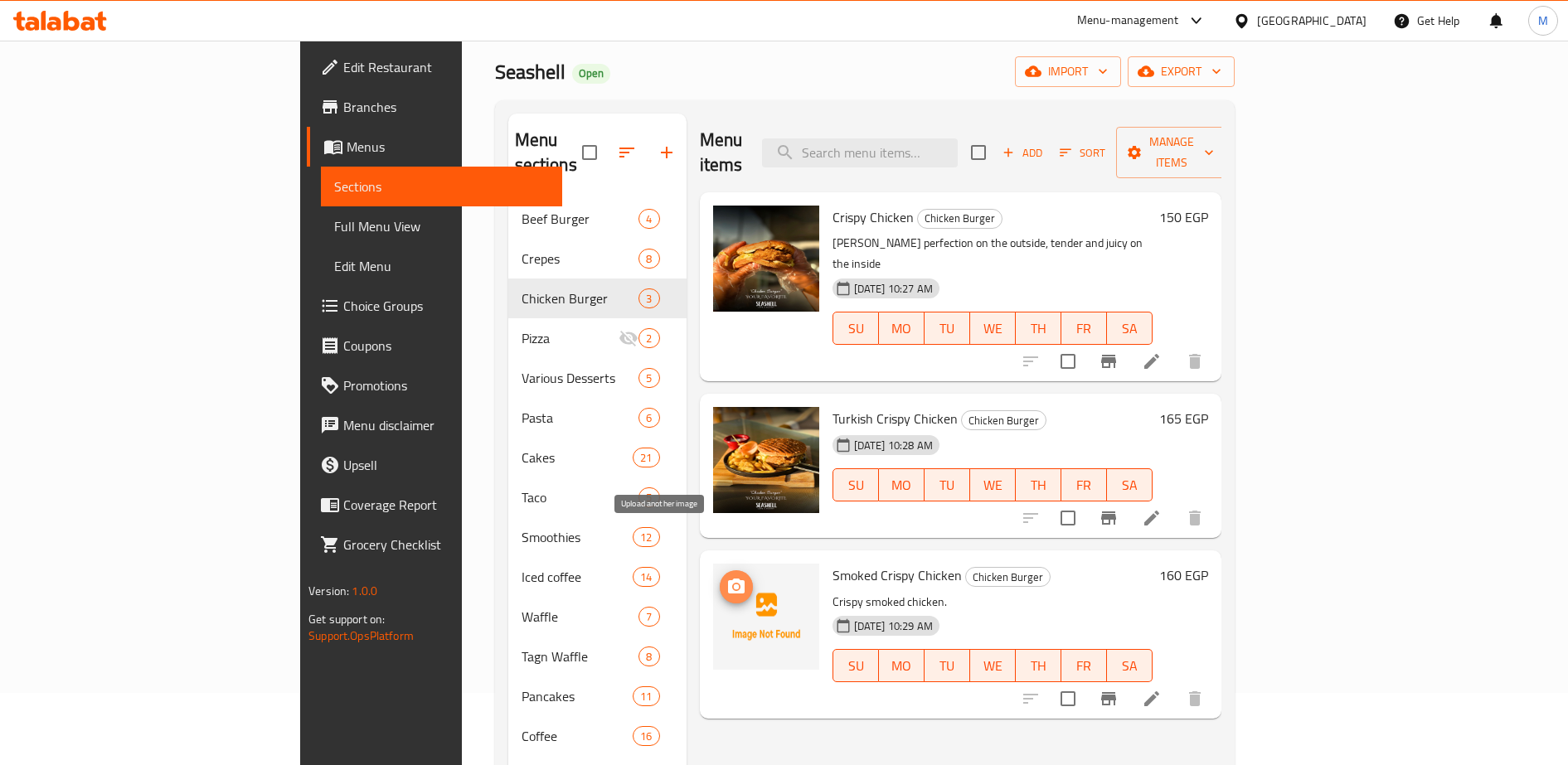
click at [719, 576] on span "upload picture" at bounding box center [735, 587] width 33 height 20
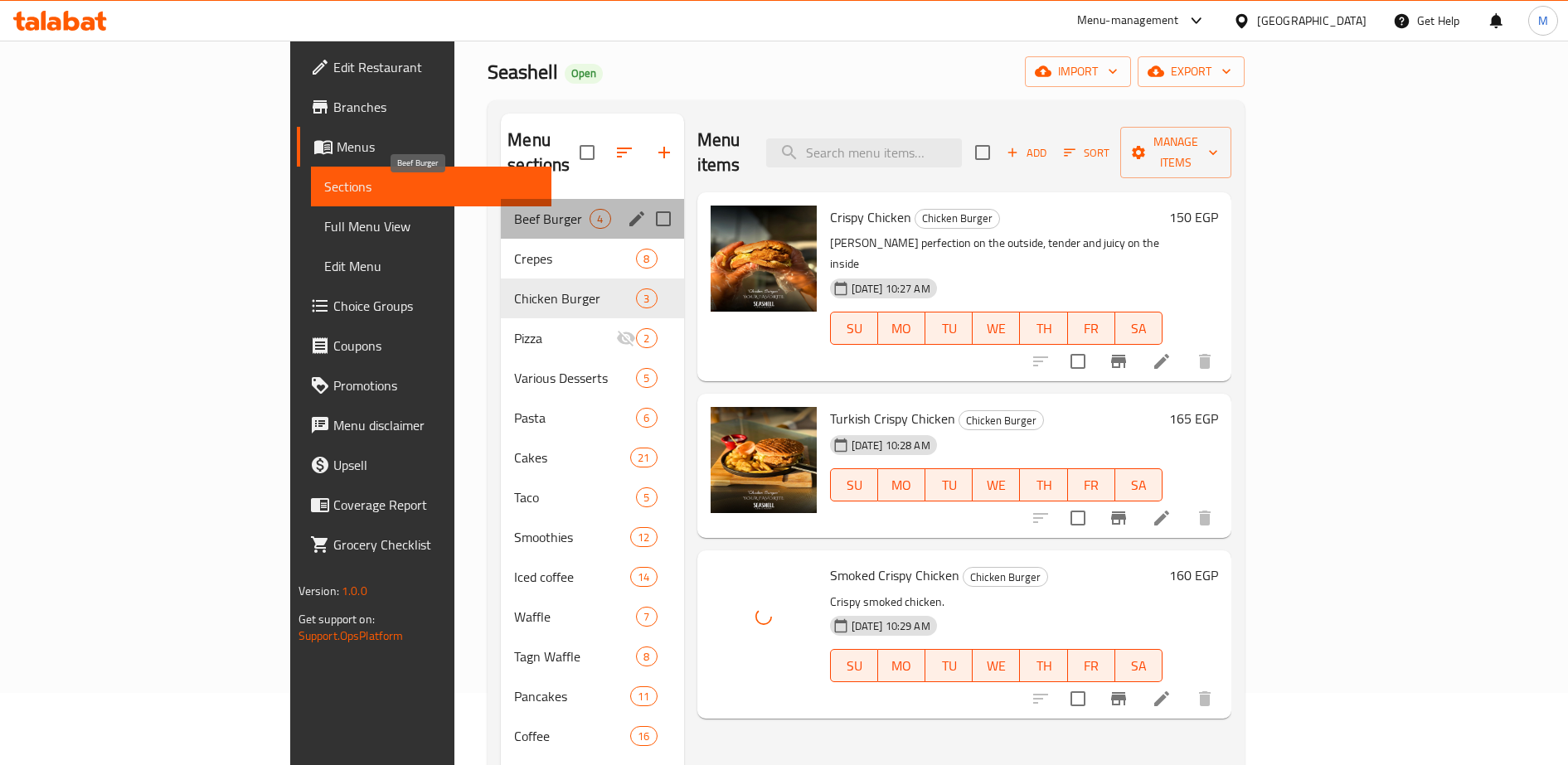
click at [514, 209] on span "Beef Burger" at bounding box center [552, 219] width 76 height 20
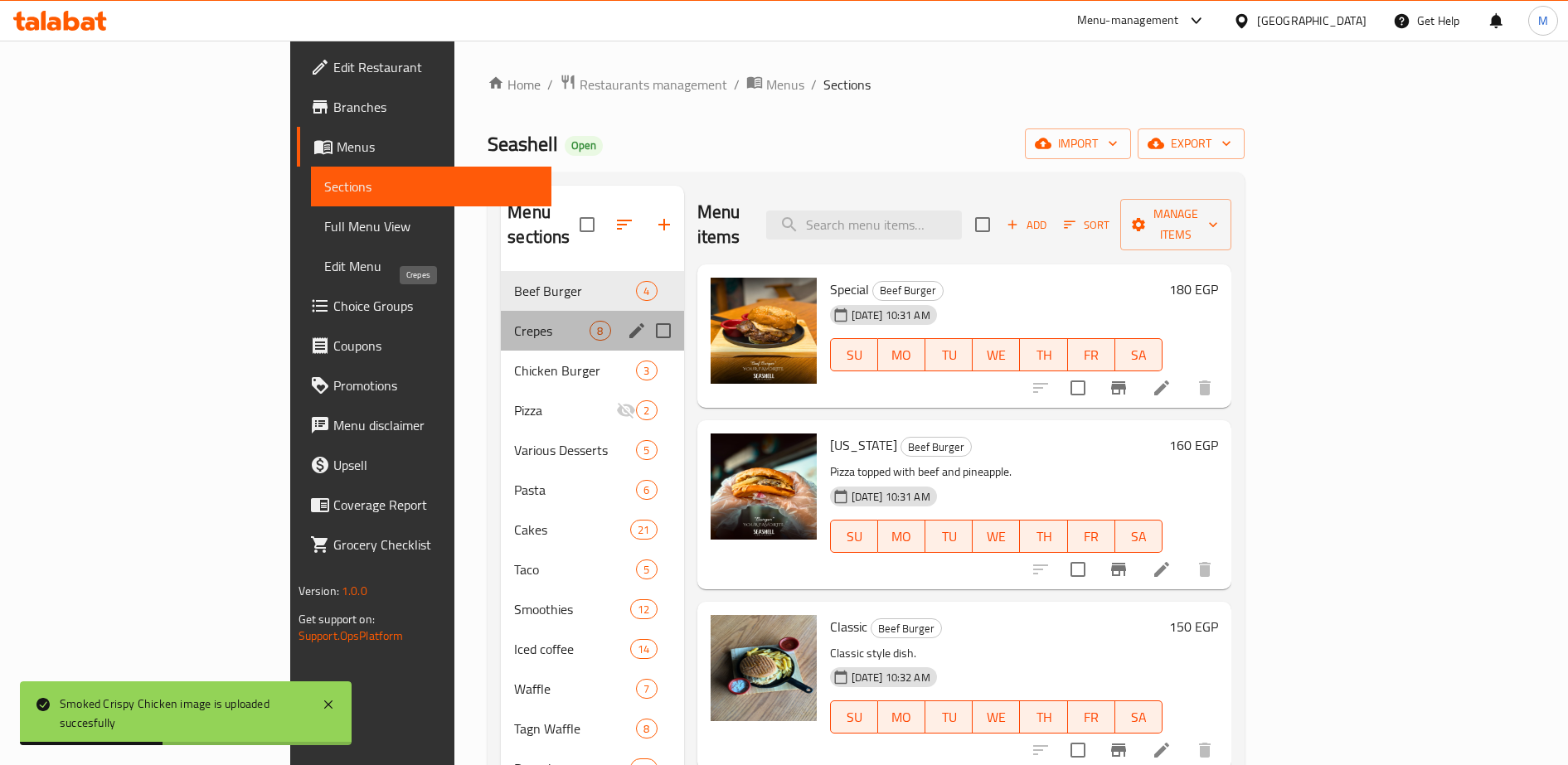
click at [514, 321] on span "Crepes" at bounding box center [552, 331] width 76 height 20
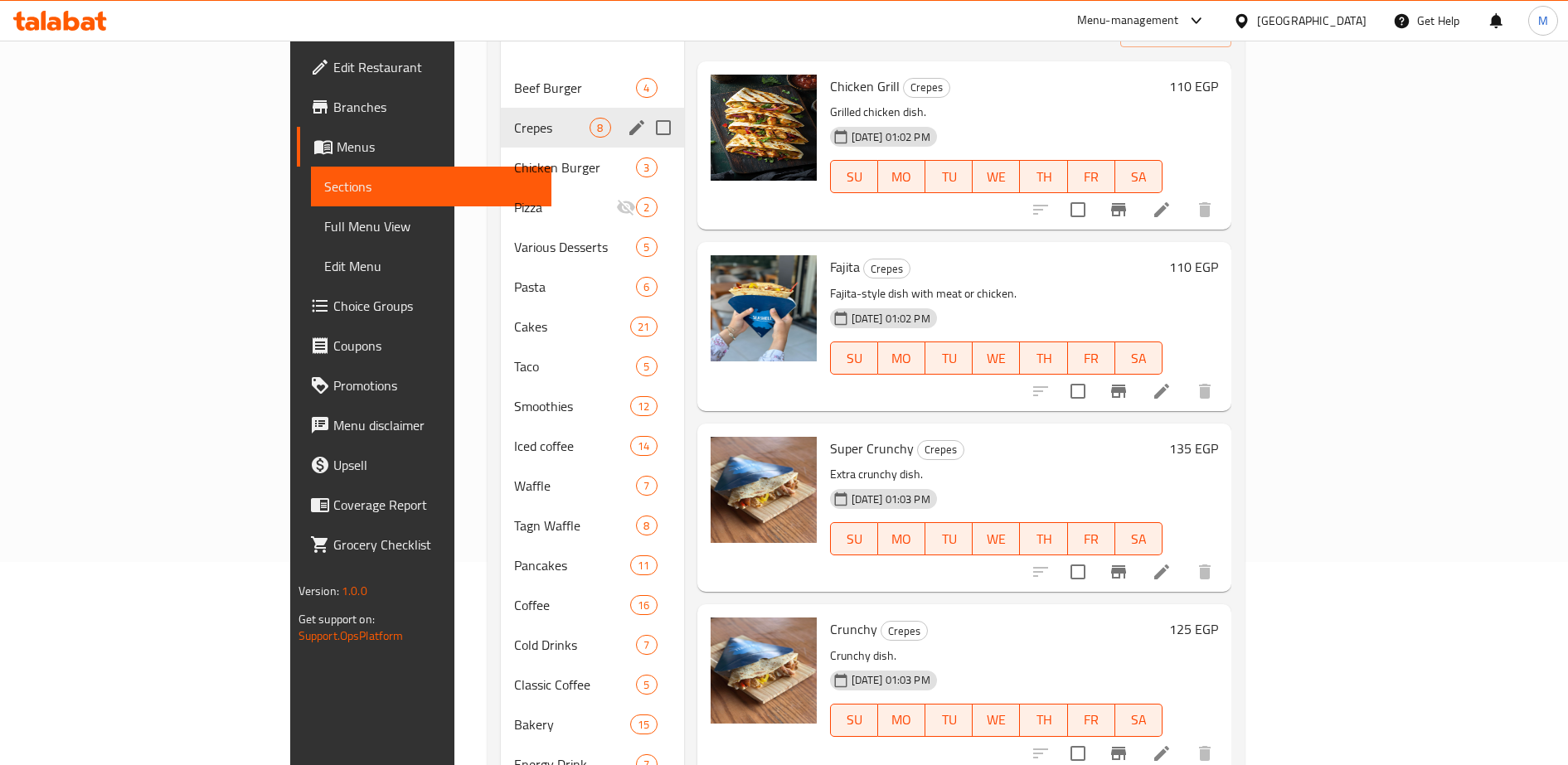
scroll to position [167, 0]
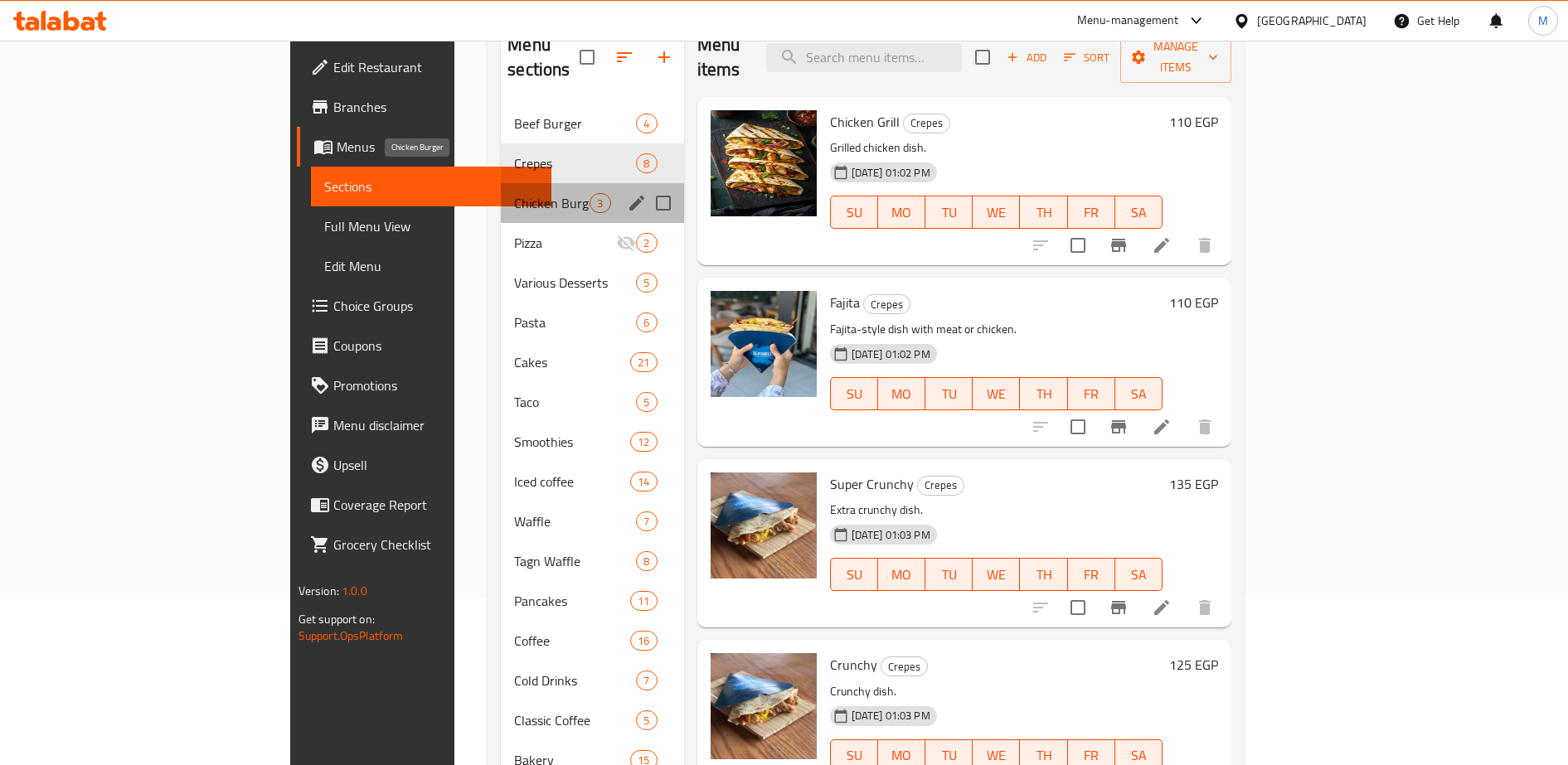
click at [514, 193] on span "Chicken Burger" at bounding box center [552, 203] width 76 height 20
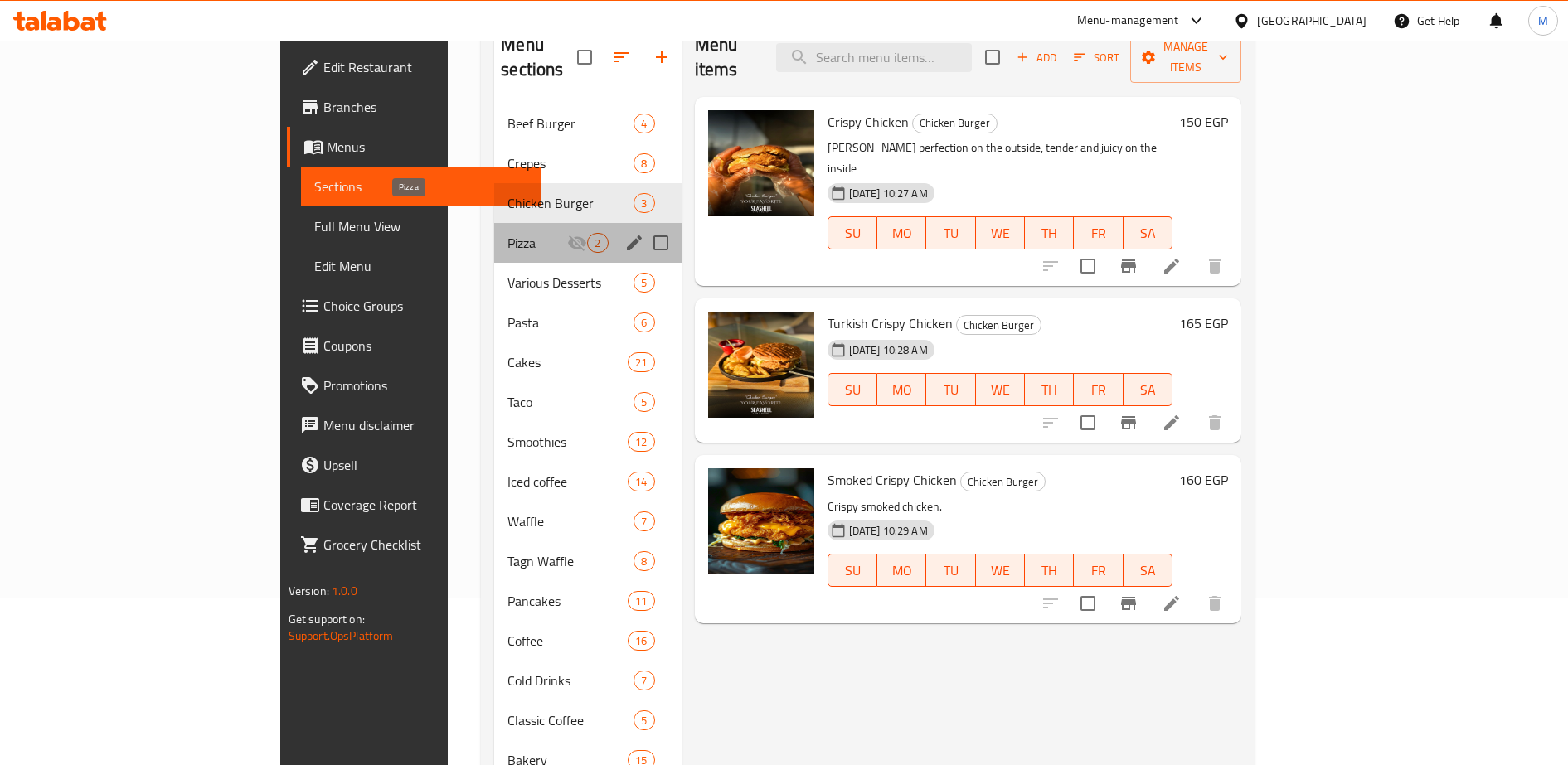
click at [507, 233] on span "Pizza" at bounding box center [536, 243] width 60 height 20
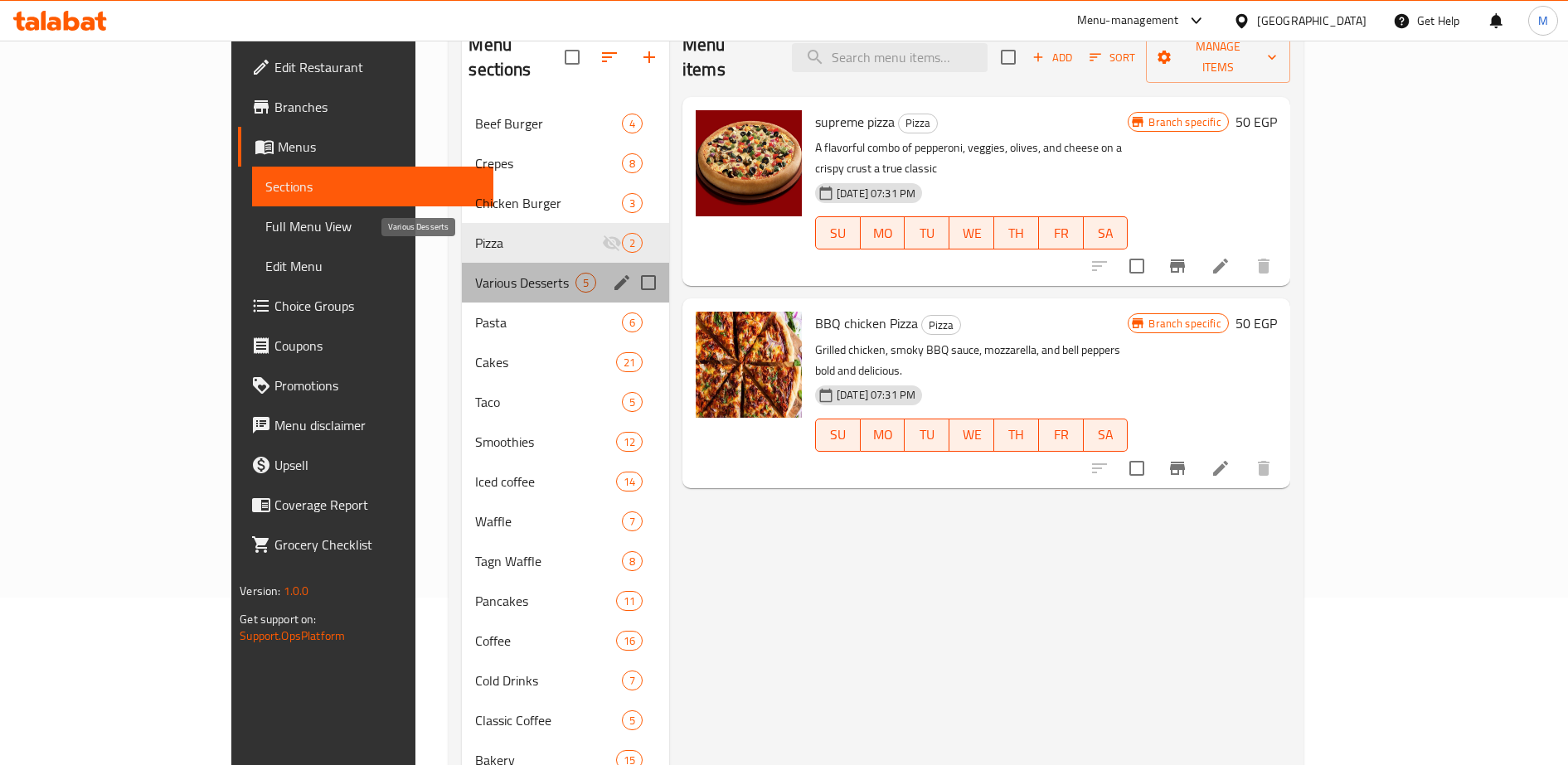
click at [475, 273] on span "Various Desserts" at bounding box center [525, 283] width 99 height 20
